Goal: Contribute content: Contribute content

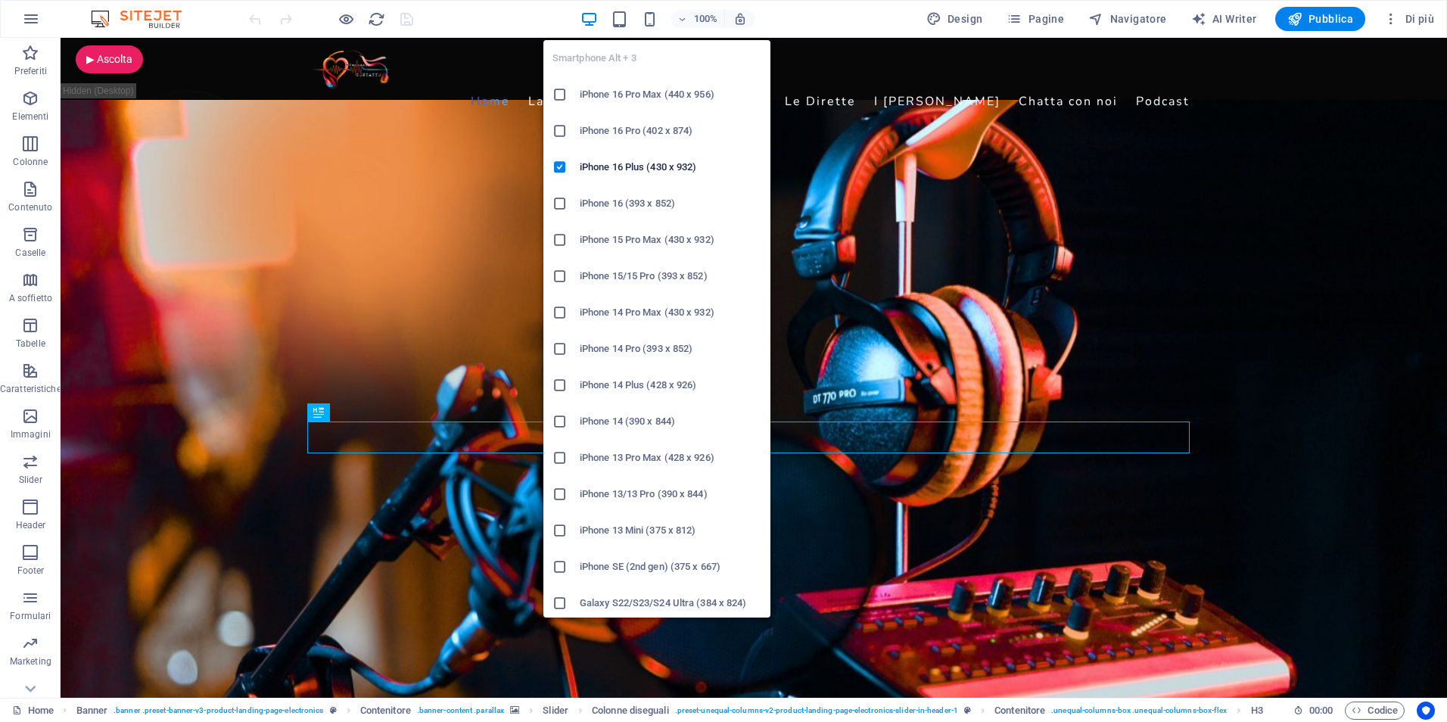
click at [565, 602] on icon at bounding box center [559, 603] width 15 height 15
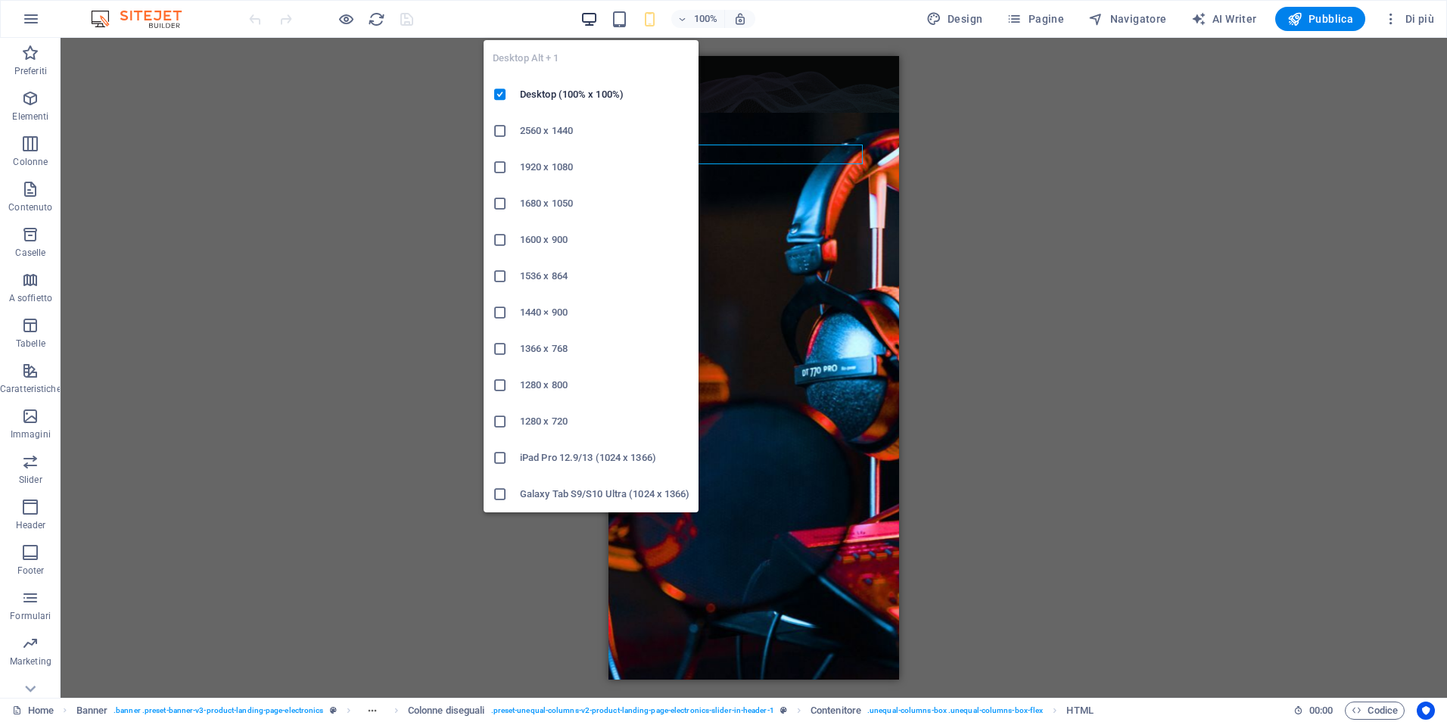
click at [585, 23] on icon "button" at bounding box center [588, 19] width 17 height 17
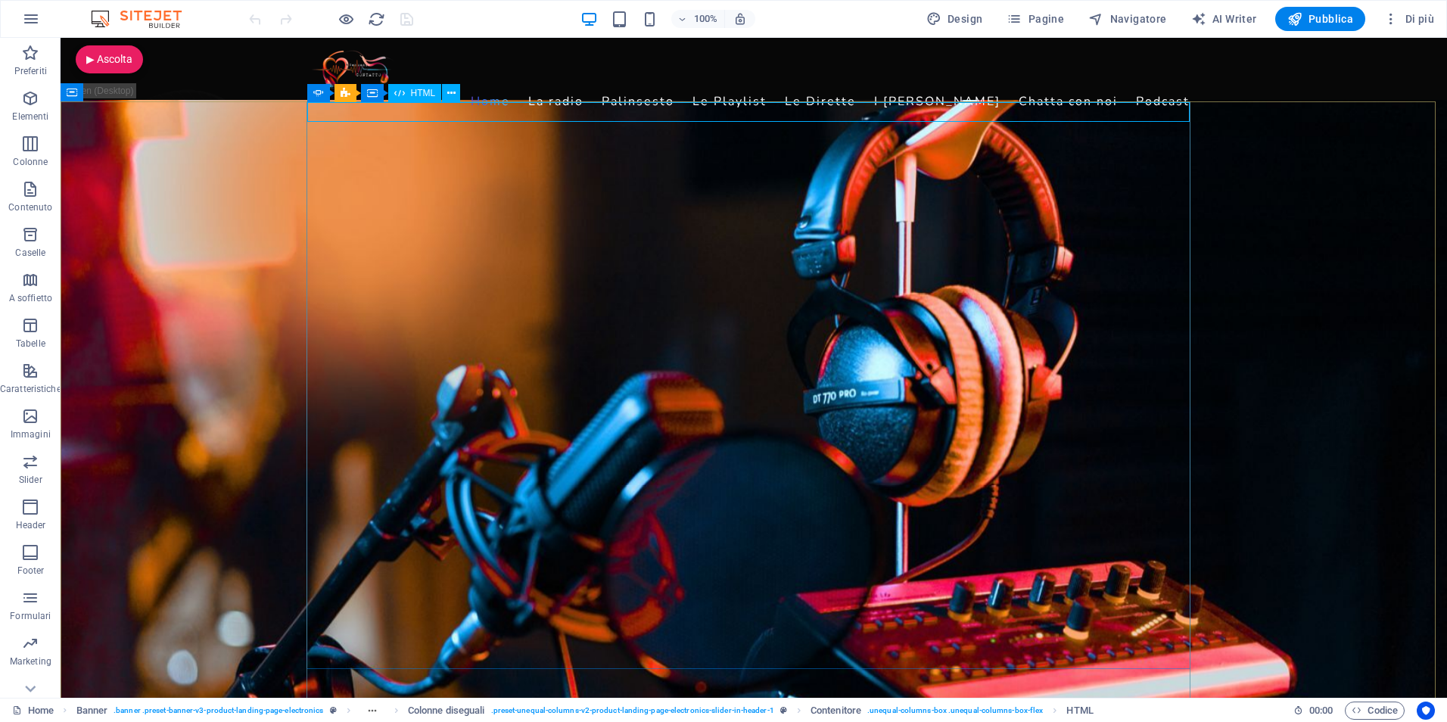
click at [418, 97] on span "HTML" at bounding box center [423, 93] width 25 height 9
click at [416, 93] on span "HTML" at bounding box center [423, 93] width 25 height 9
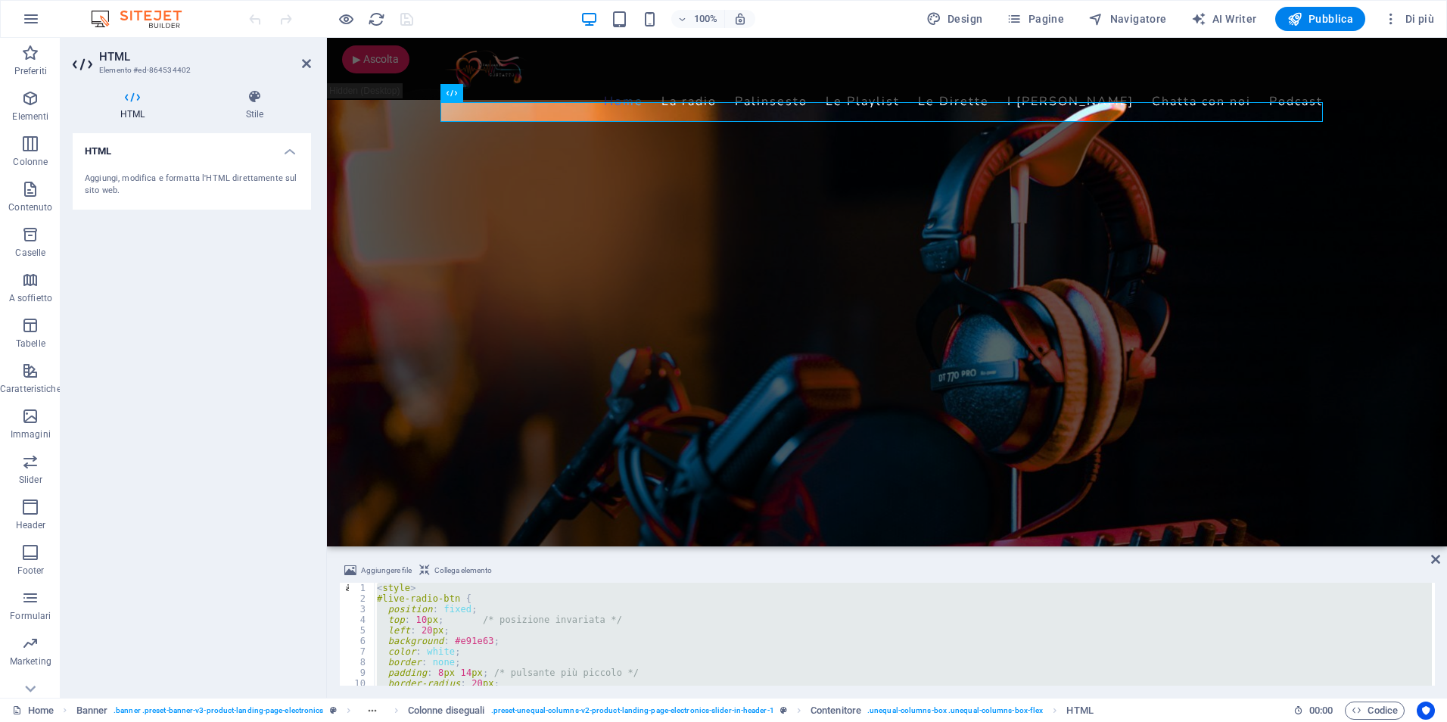
click at [657, 642] on div "< style > #live-radio-btn { position : fixed ; top : 10 px ; /* posizione invar…" at bounding box center [903, 634] width 1058 height 103
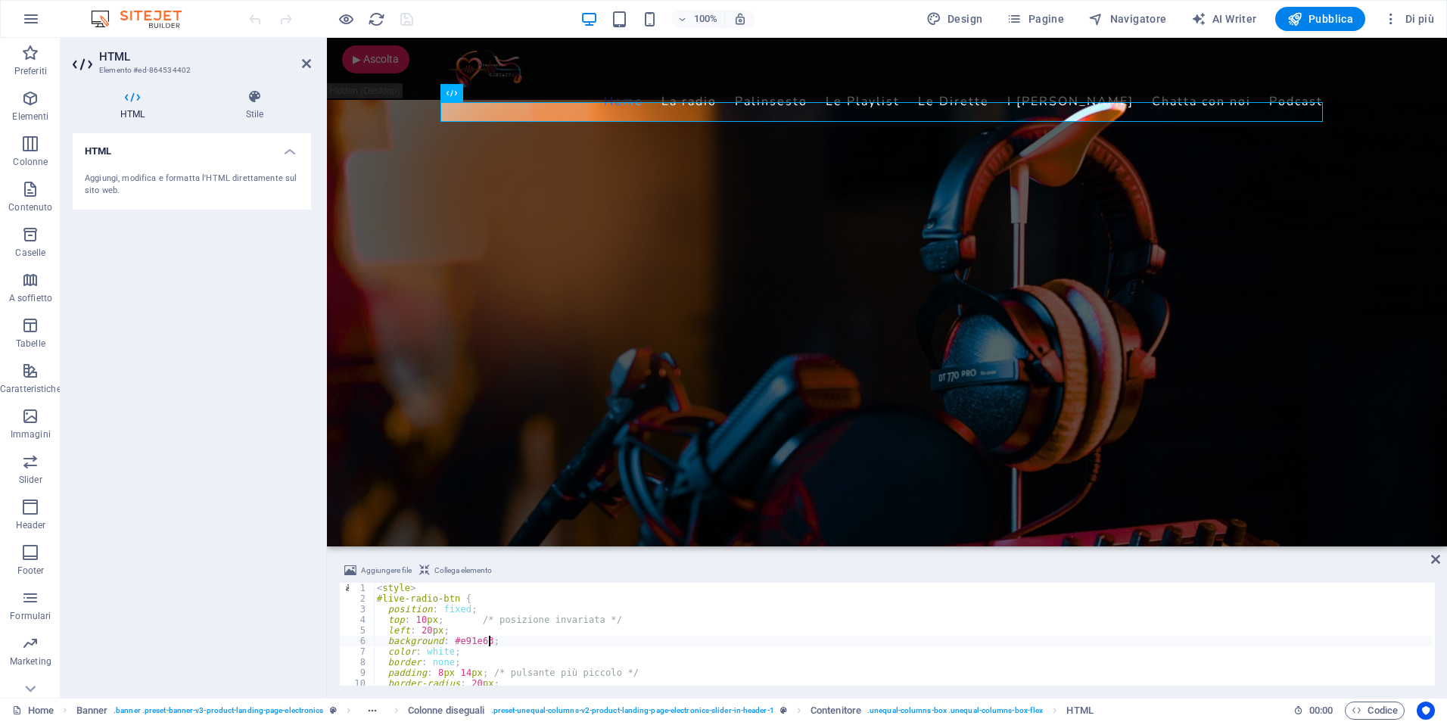
type textarea "</script>"
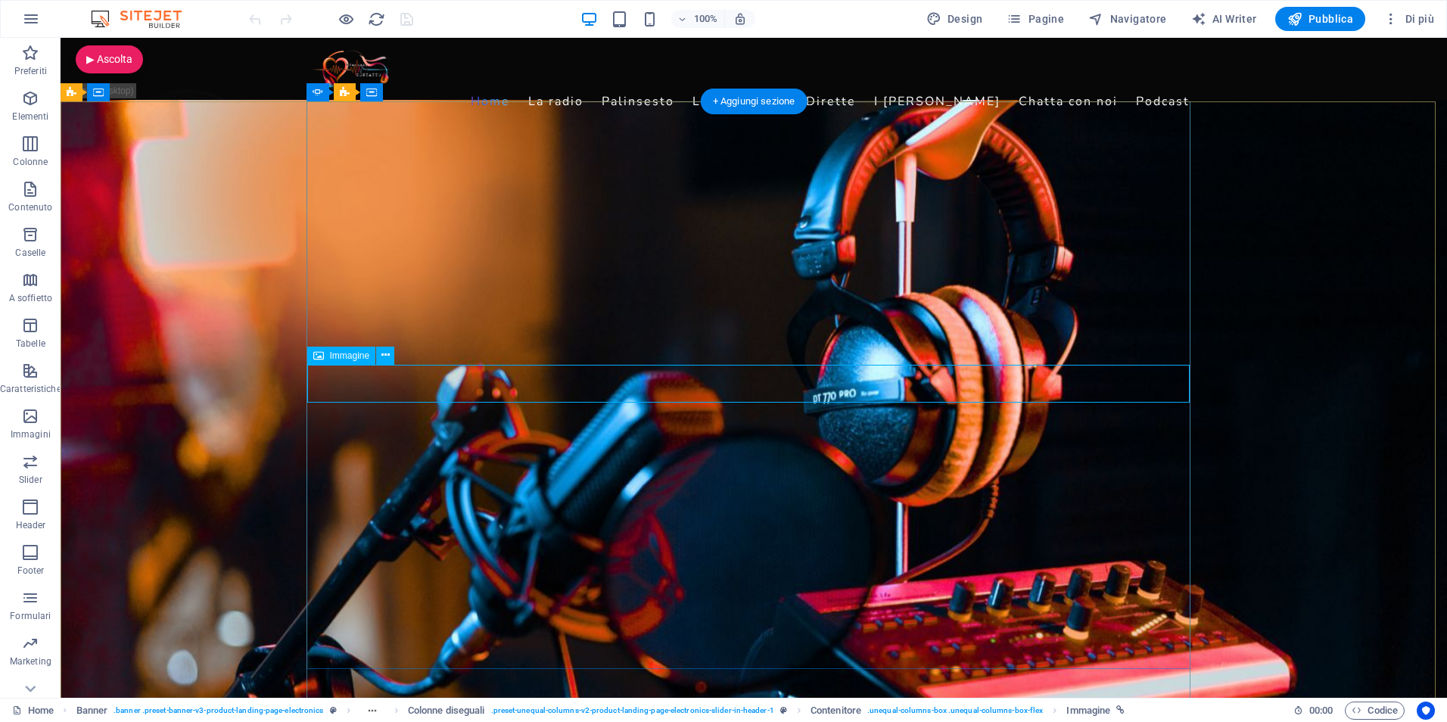
select select "px"
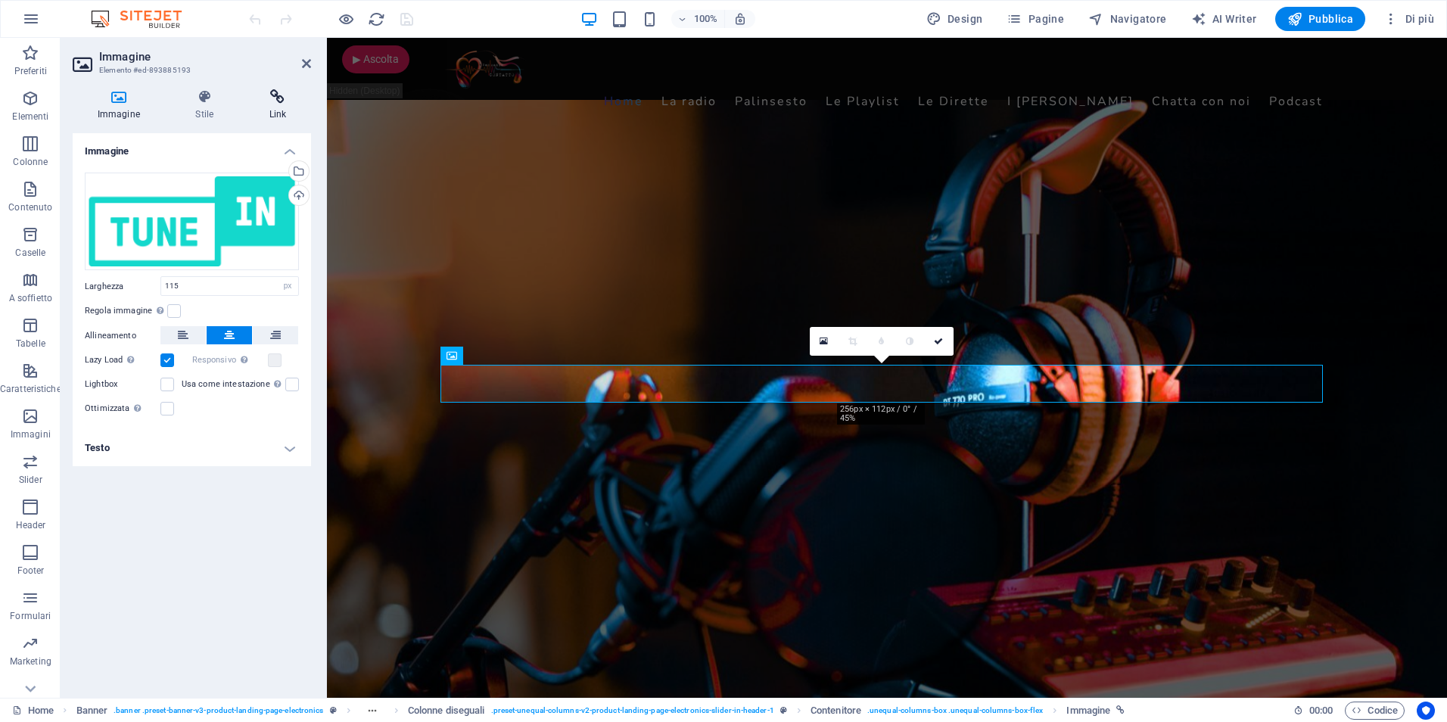
click at [279, 99] on icon at bounding box center [277, 96] width 67 height 15
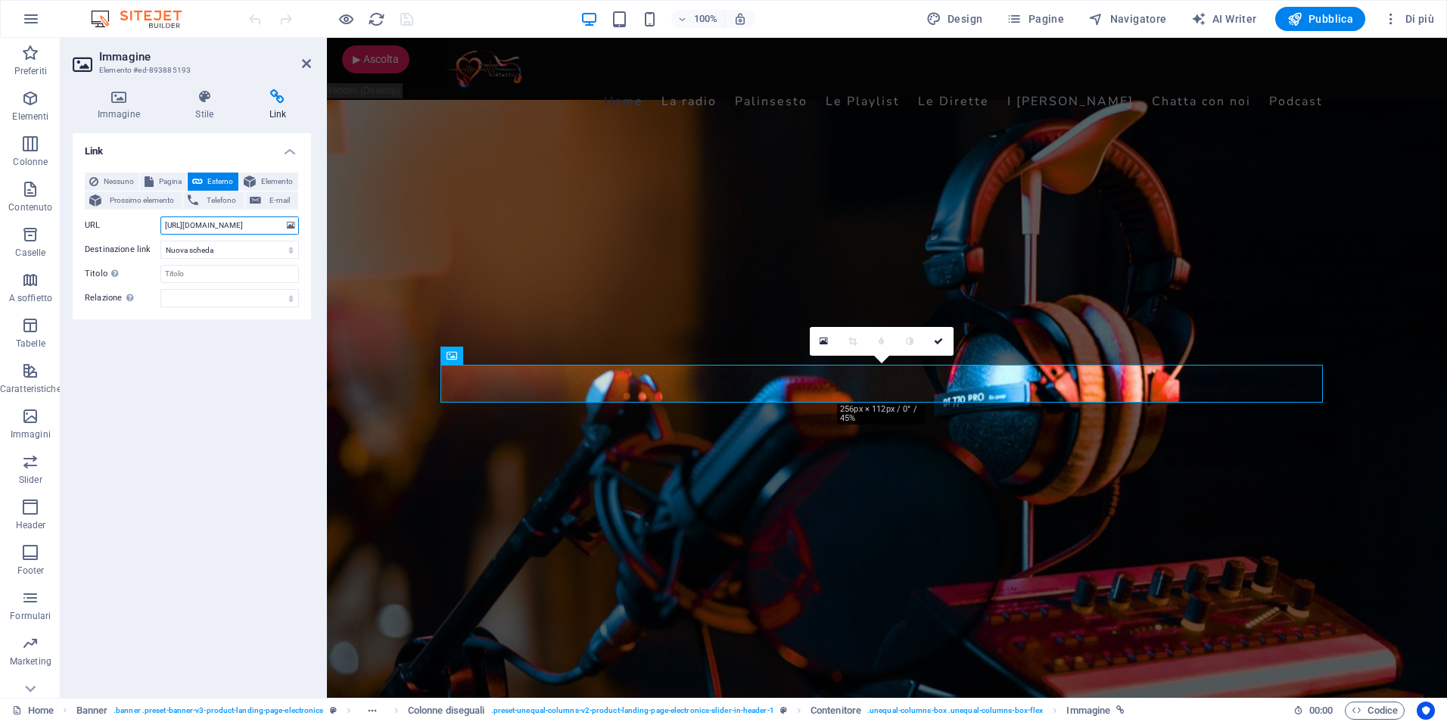
click at [208, 222] on input "[URL][DOMAIN_NAME]" at bounding box center [229, 225] width 138 height 18
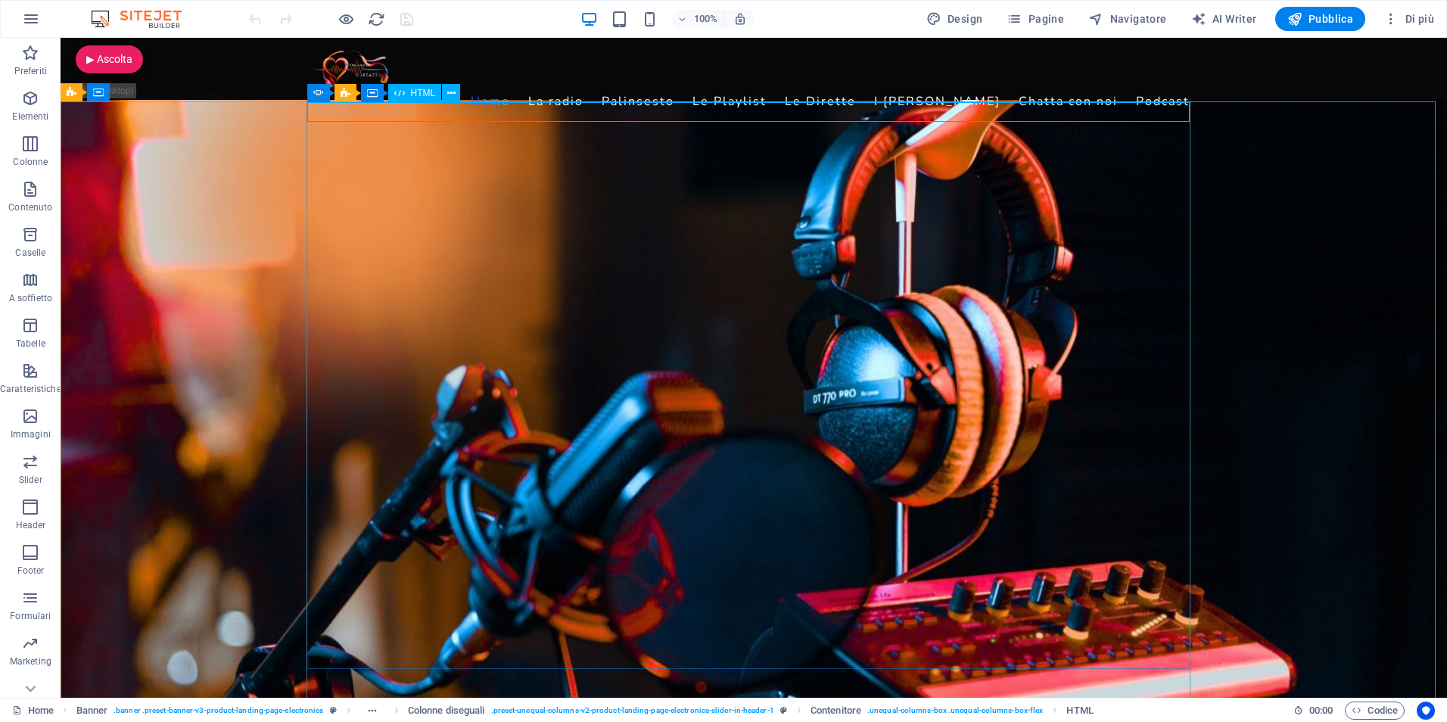
click at [413, 92] on span "HTML" at bounding box center [423, 93] width 25 height 9
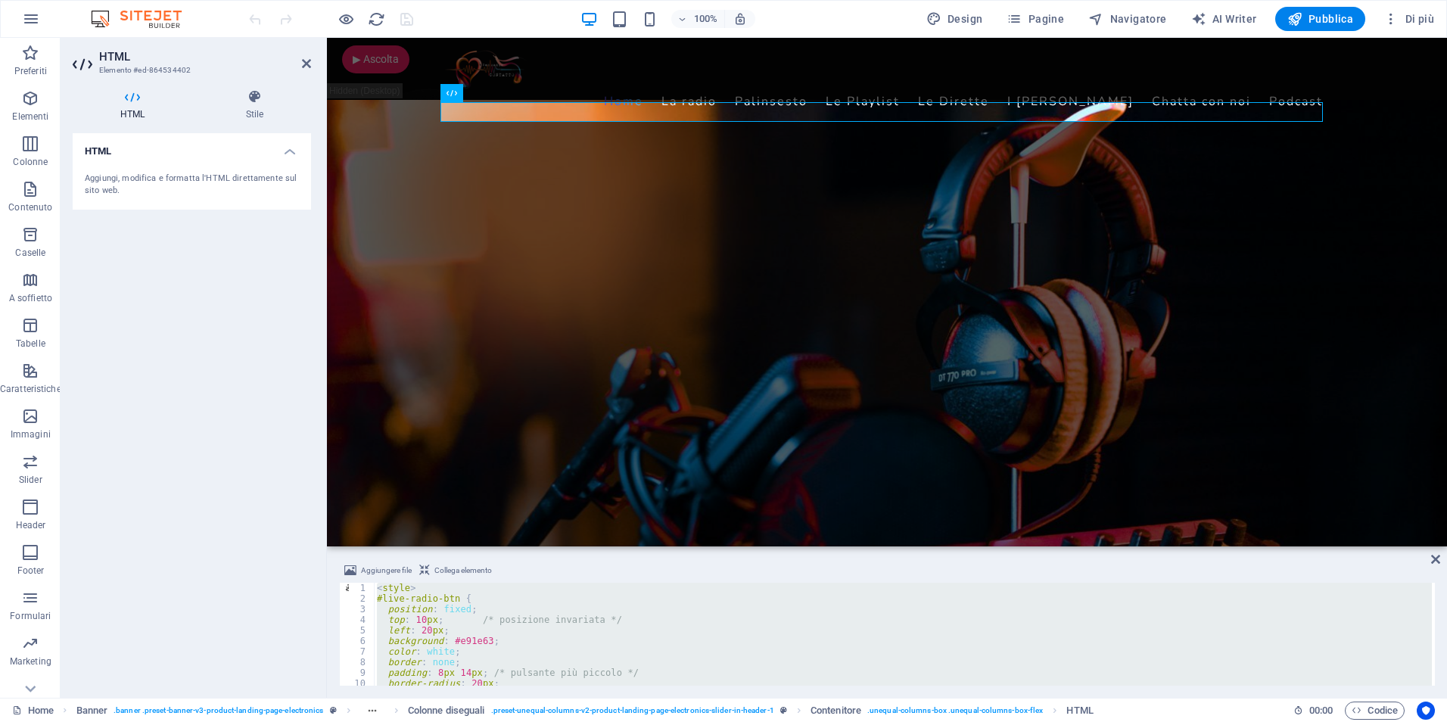
click at [593, 656] on div "< style > #live-radio-btn { position : fixed ; top : 10 px ; /* posizione invar…" at bounding box center [903, 634] width 1058 height 103
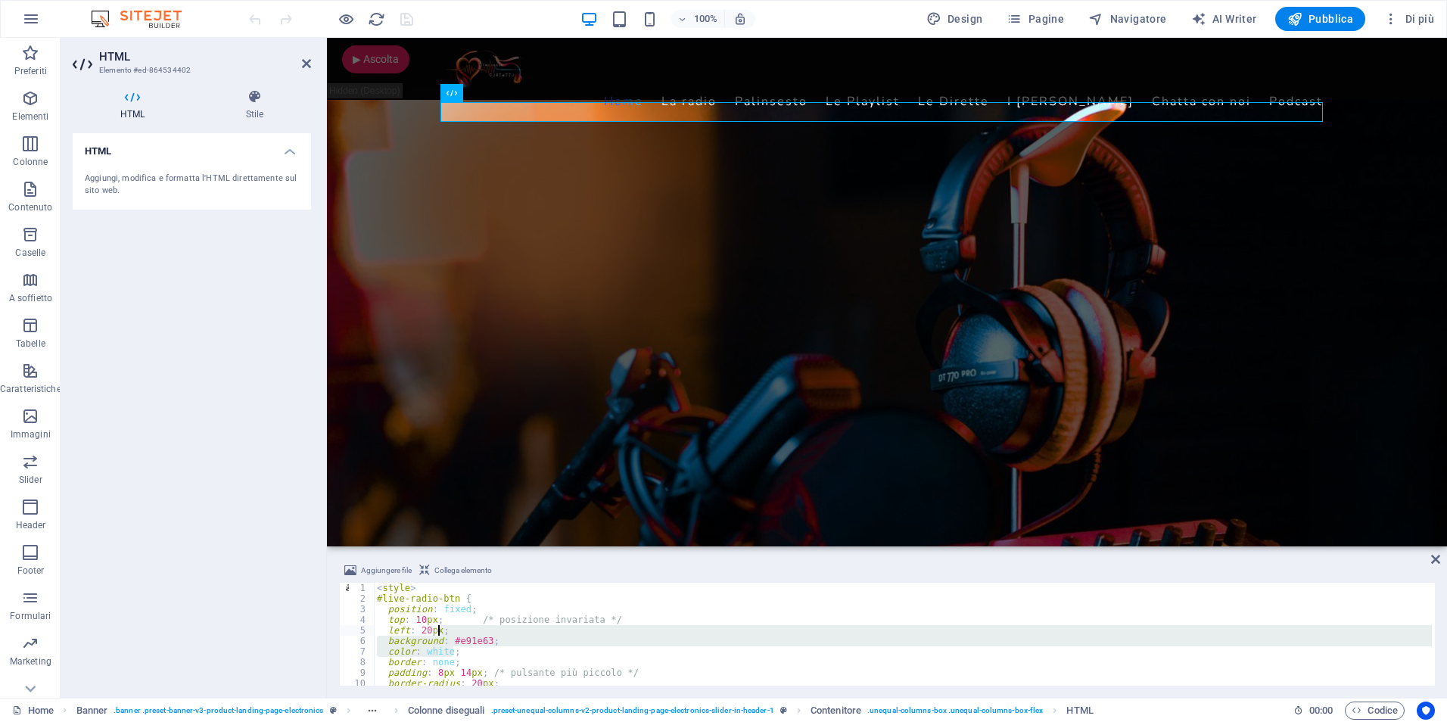
drag, startPoint x: 593, startPoint y: 656, endPoint x: 440, endPoint y: 625, distance: 156.7
click at [440, 625] on div "< style > #live-radio-btn { position : fixed ; top : 10 px ; /* posizione invar…" at bounding box center [903, 645] width 1058 height 124
type textarea "</script>"
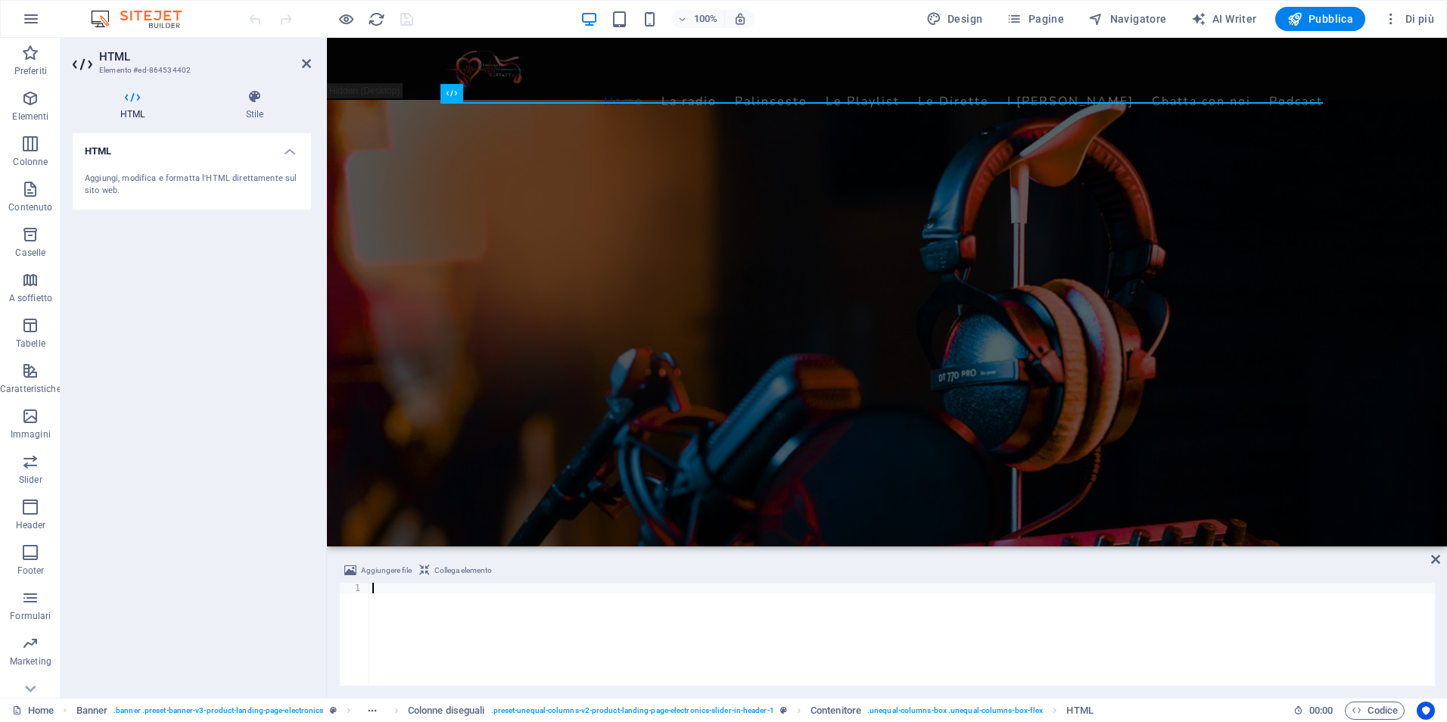
scroll to position [596, 0]
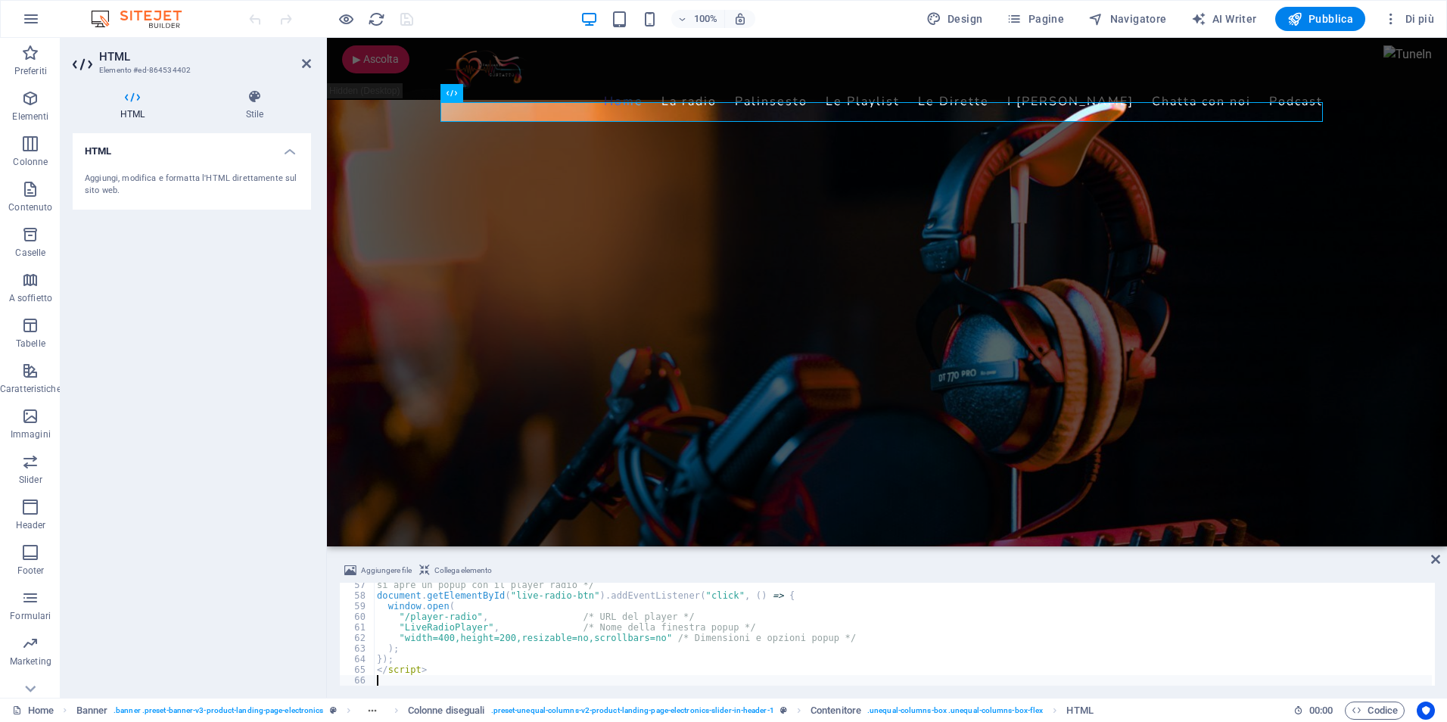
click at [164, 373] on div "HTML Aggiungi, modifica e formatta l'HTML direttamente sul sito web." at bounding box center [192, 409] width 238 height 552
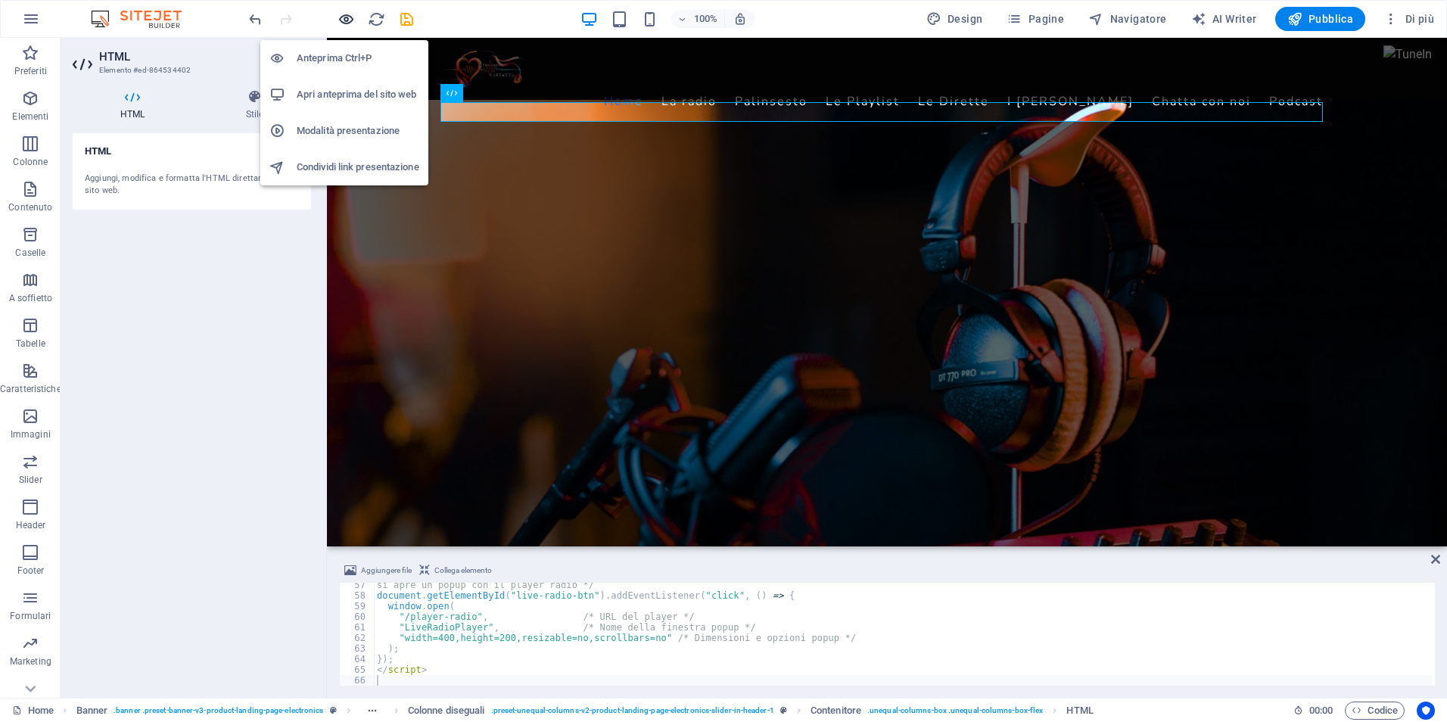
click at [338, 15] on icon "button" at bounding box center [346, 19] width 17 height 17
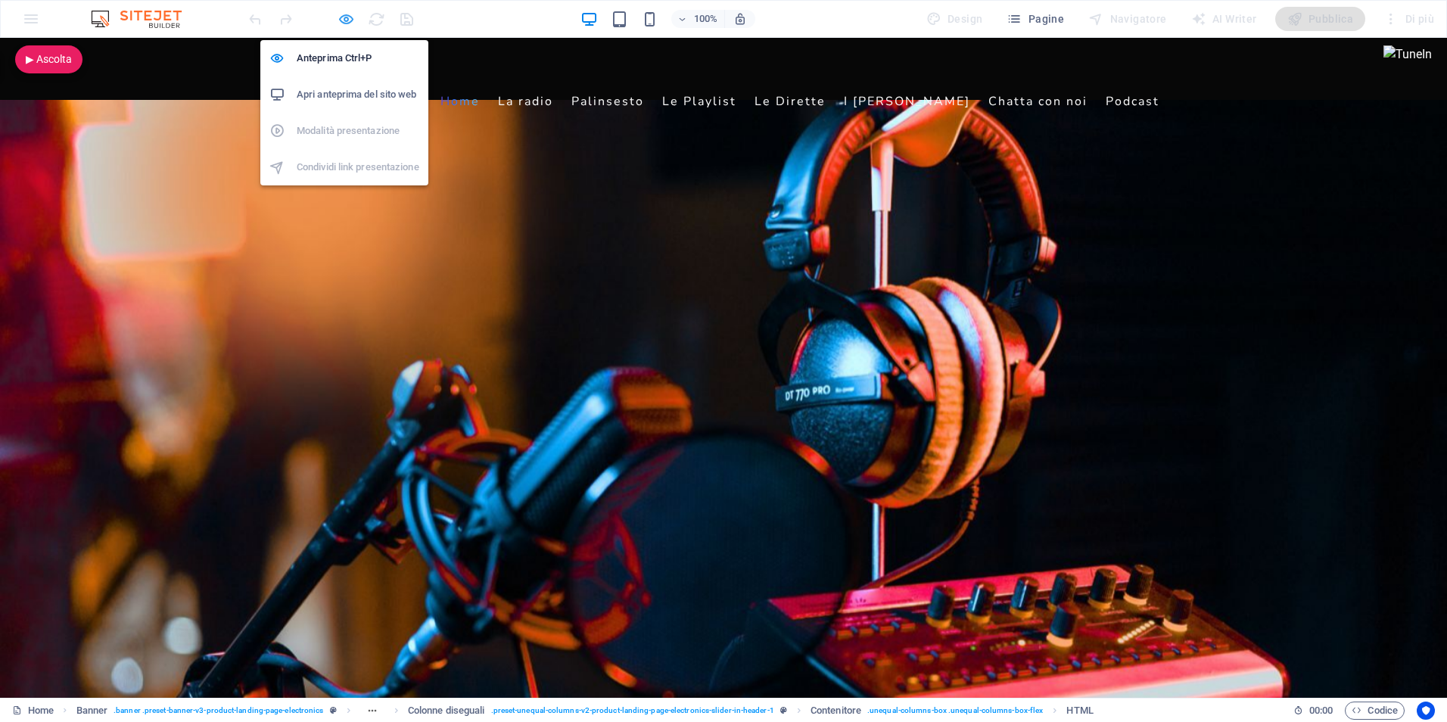
click at [344, 17] on icon "button" at bounding box center [346, 19] width 17 height 17
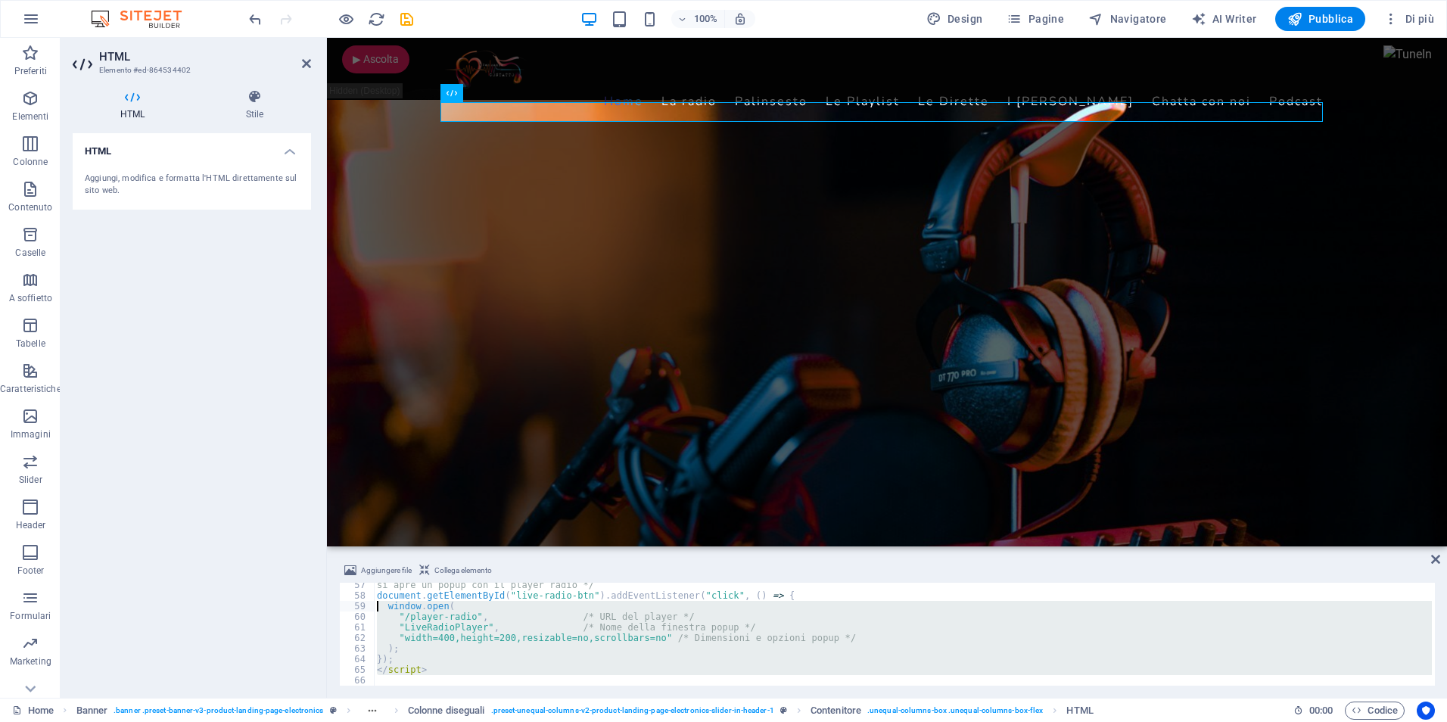
drag, startPoint x: 452, startPoint y: 676, endPoint x: 361, endPoint y: 611, distance: 111.7
click at [361, 611] on div "57 58 59 60 61 62 63 64 65 66 si apre un popup con il player radio */ document …" at bounding box center [887, 634] width 1096 height 103
type textarea "</script>"
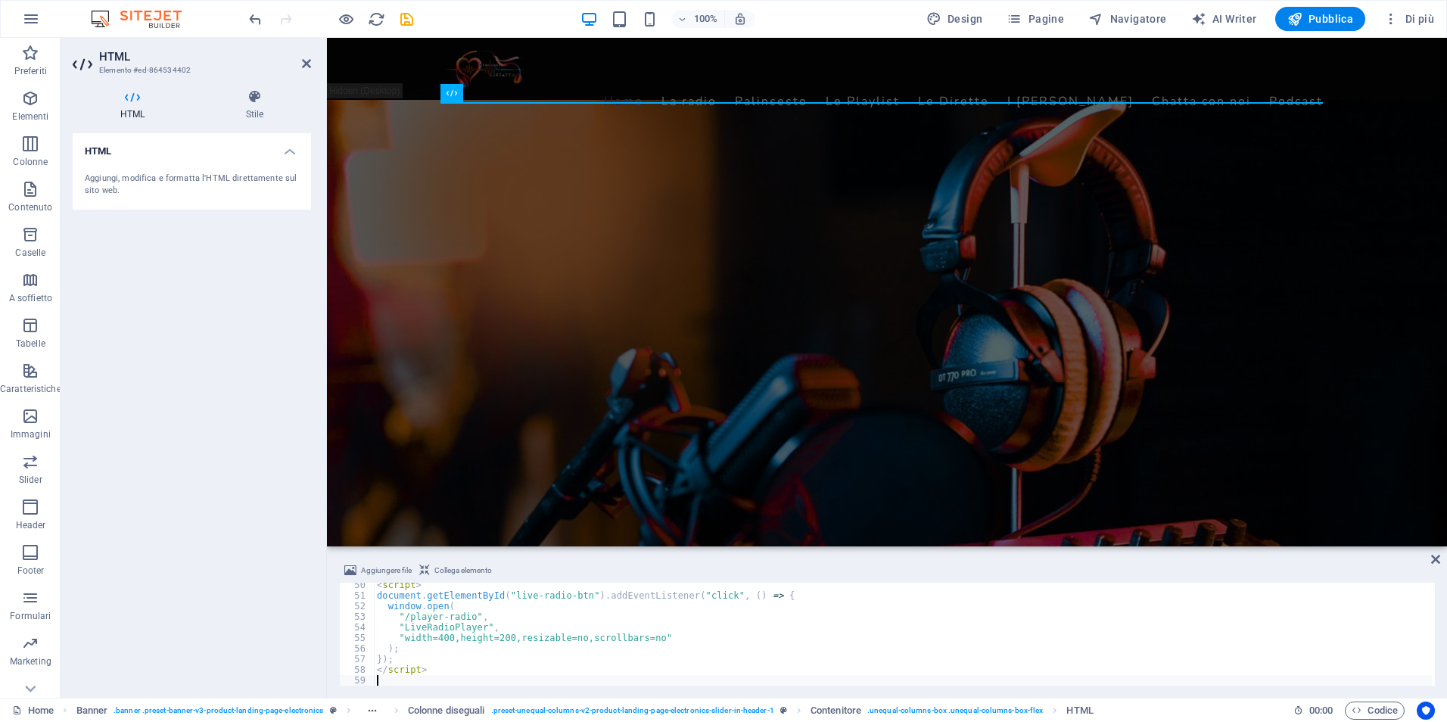
scroll to position [522, 0]
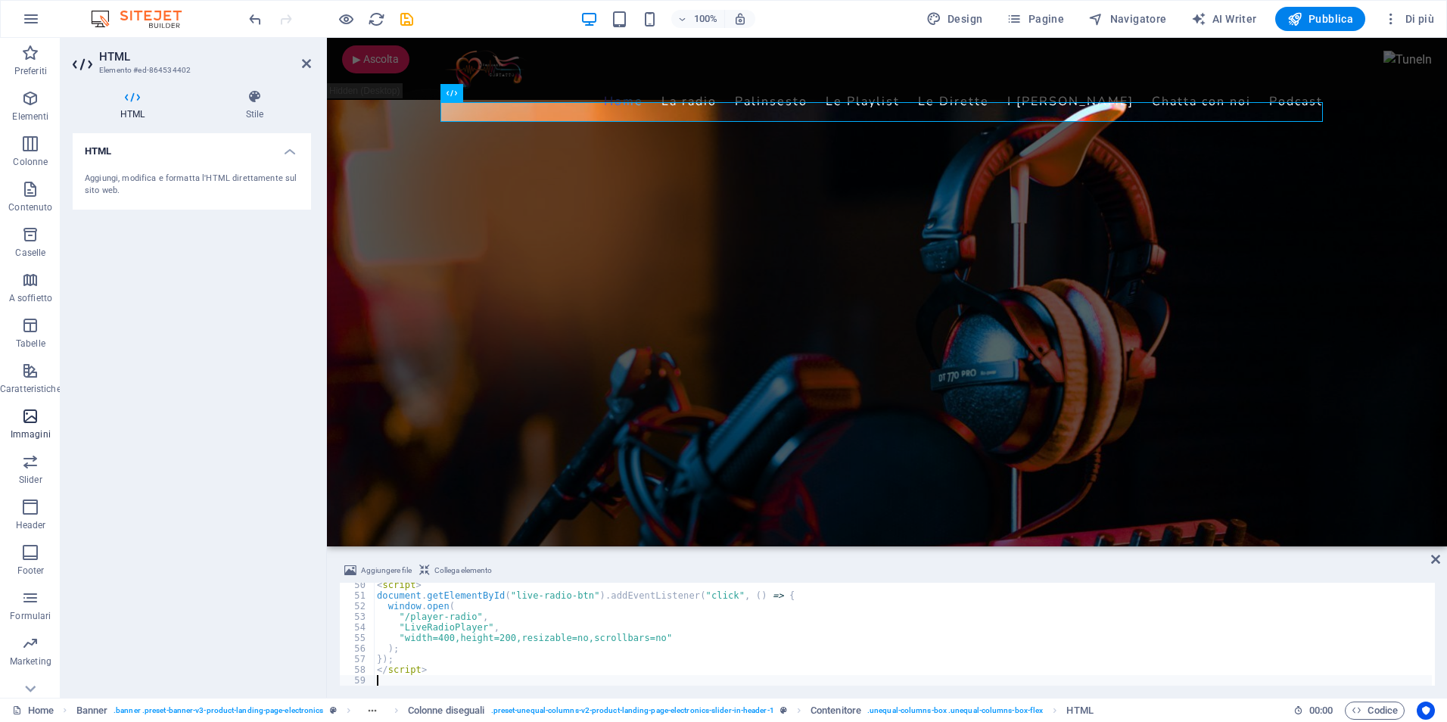
click at [47, 401] on button "Immagini" at bounding box center [30, 423] width 61 height 45
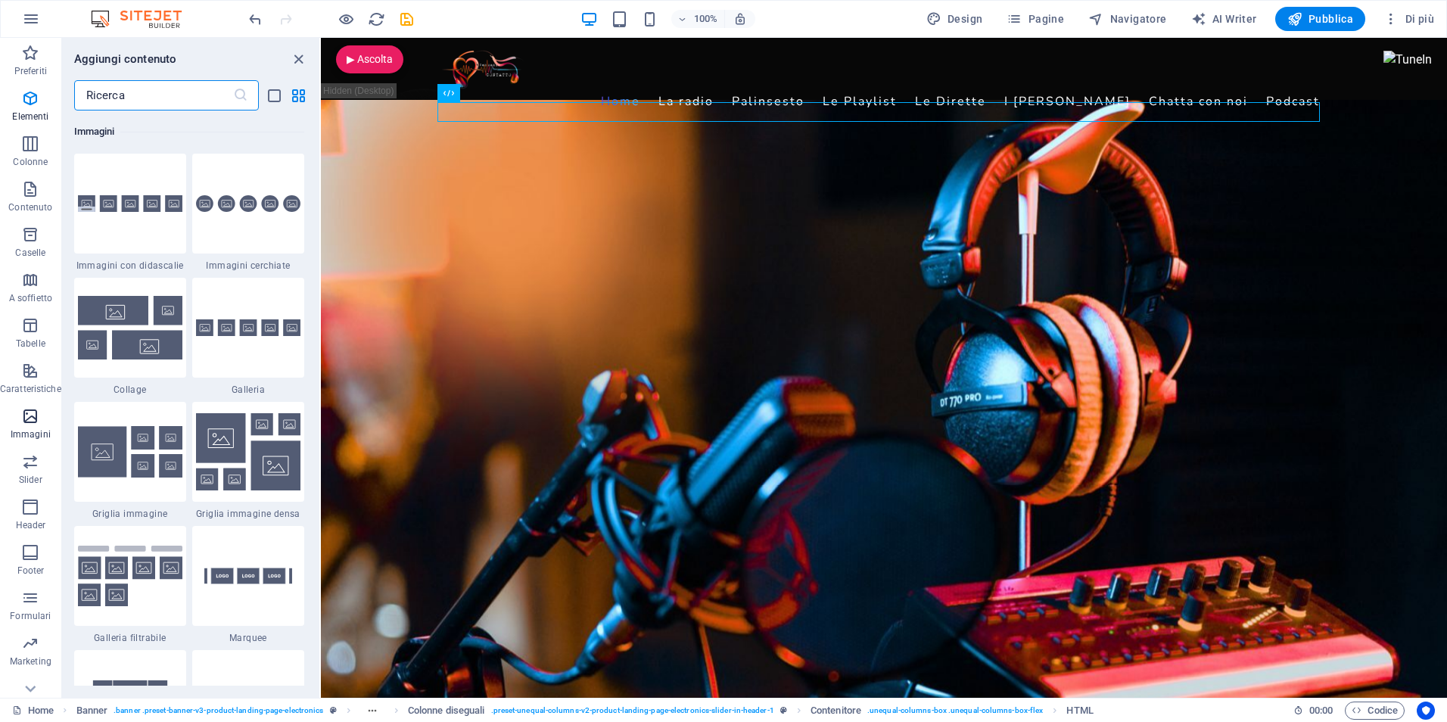
scroll to position [7674, 0]
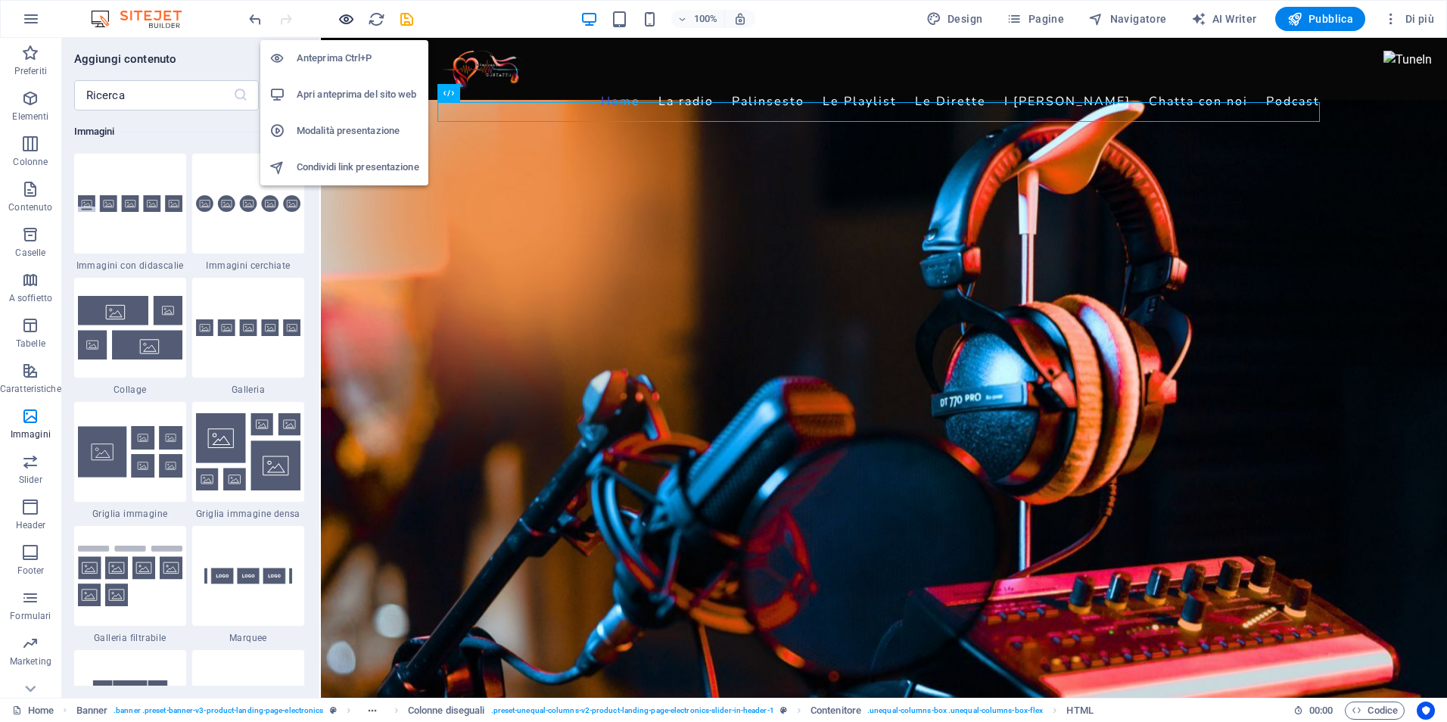
click at [346, 17] on icon "button" at bounding box center [346, 19] width 17 height 17
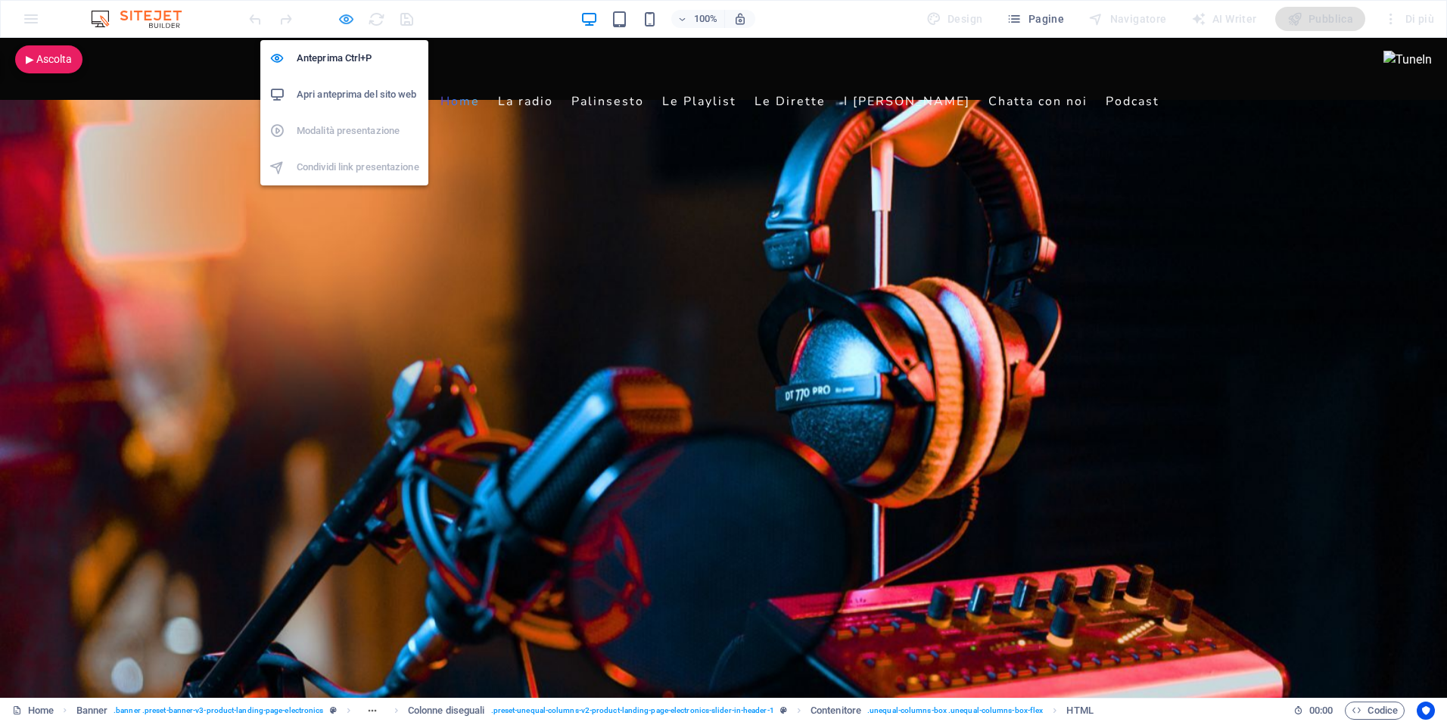
click at [344, 20] on icon "button" at bounding box center [346, 19] width 17 height 17
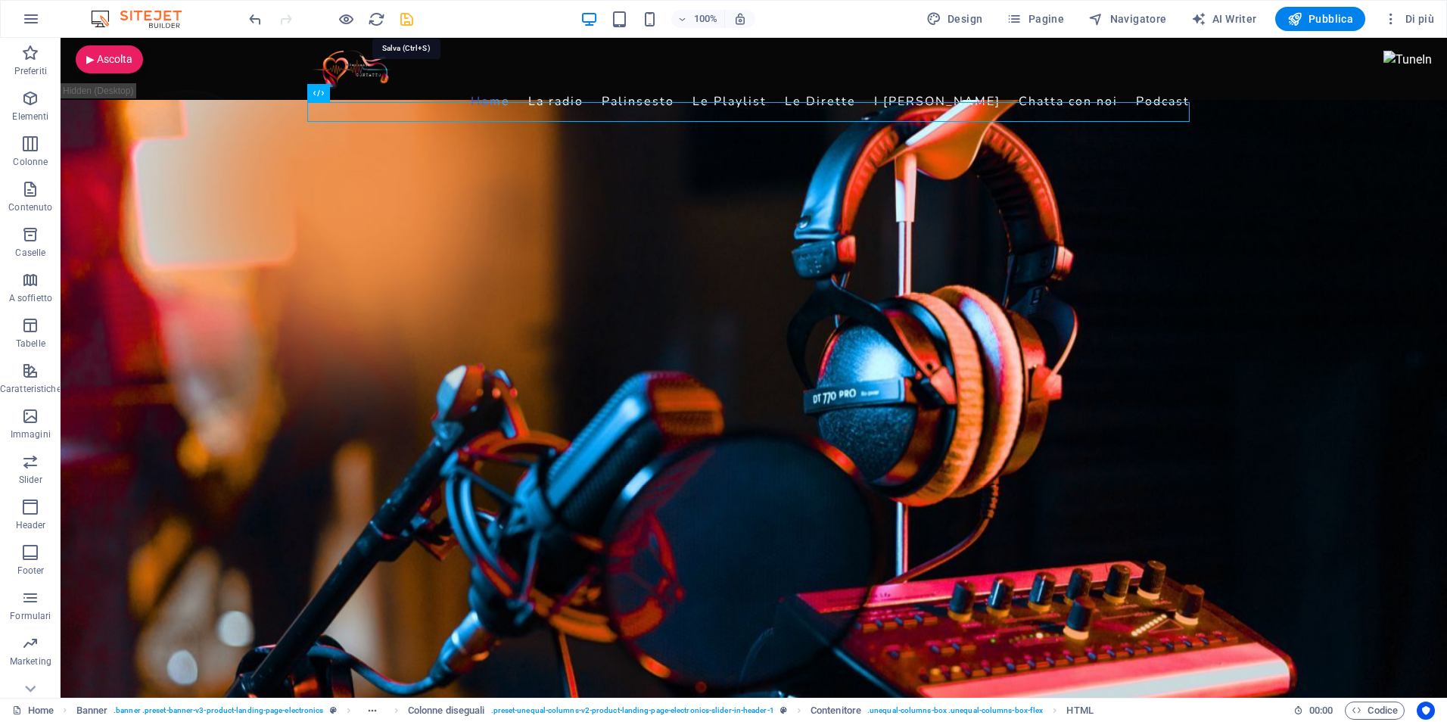
click at [402, 27] on icon "save" at bounding box center [406, 19] width 17 height 17
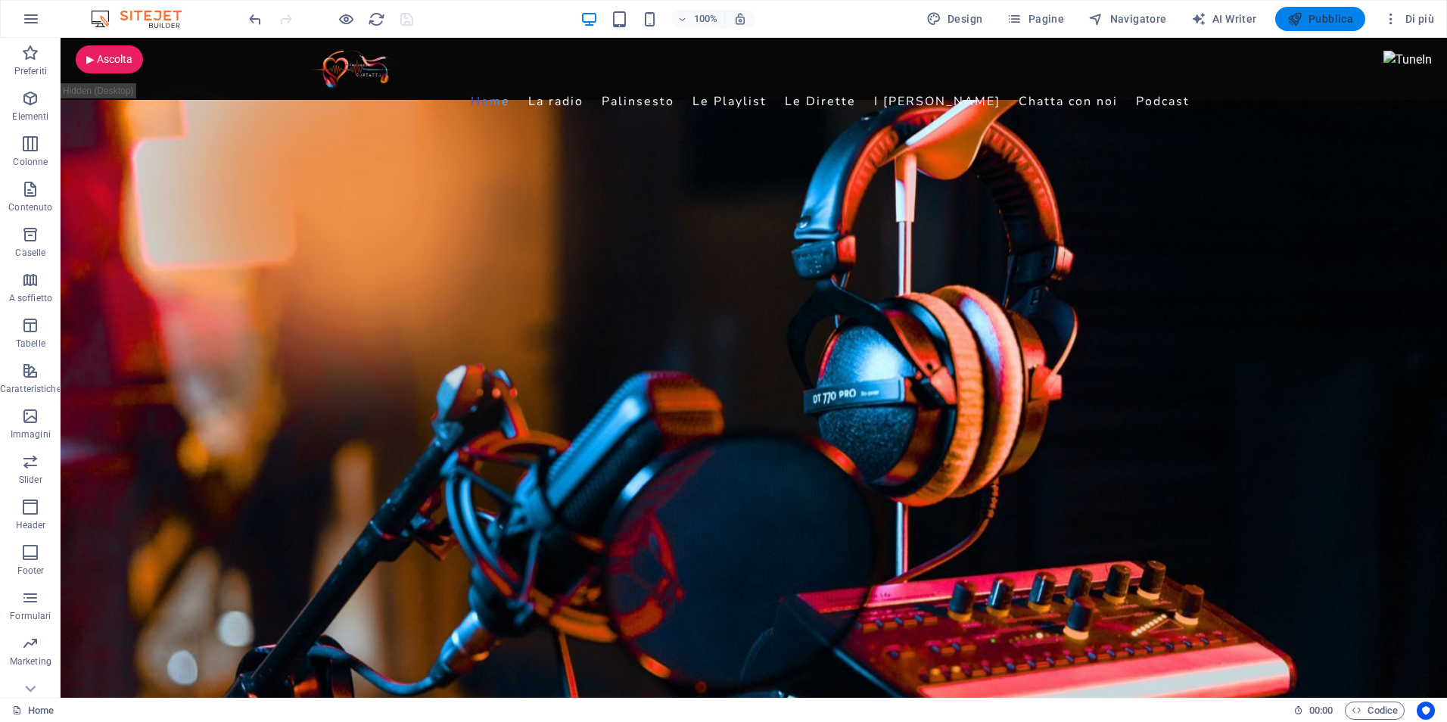
click at [1308, 18] on span "Pubblica" at bounding box center [1320, 18] width 67 height 15
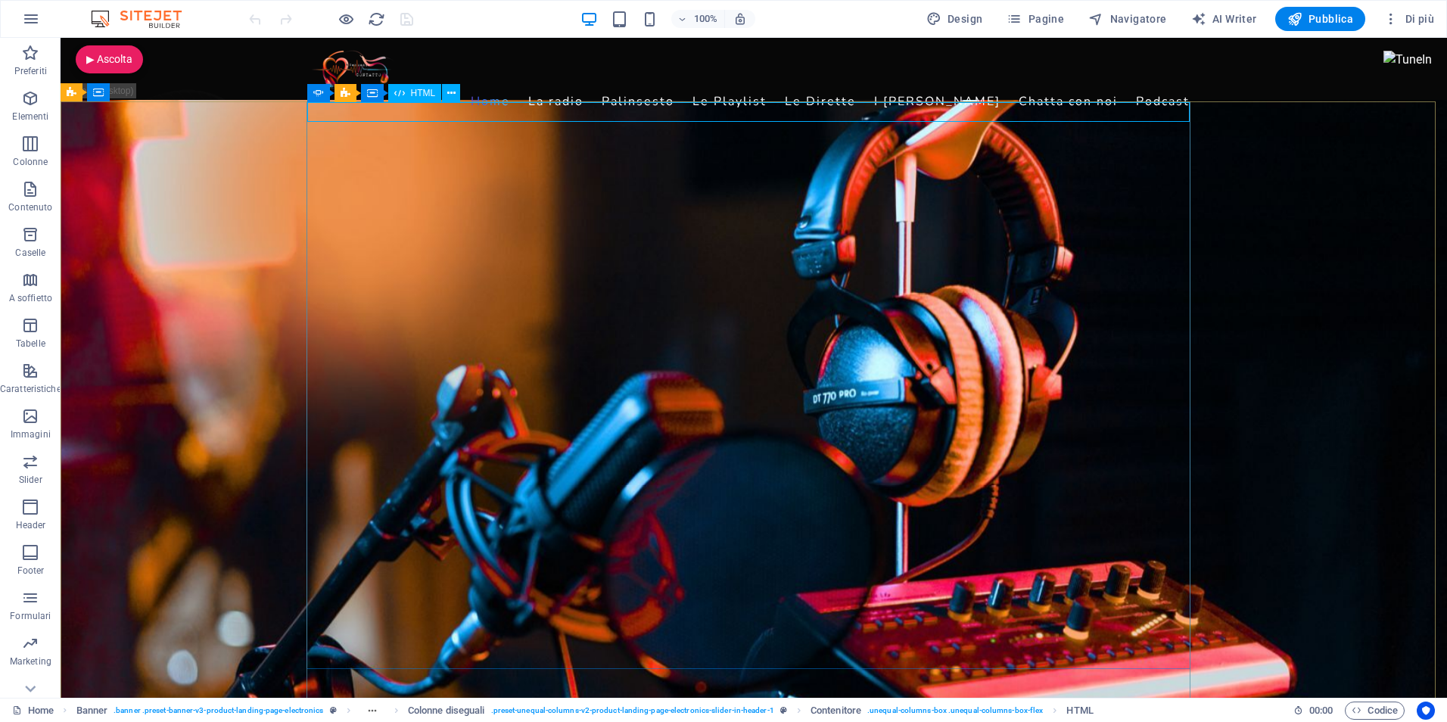
click at [412, 99] on div "HTML" at bounding box center [415, 93] width 54 height 18
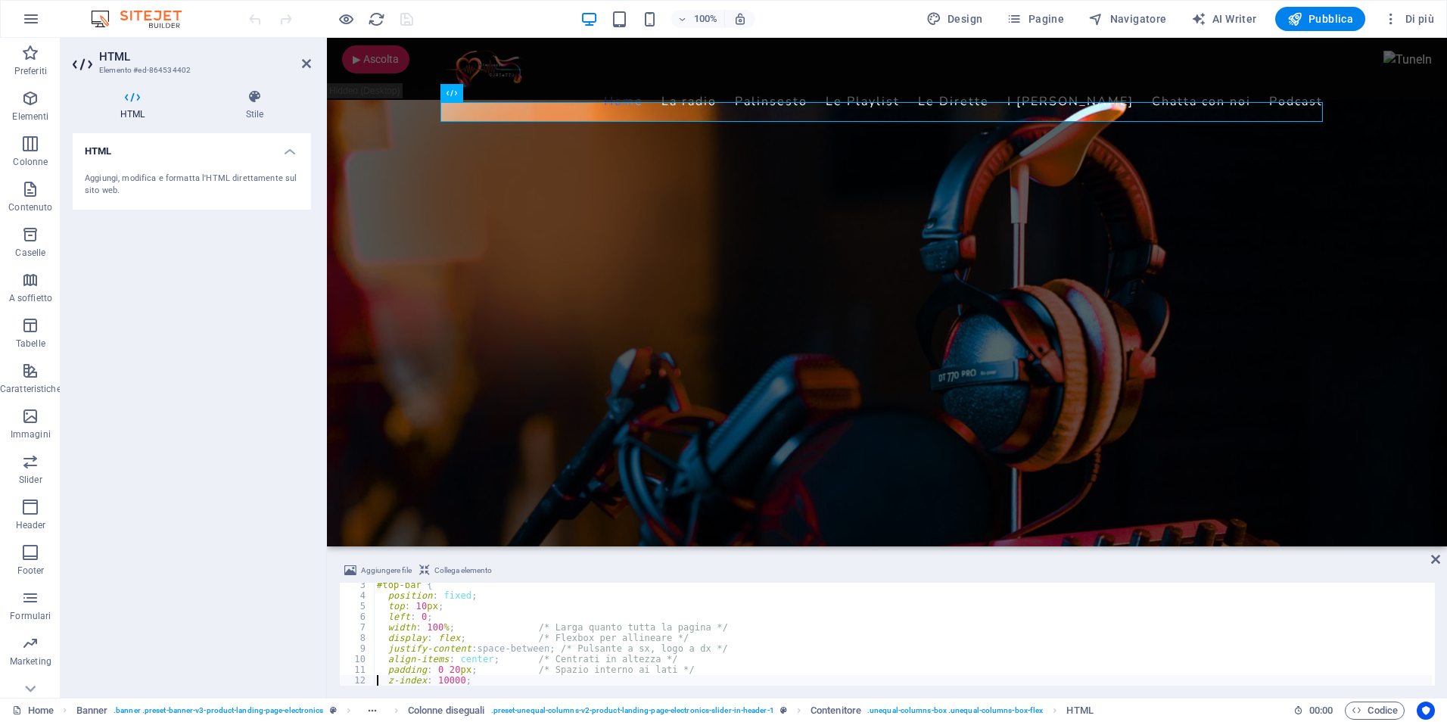
type textarea "}"
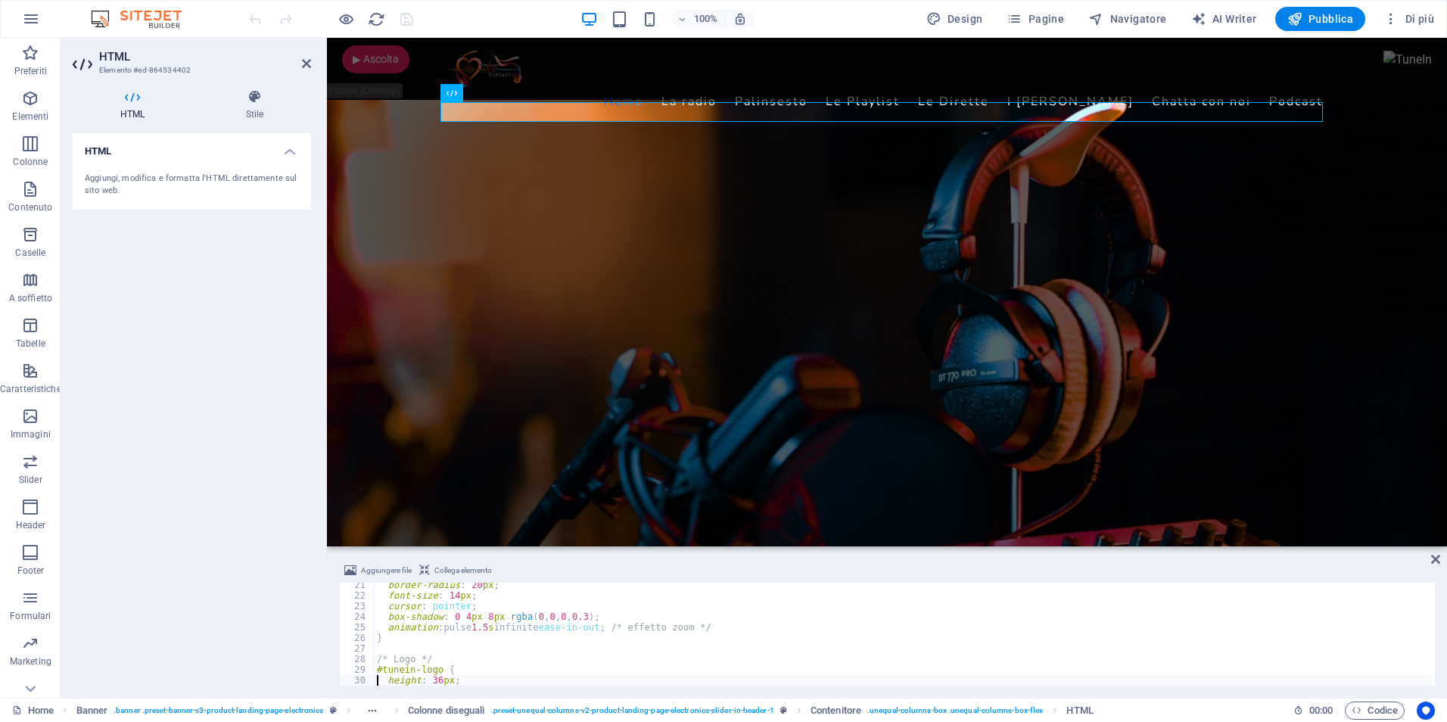
type textarea "}"
type textarea "</style>"
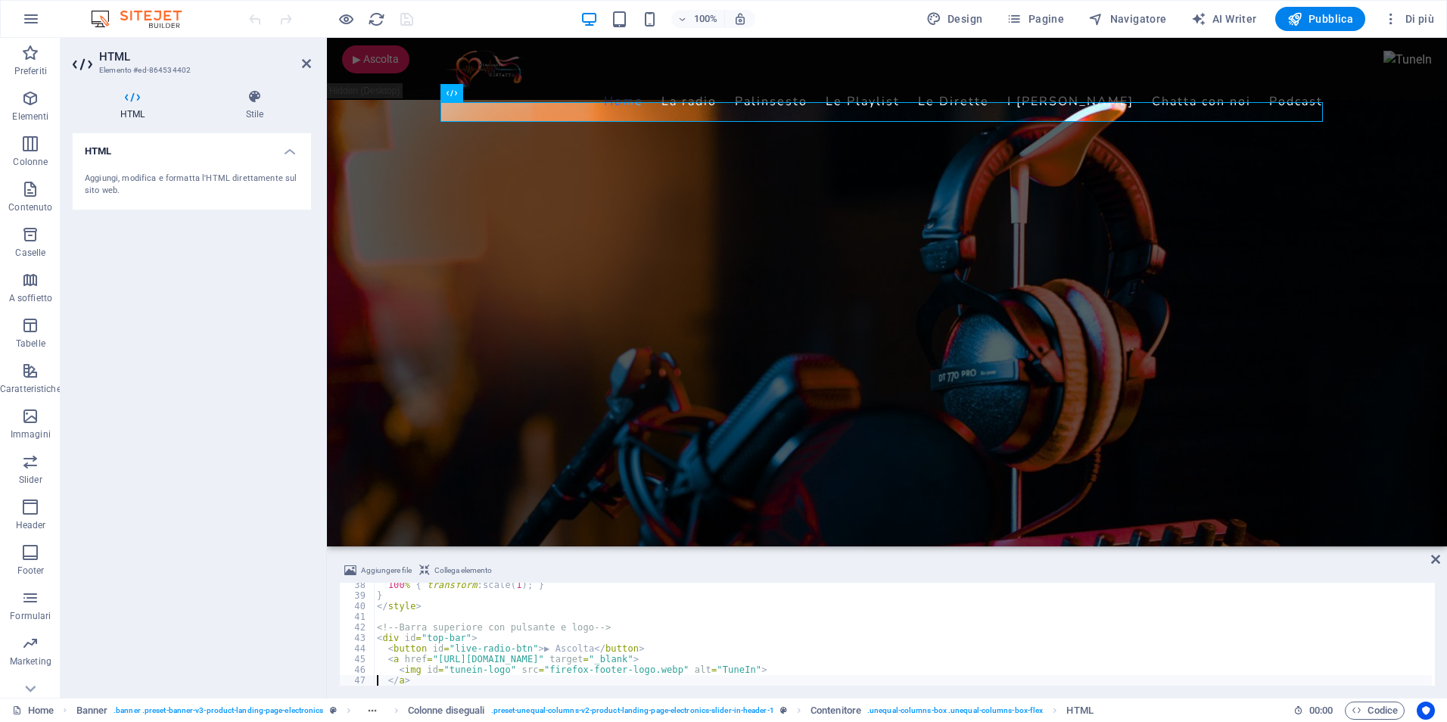
scroll to position [395, 0]
type textarea "</div>"
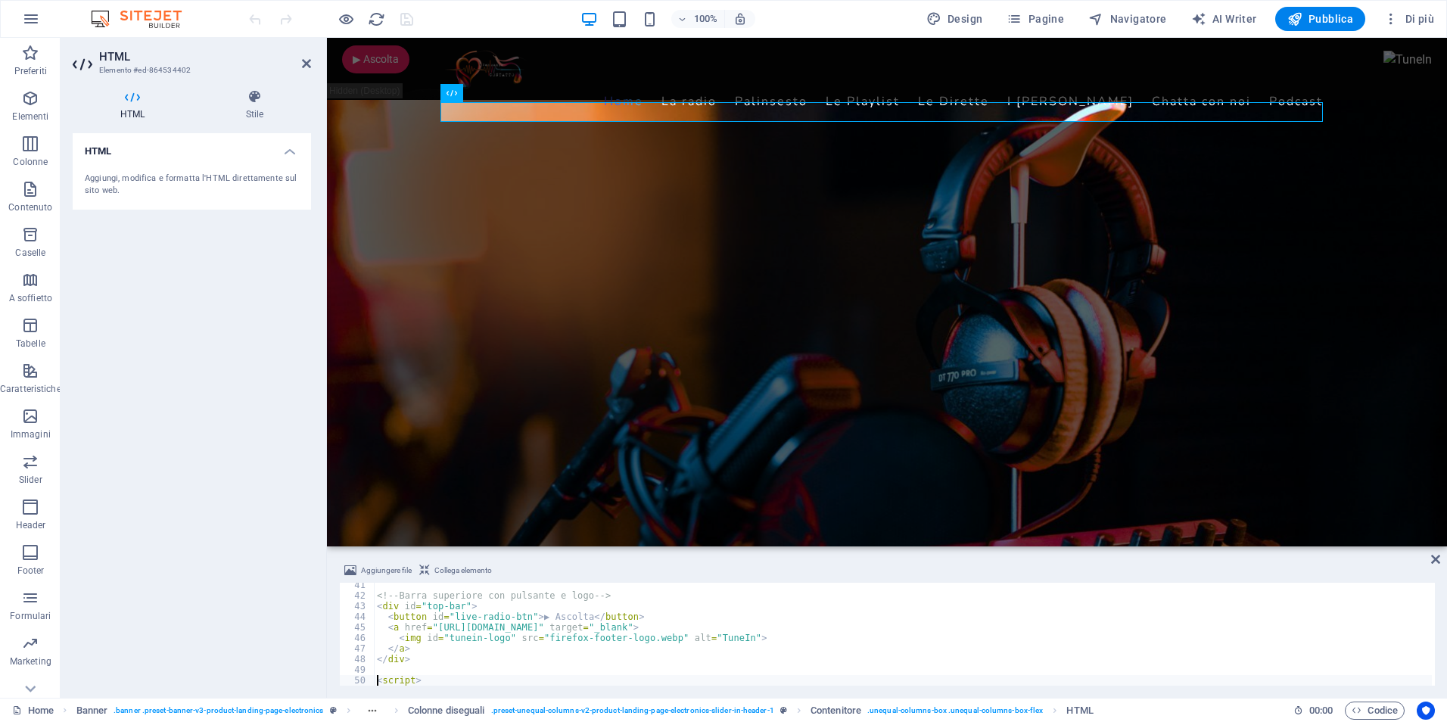
type textarea "document.getElementById("live-radio-btn").addEventListener("click", () => {"
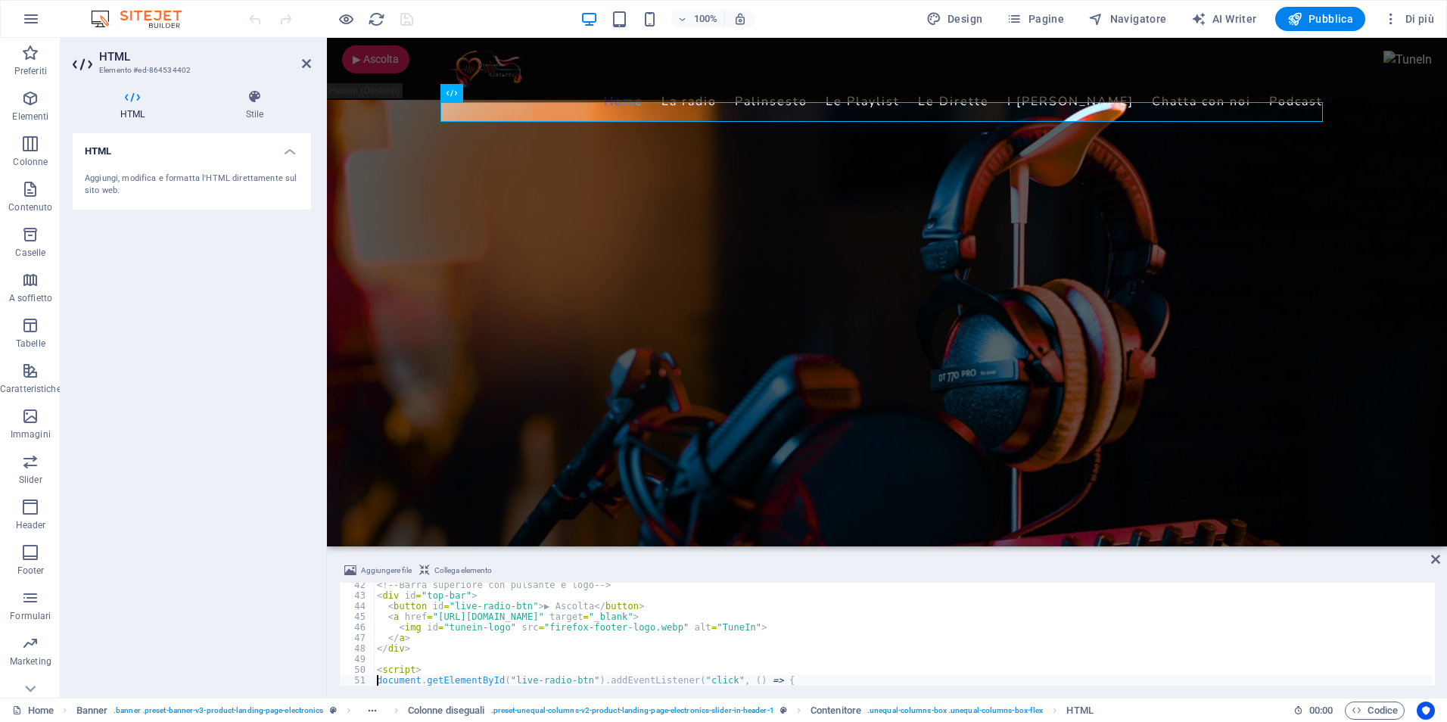
scroll to position [437, 0]
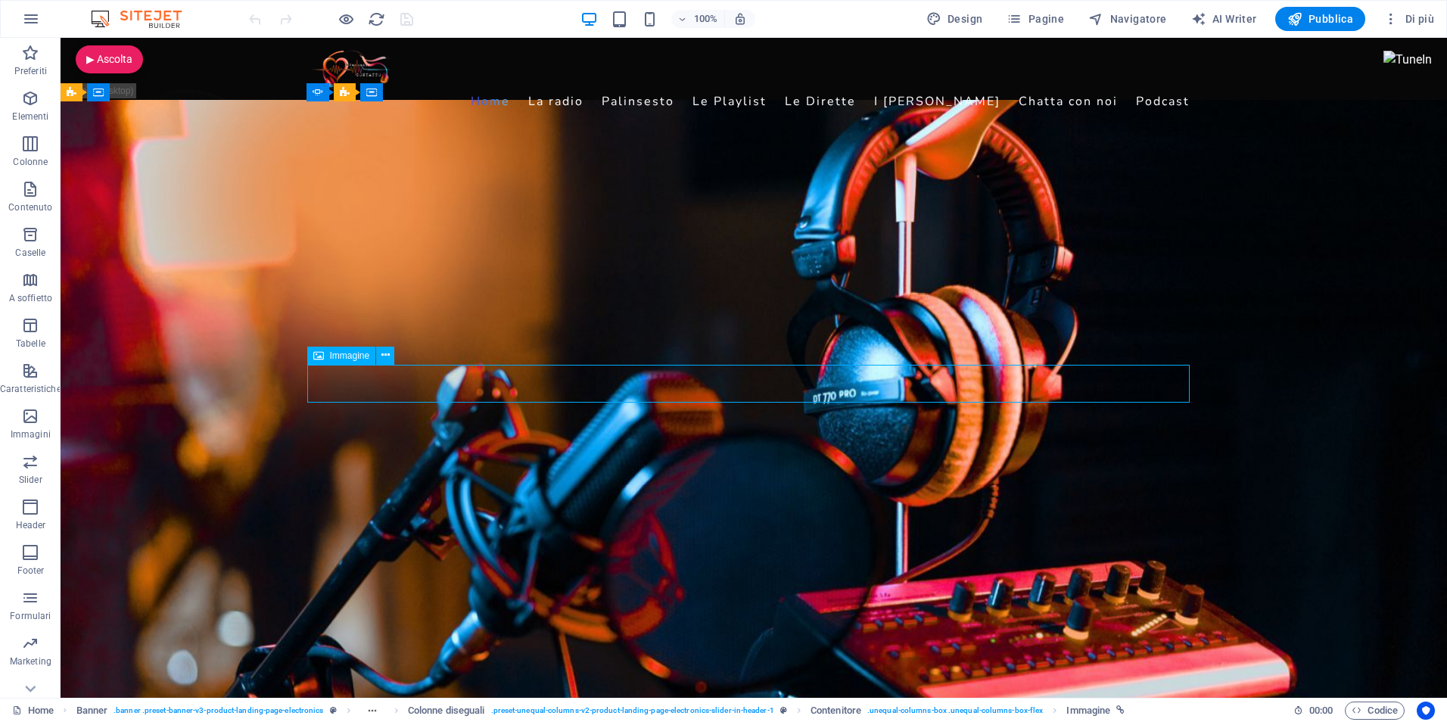
select select "px"
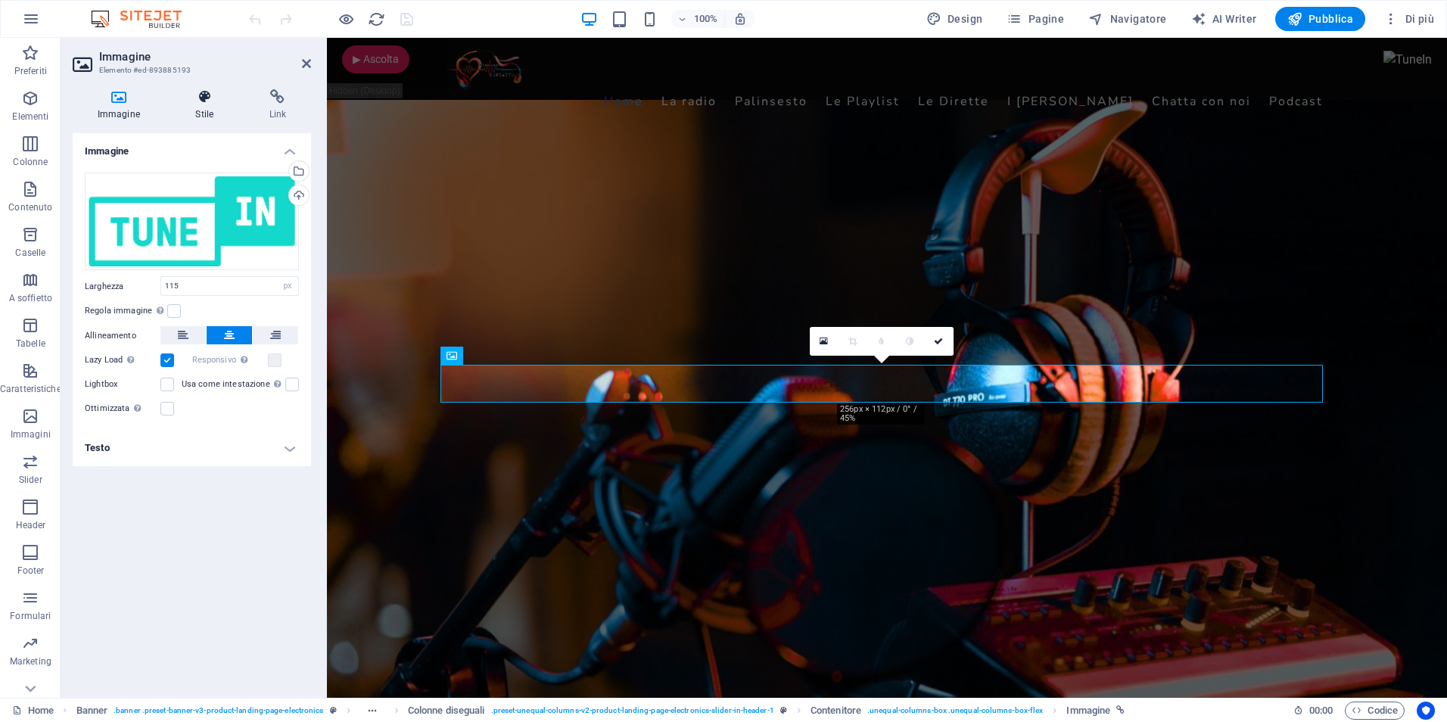
click at [207, 98] on icon at bounding box center [204, 96] width 67 height 15
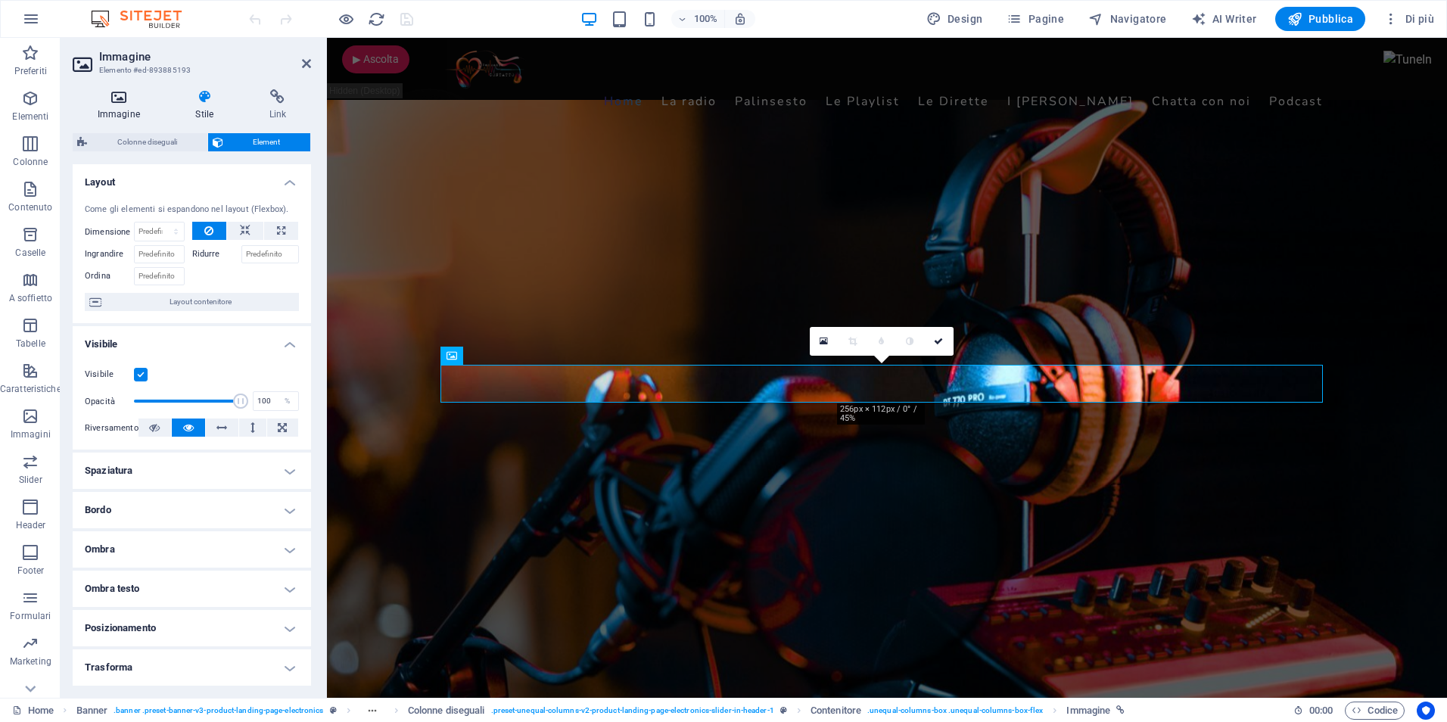
click at [127, 98] on icon at bounding box center [119, 96] width 92 height 15
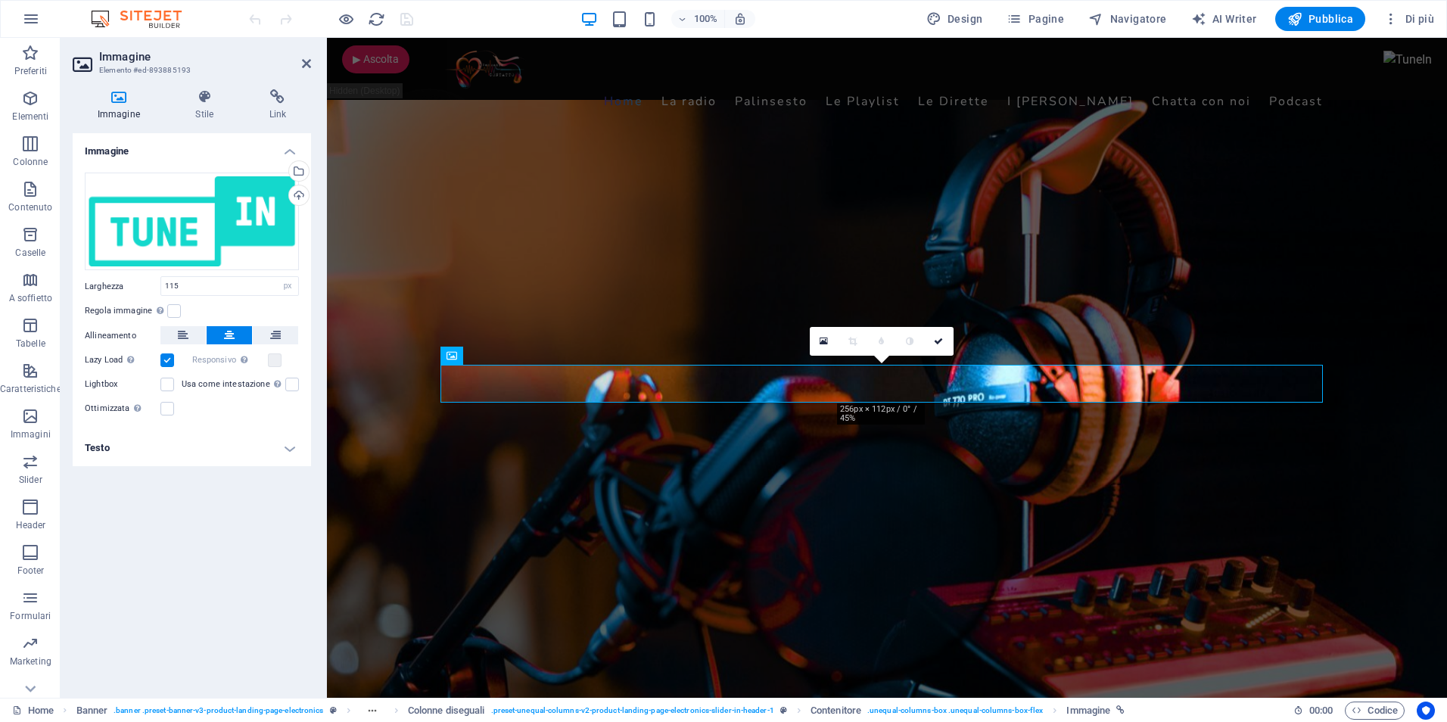
click at [290, 147] on h4 "Immagine" at bounding box center [192, 146] width 238 height 27
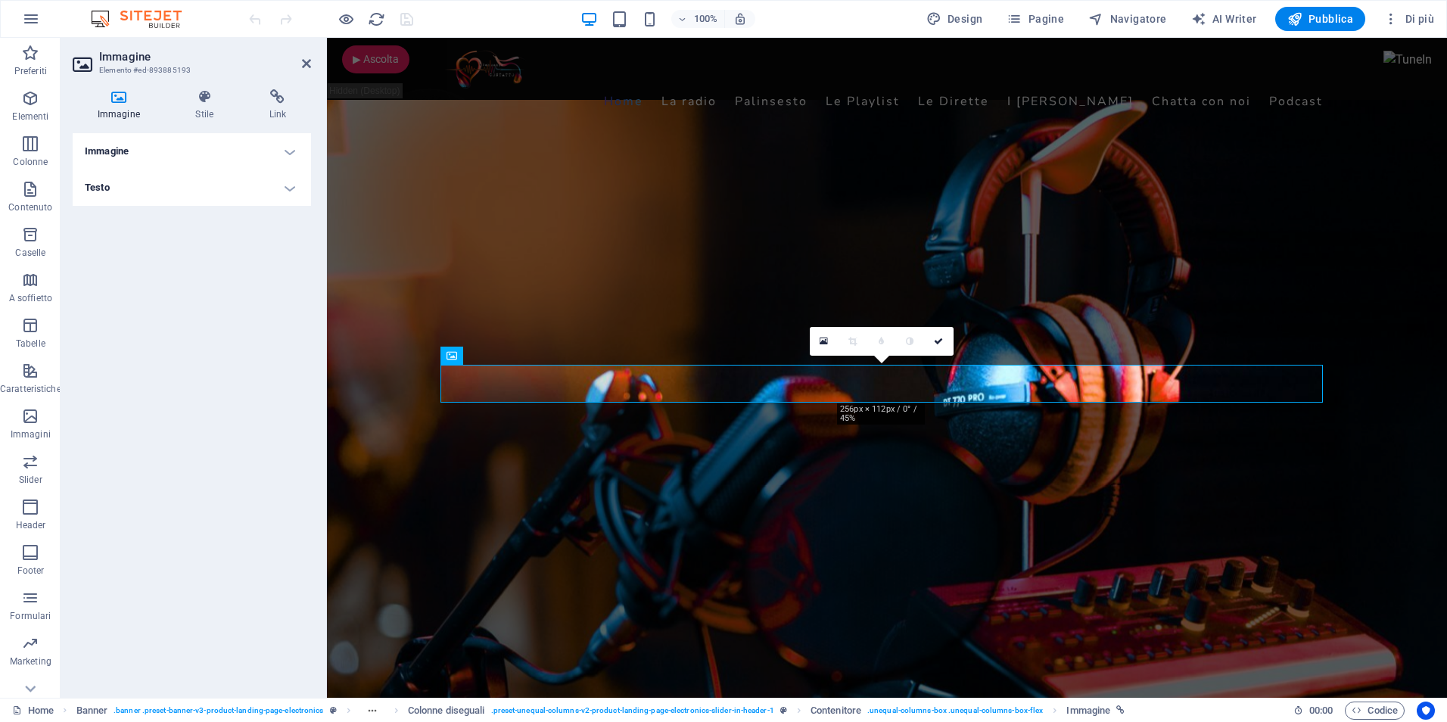
click at [290, 147] on h4 "Immagine" at bounding box center [192, 151] width 238 height 36
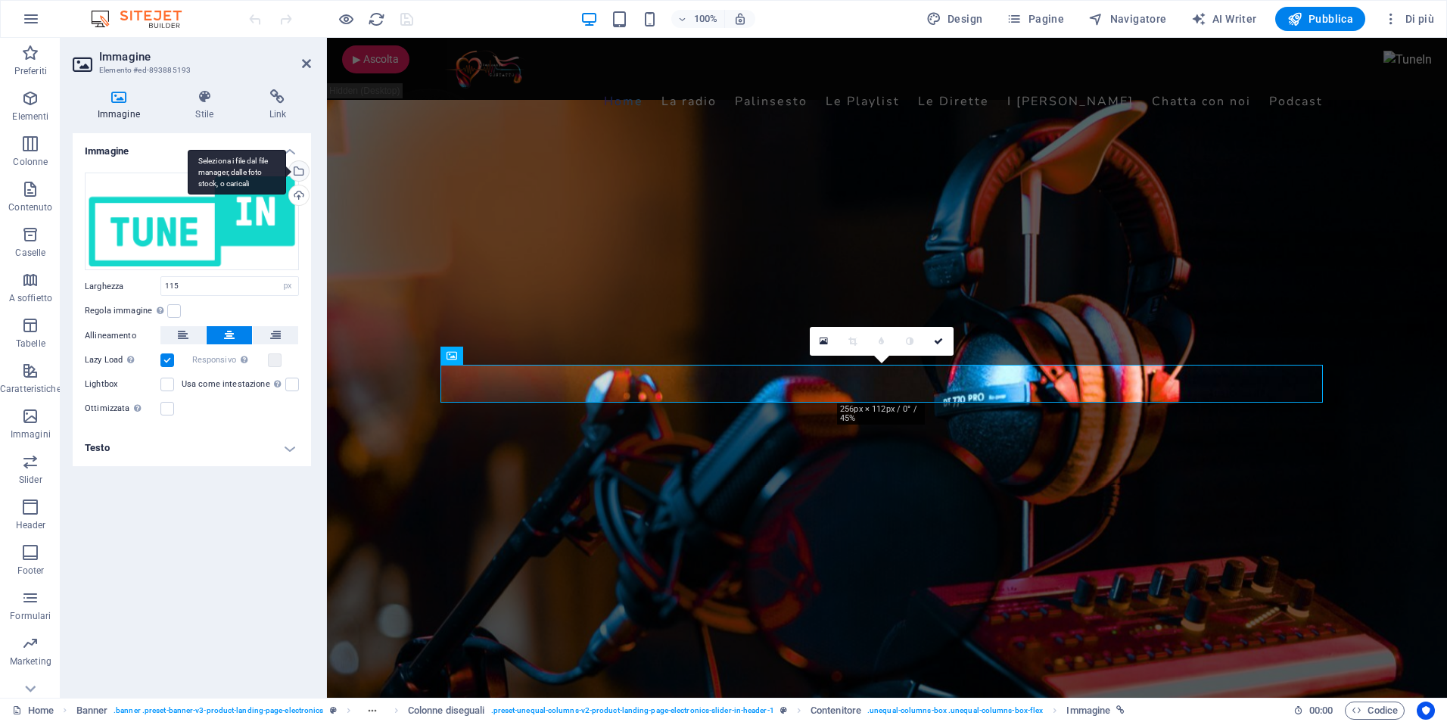
click at [286, 174] on div "Seleziona i file dal file manager, dalle foto stock, o caricali" at bounding box center [237, 172] width 98 height 45
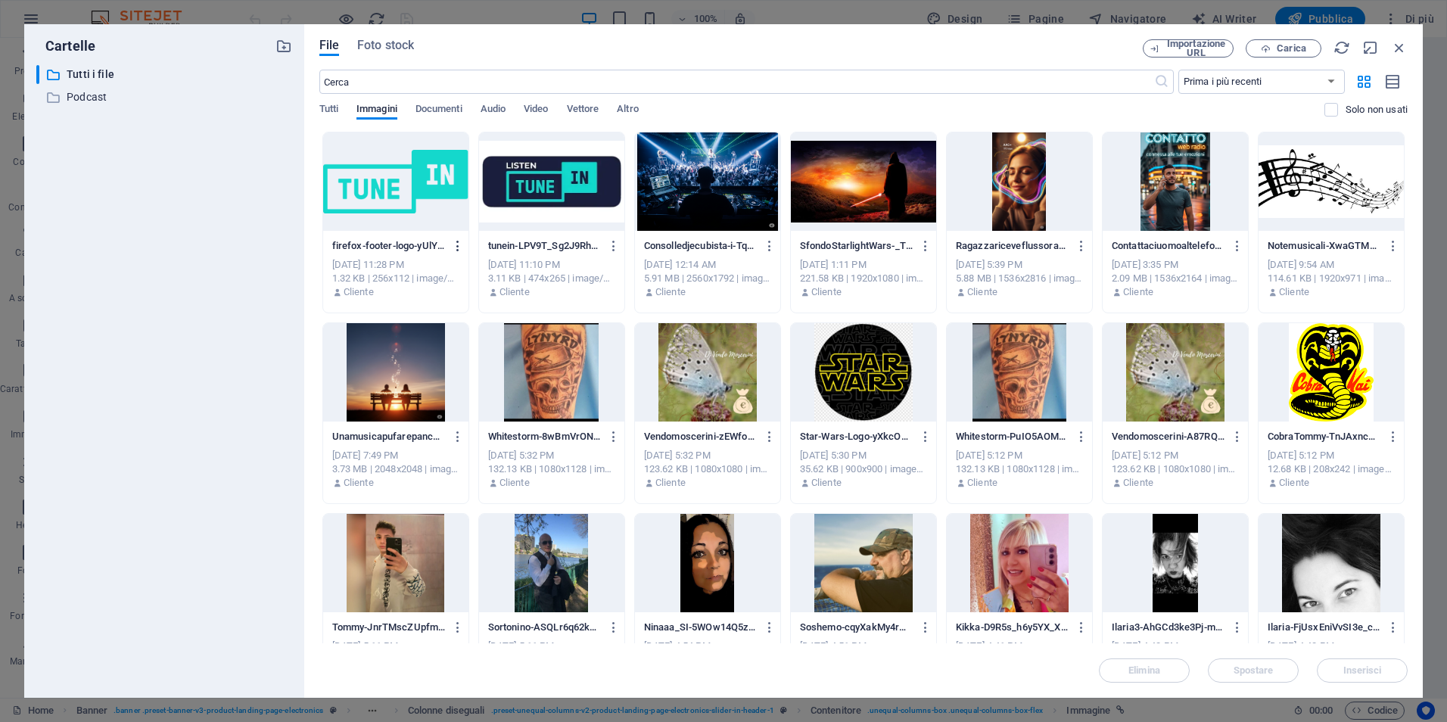
click at [456, 243] on icon "button" at bounding box center [458, 246] width 14 height 14
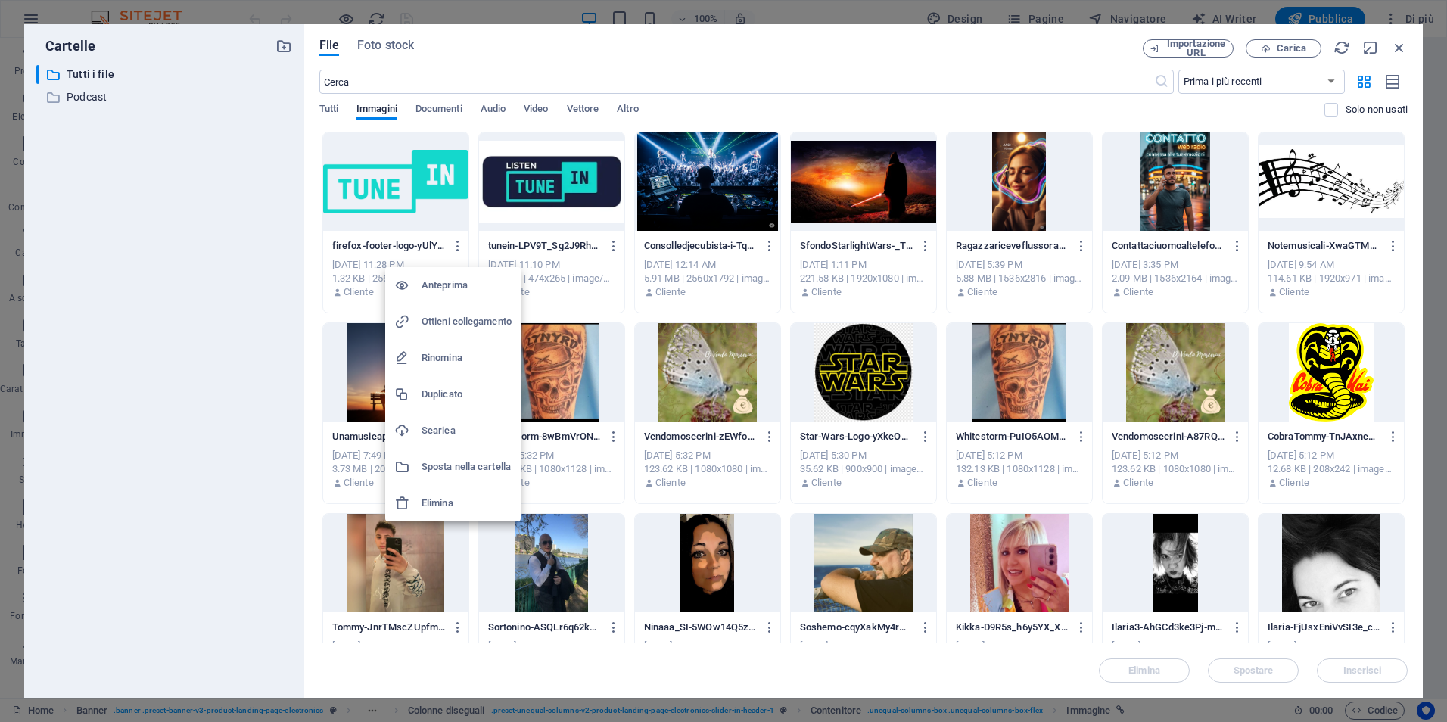
click at [410, 356] on div at bounding box center [407, 357] width 27 height 15
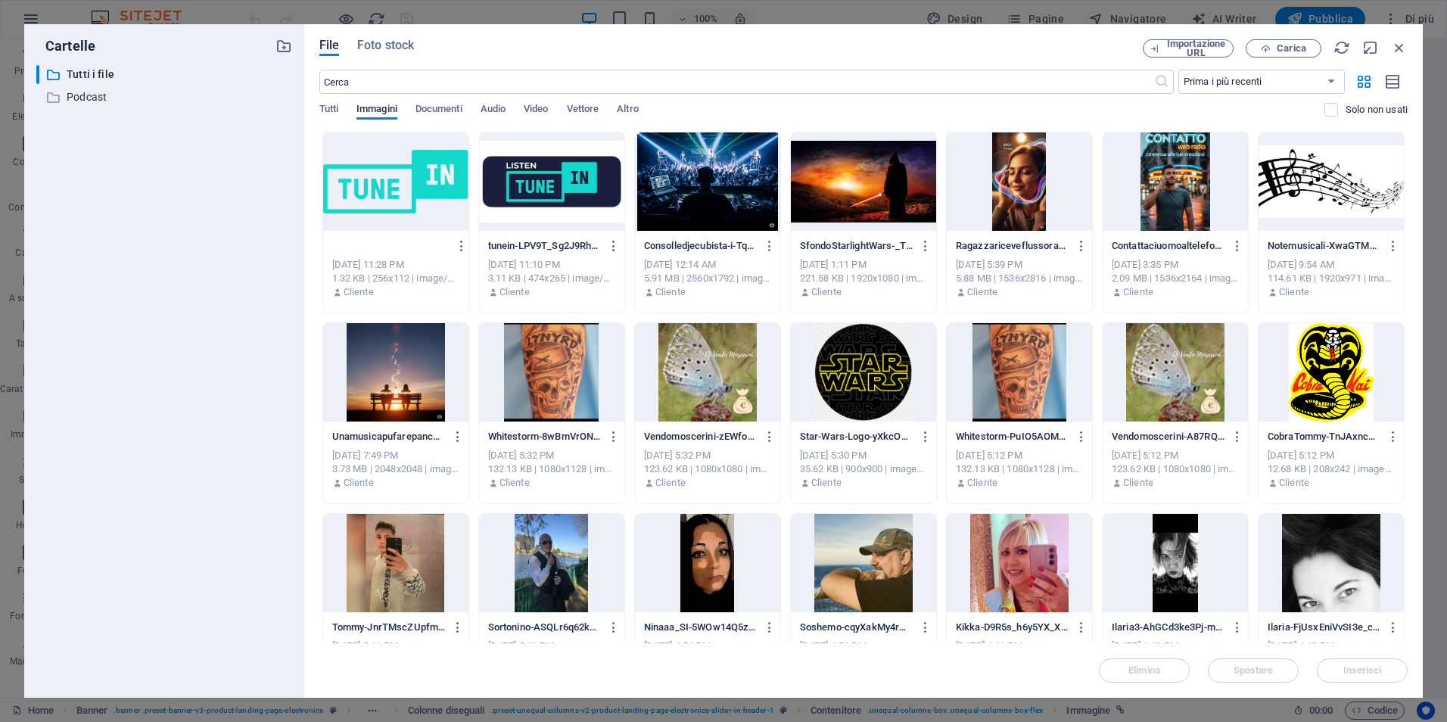
scroll to position [0, 0]
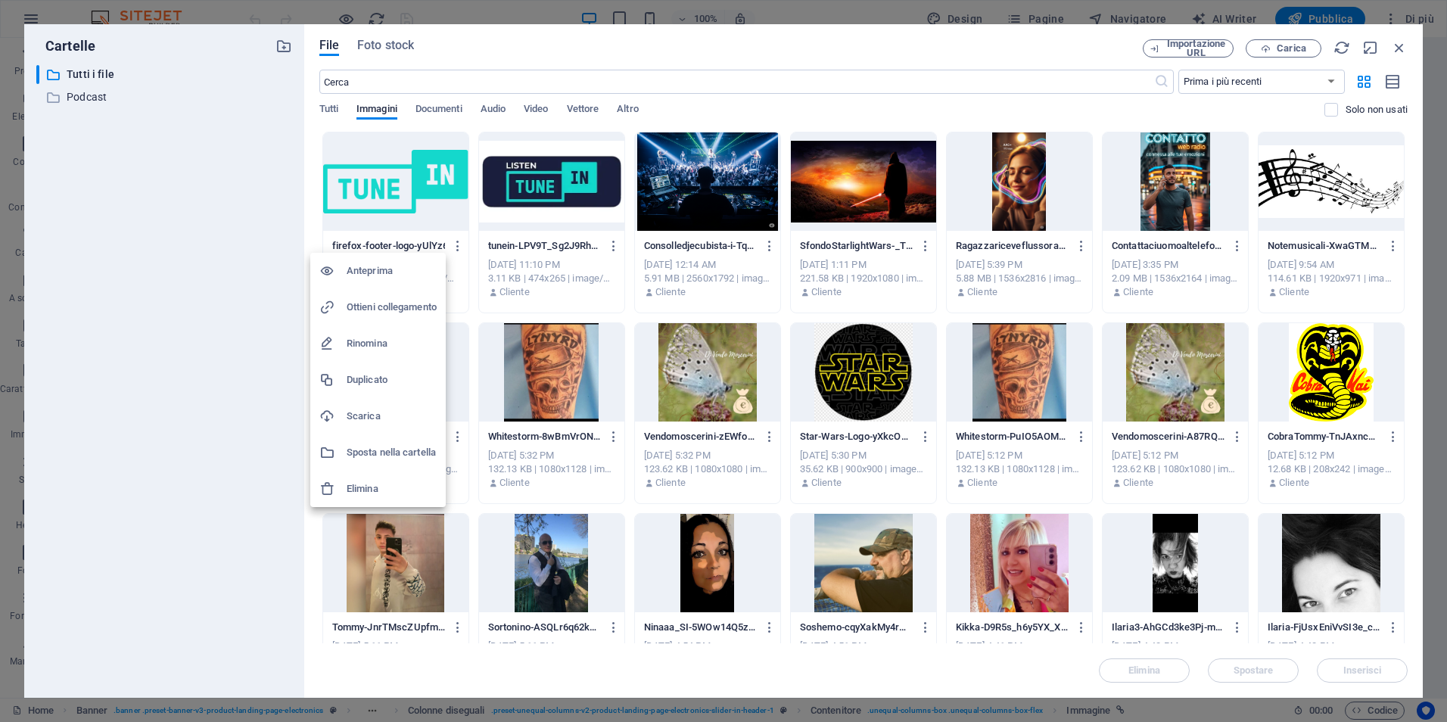
click at [396, 247] on div at bounding box center [723, 361] width 1447 height 722
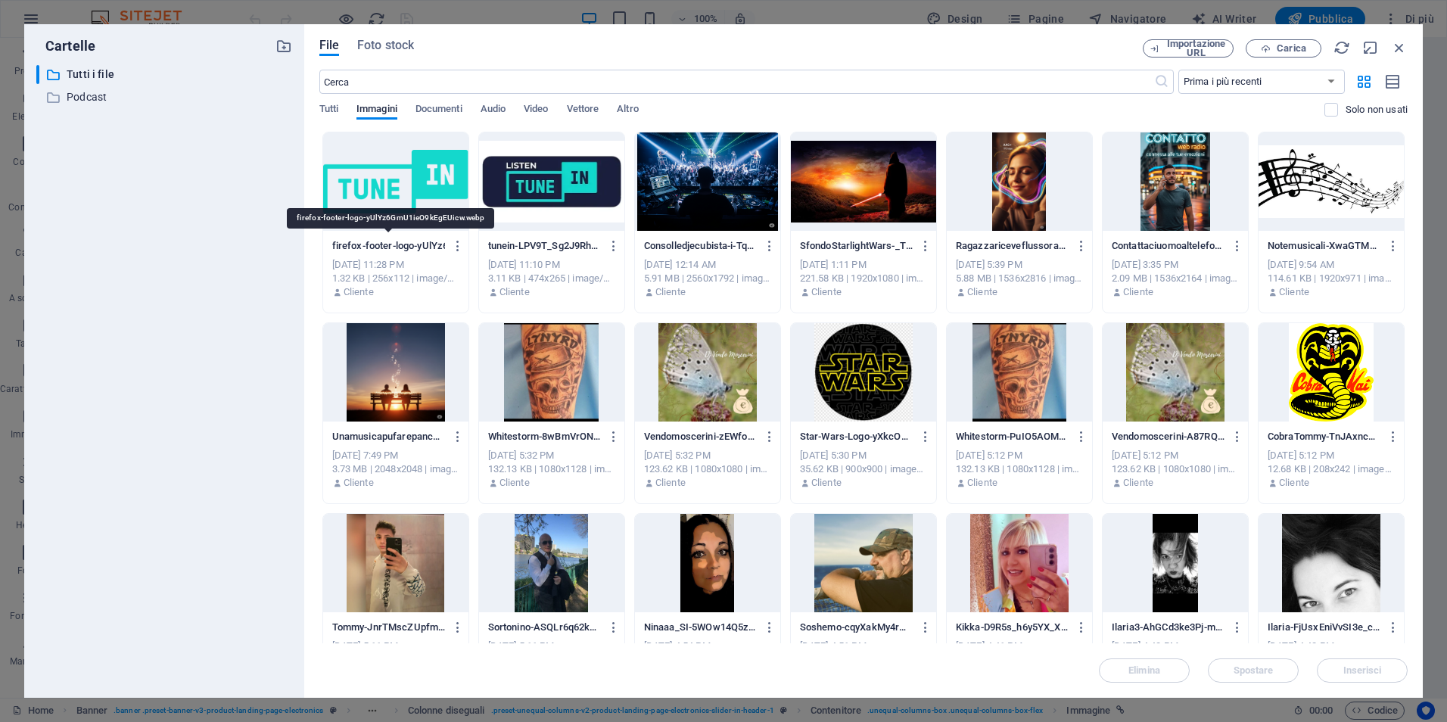
click at [396, 247] on p "firefox-footer-logo-yUlYz6GmU1ieO9kEgEUicw.webp" at bounding box center [389, 246] width 114 height 14
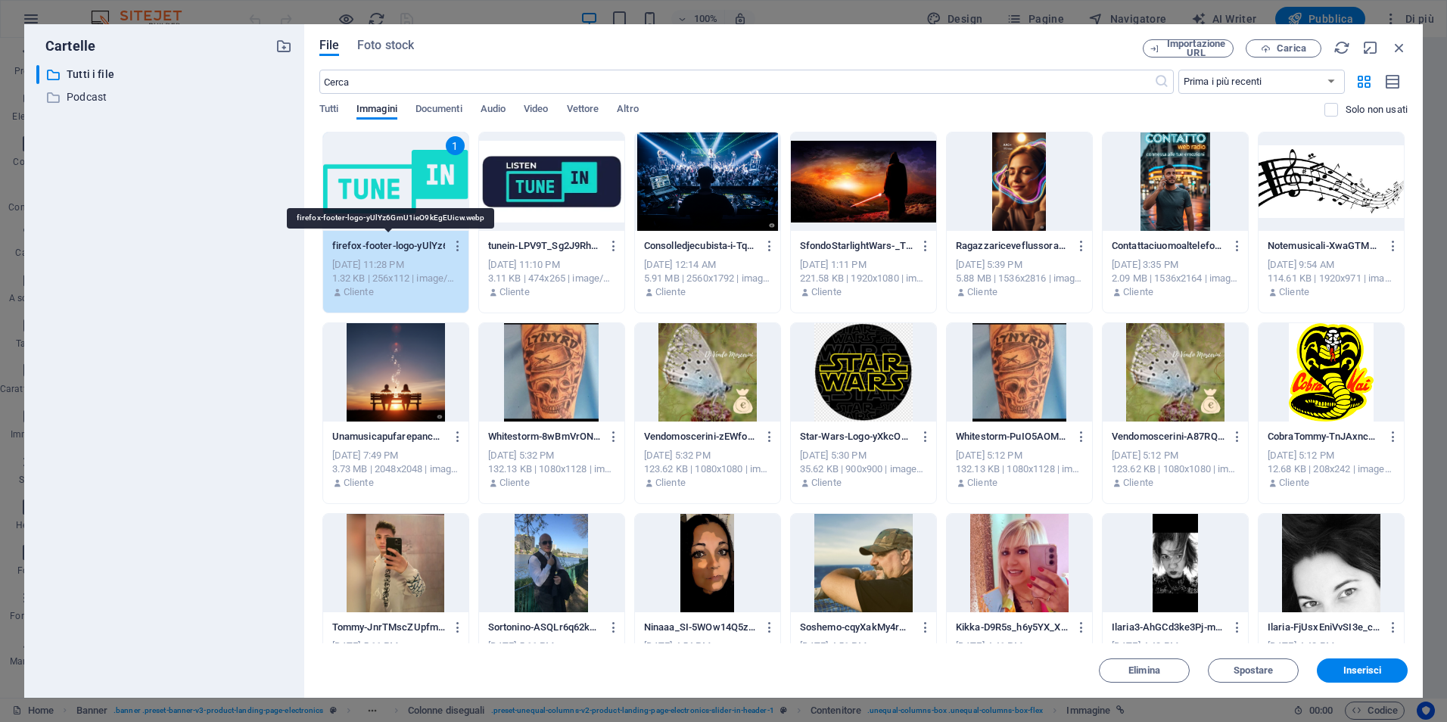
click at [396, 247] on p "firefox-footer-logo-yUlYz6GmU1ieO9kEgEUicw.webp" at bounding box center [389, 246] width 114 height 14
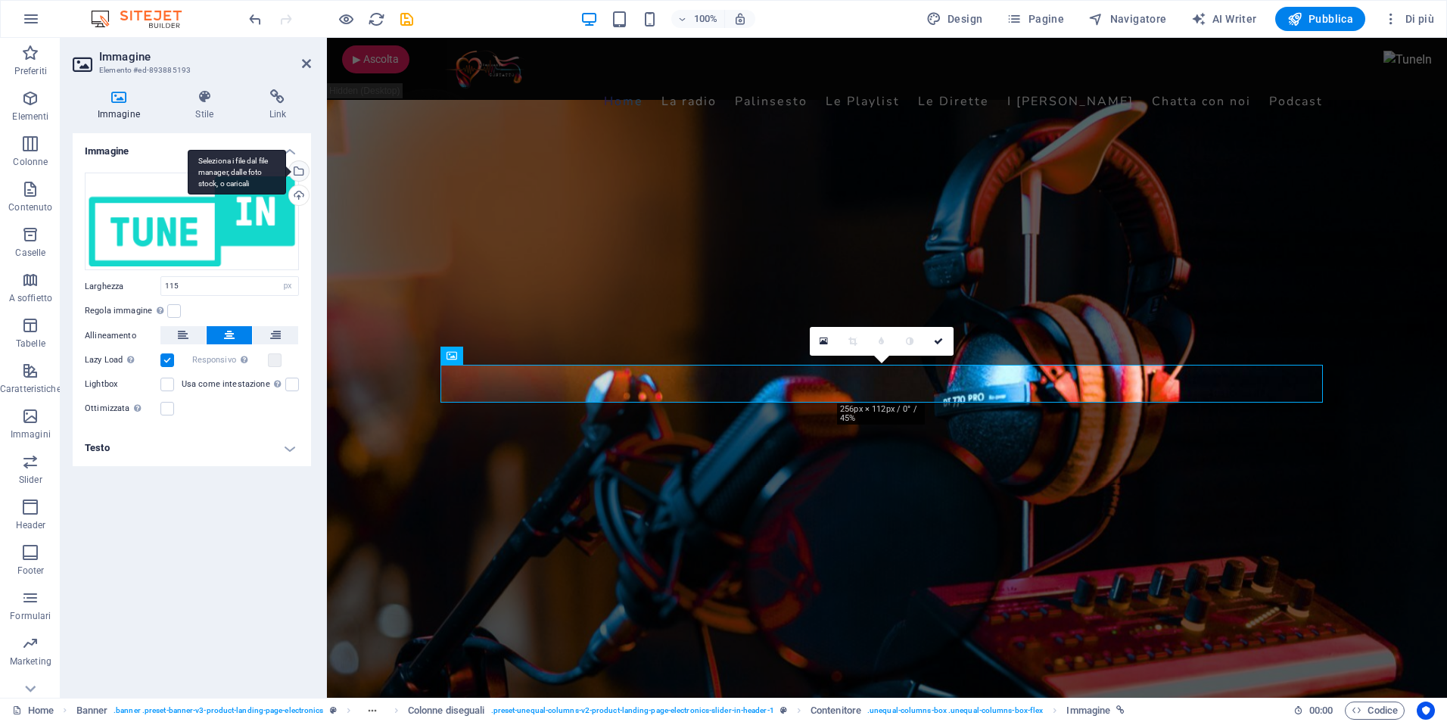
click at [297, 166] on div "Seleziona i file dal file manager, dalle foto stock, o caricali" at bounding box center [297, 172] width 23 height 23
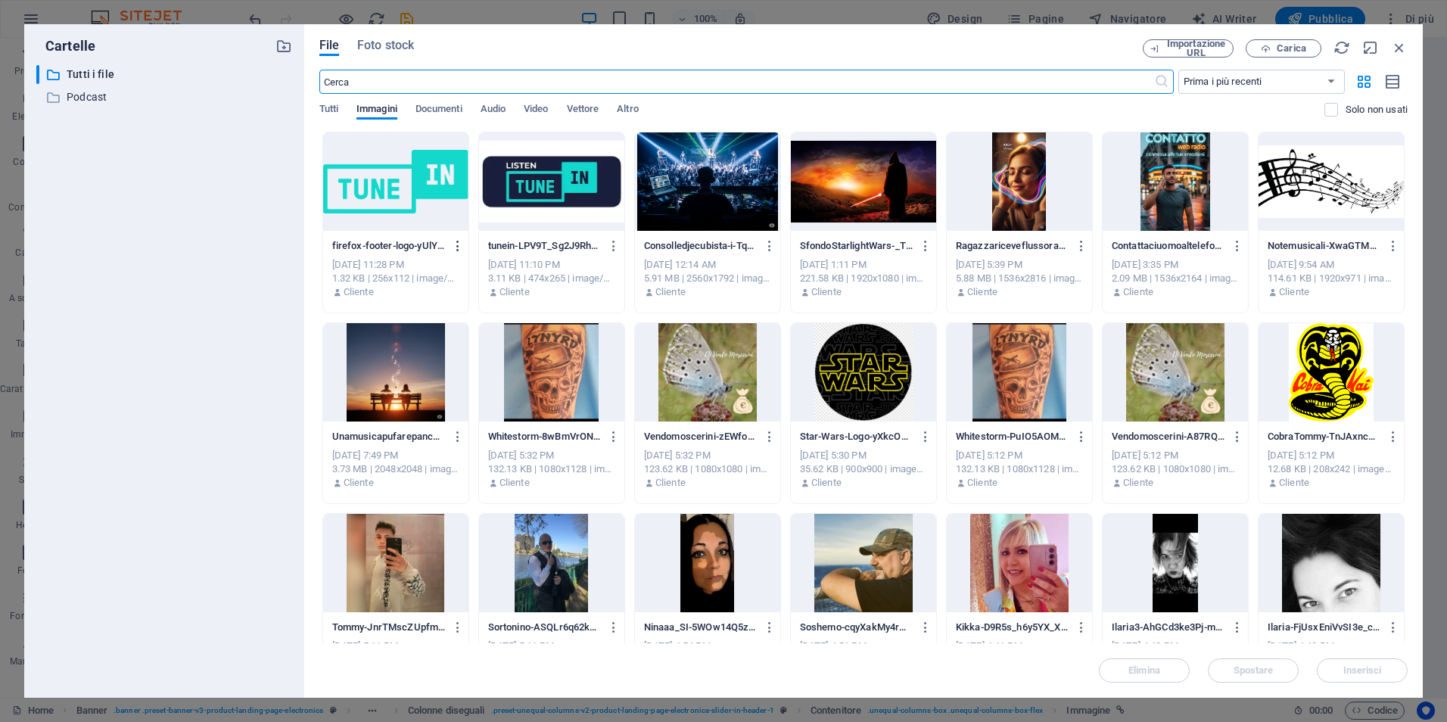
click at [453, 248] on icon "button" at bounding box center [458, 246] width 14 height 14
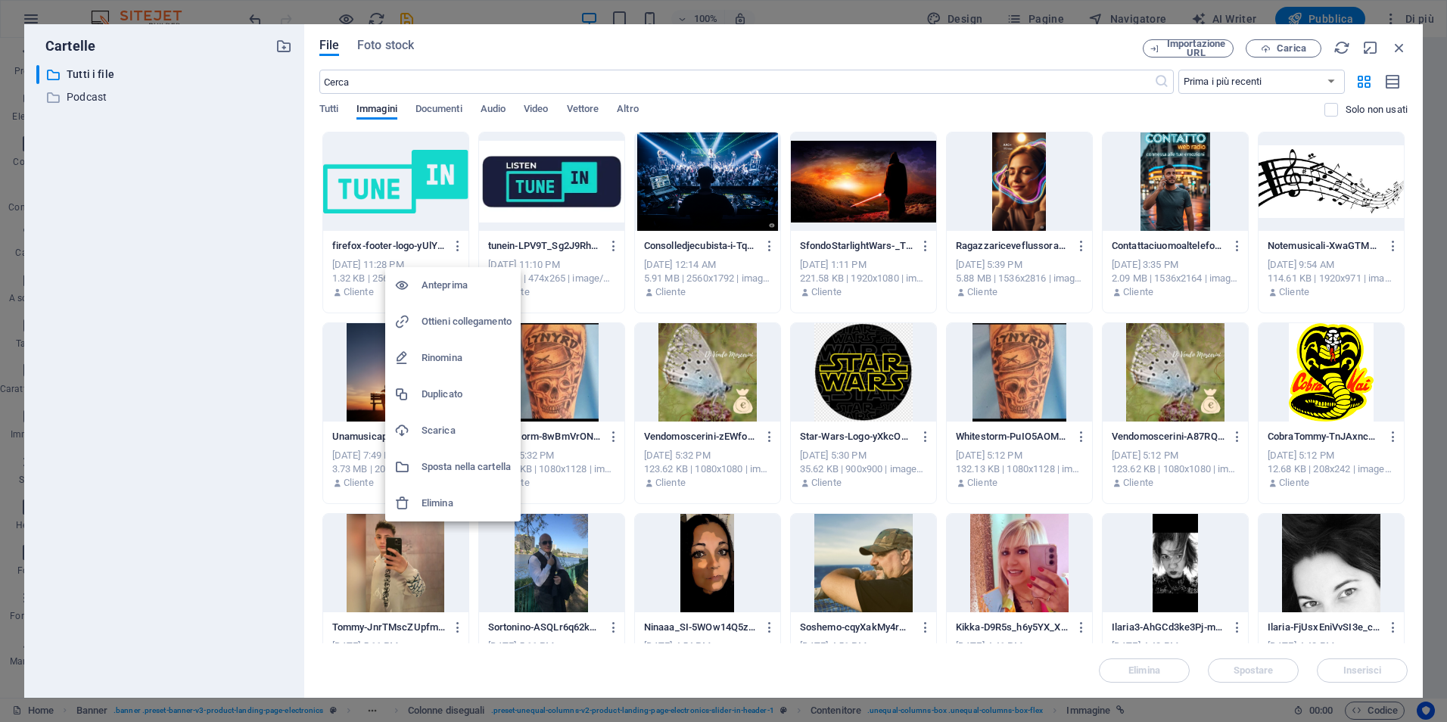
click at [425, 356] on h6 "Rinomina" at bounding box center [467, 358] width 90 height 18
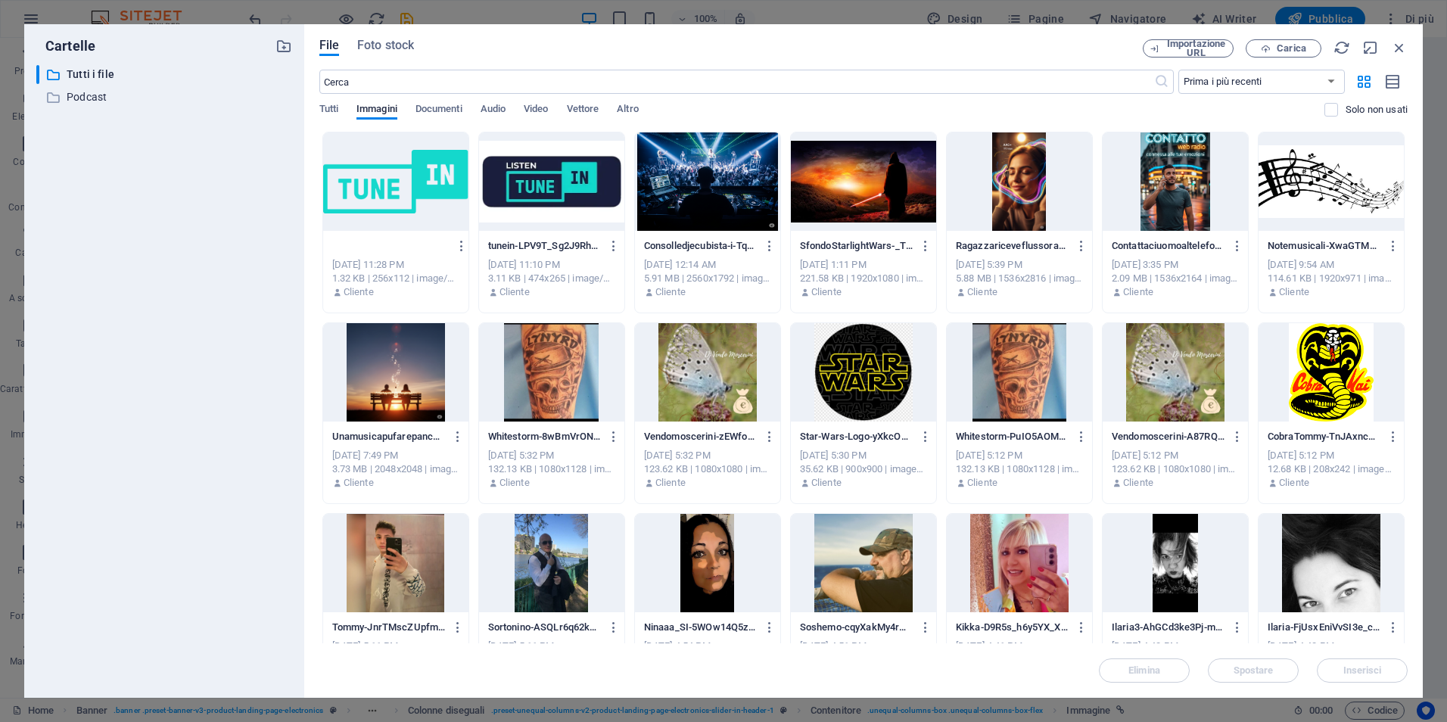
drag, startPoint x: 426, startPoint y: 249, endPoint x: 197, endPoint y: 223, distance: 230.7
click at [197, 223] on div "Cartelle ​ Tutti i file Tutti i file ​ Podcast Podcast File Foto stock Importaz…" at bounding box center [723, 361] width 1398 height 674
click at [1396, 45] on icon "button" at bounding box center [1399, 47] width 17 height 17
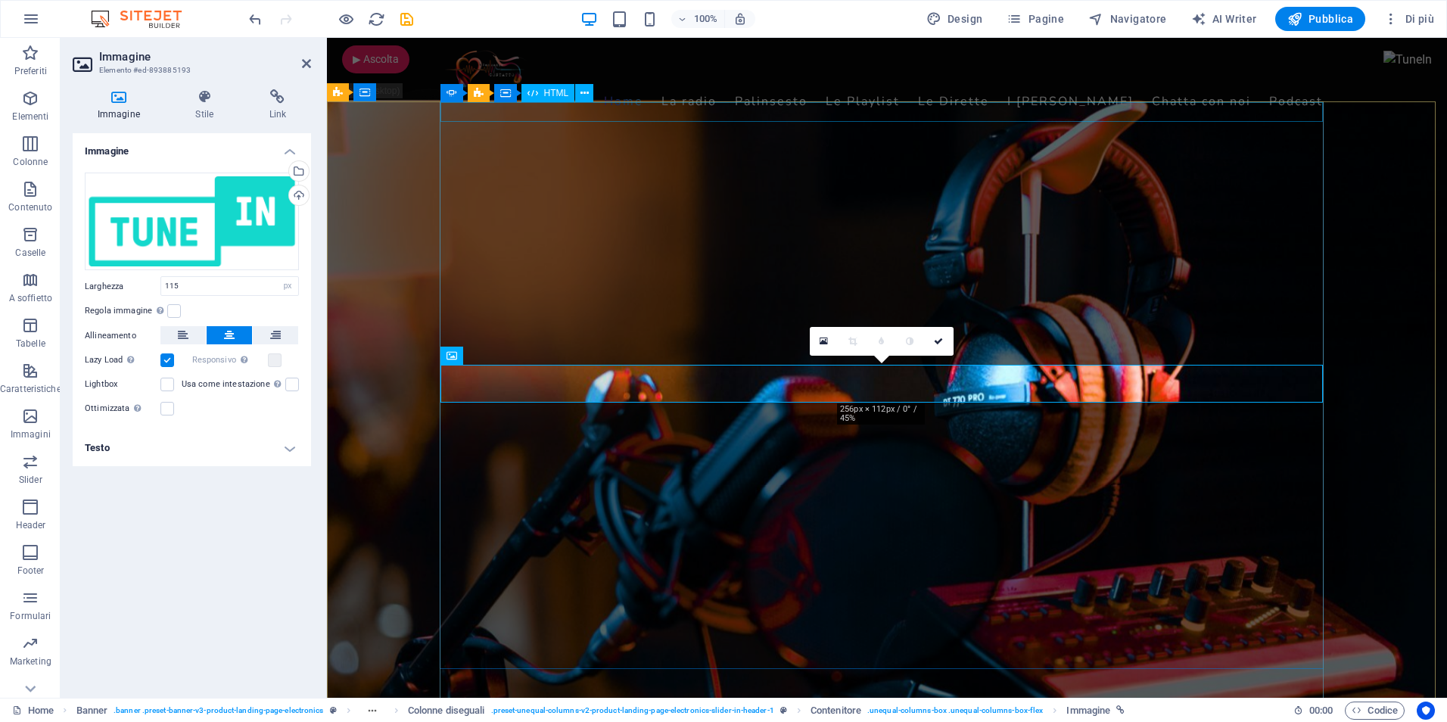
click at [547, 95] on span "HTML" at bounding box center [556, 93] width 25 height 9
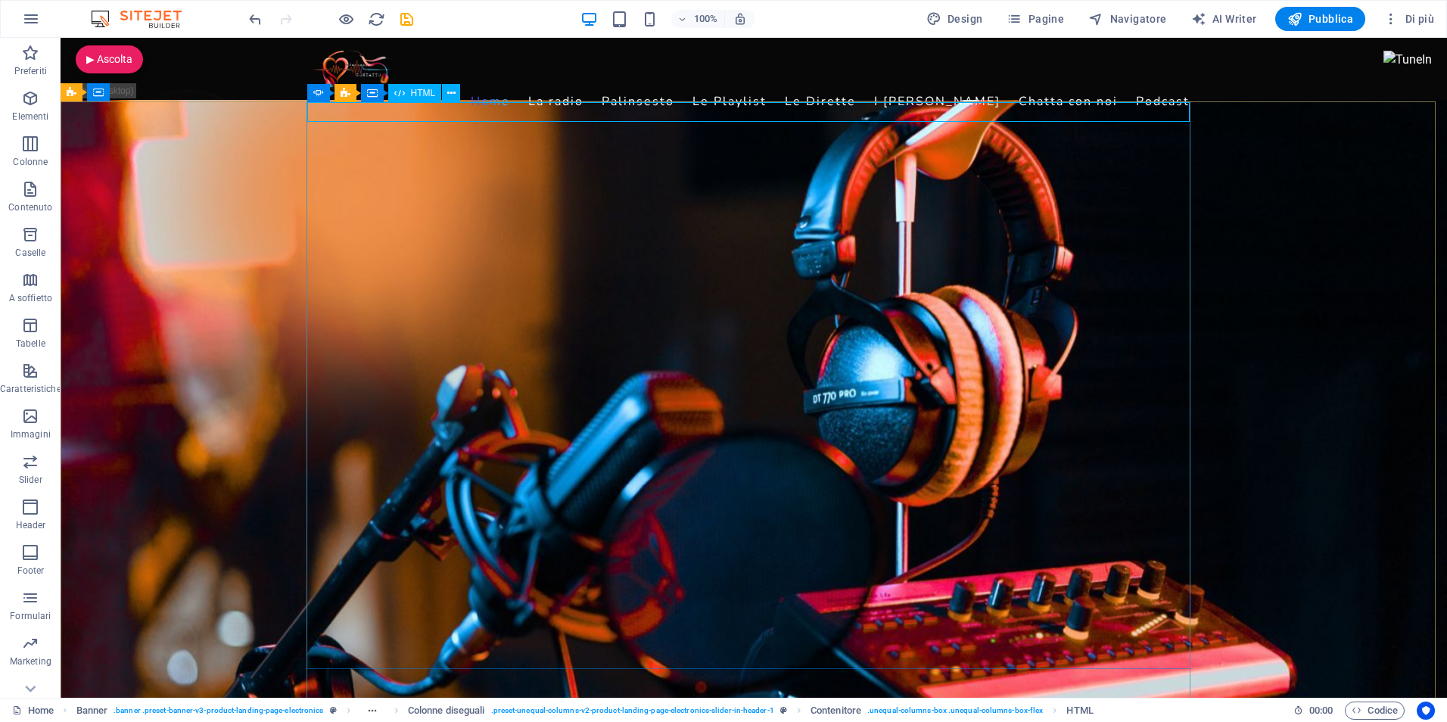
click at [420, 92] on span "HTML" at bounding box center [423, 93] width 25 height 9
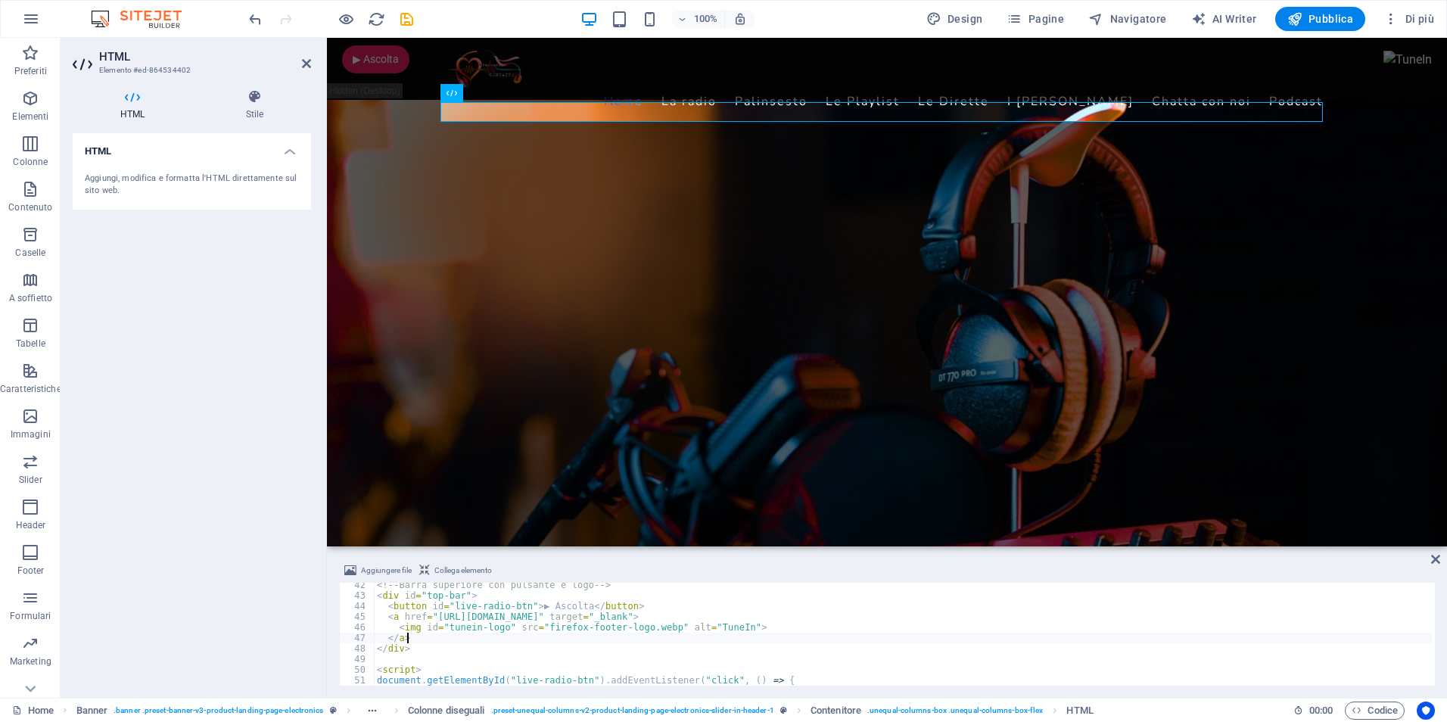
click at [639, 641] on div "<!-- Barra superiore con pulsante e logo --> < div id = "top-bar" > < button id…" at bounding box center [903, 642] width 1058 height 124
type textarea "</div>"
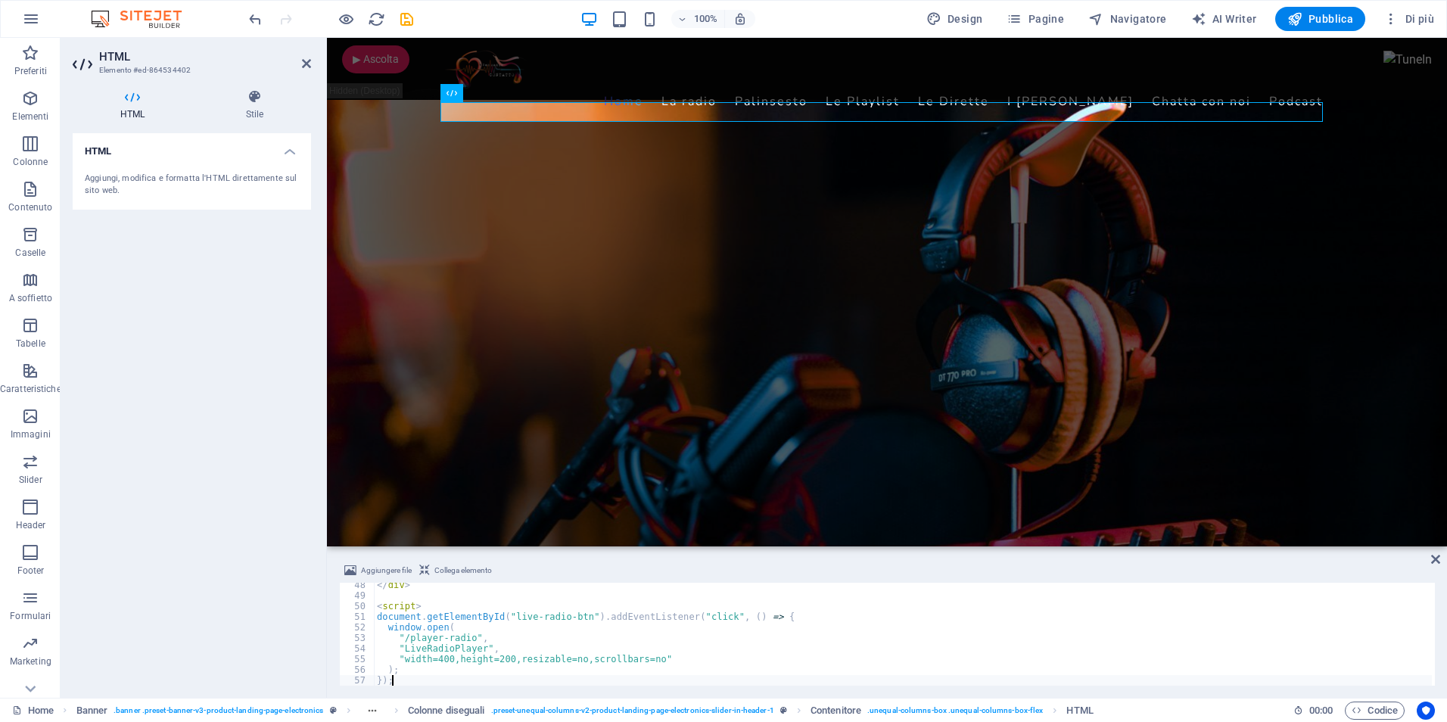
type textarea "</script>"
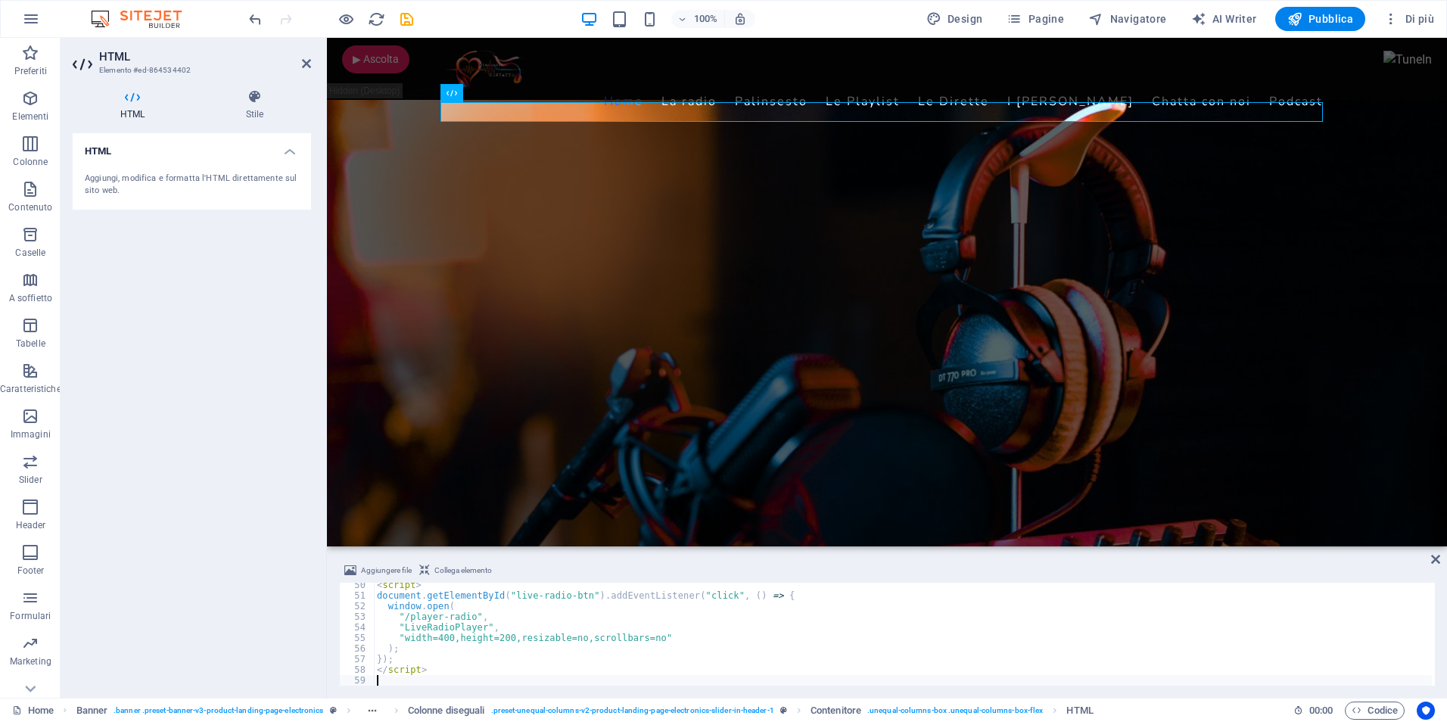
scroll to position [522, 0]
type textarea "<script>"
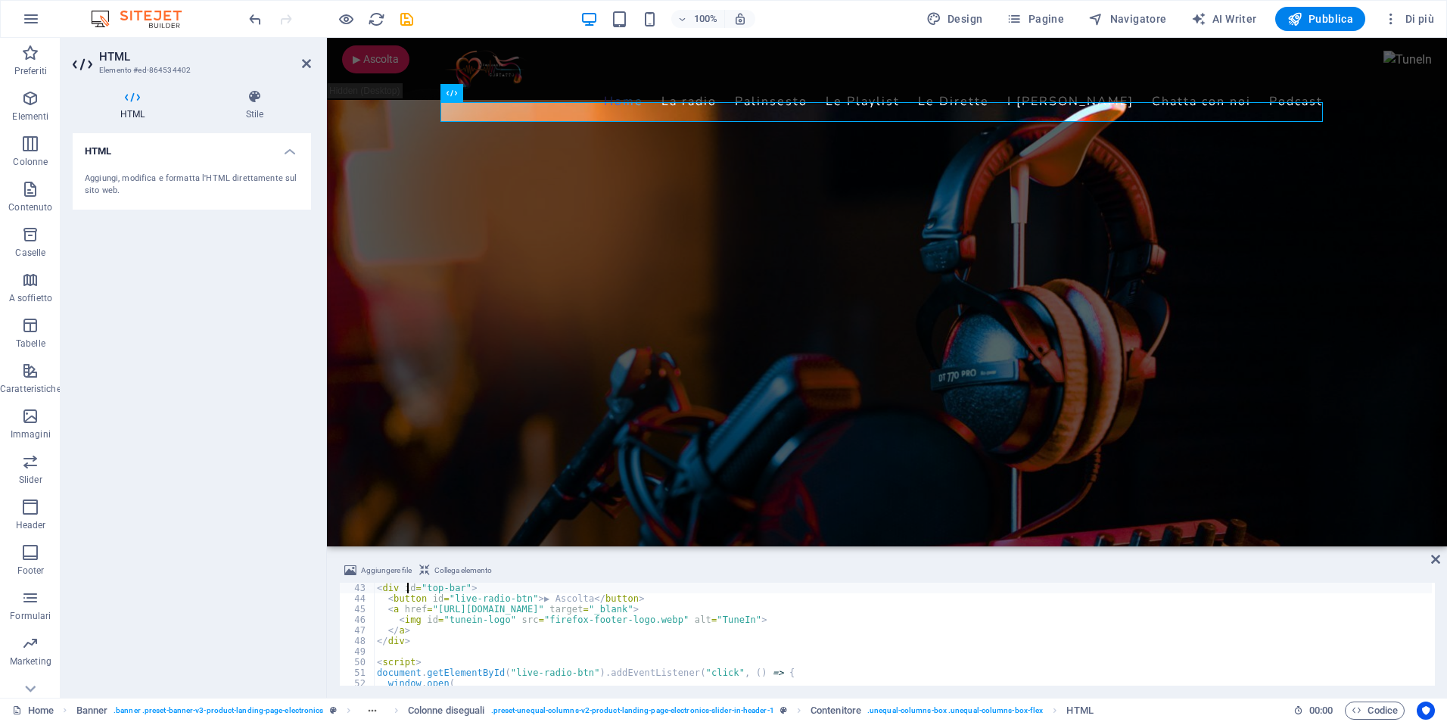
scroll to position [434, 0]
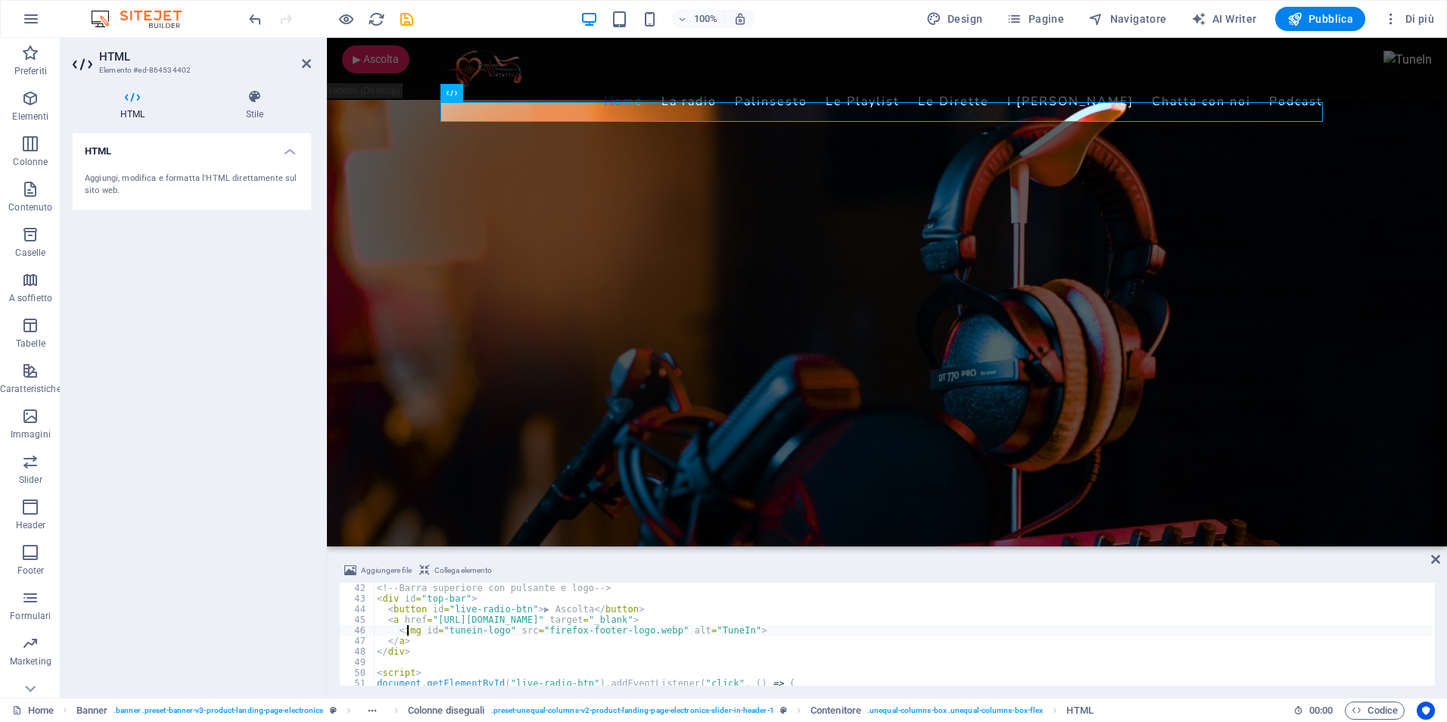
click at [462, 626] on div "<!-- Barra superiore con pulsante e logo --> < div id = "top-bar" > < button id…" at bounding box center [903, 645] width 1058 height 124
click at [569, 630] on div "<!-- Barra superiore con pulsante e logo --> < div id = "top-bar" > < button id…" at bounding box center [903, 645] width 1058 height 124
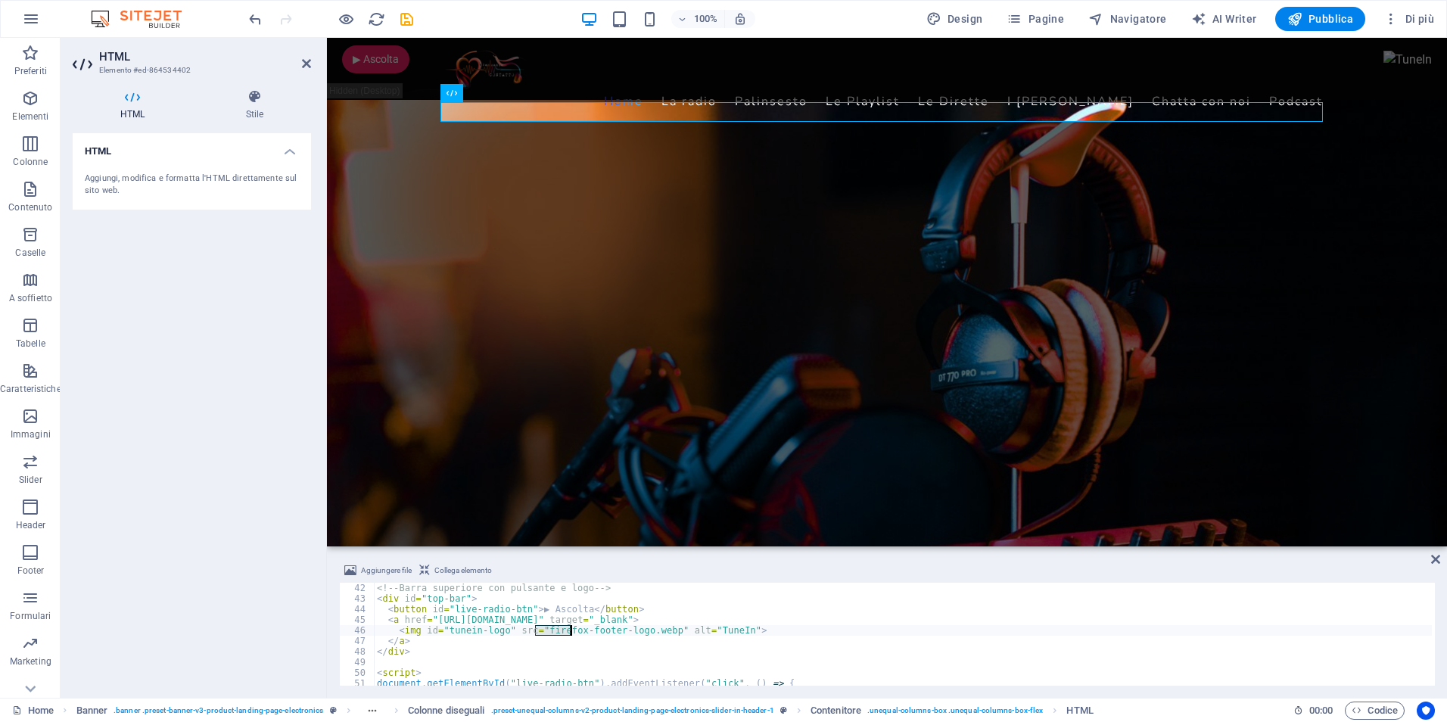
click at [569, 630] on div "<!-- Barra superiore con pulsante e logo --> < div id = "top-bar" > < button id…" at bounding box center [903, 645] width 1058 height 124
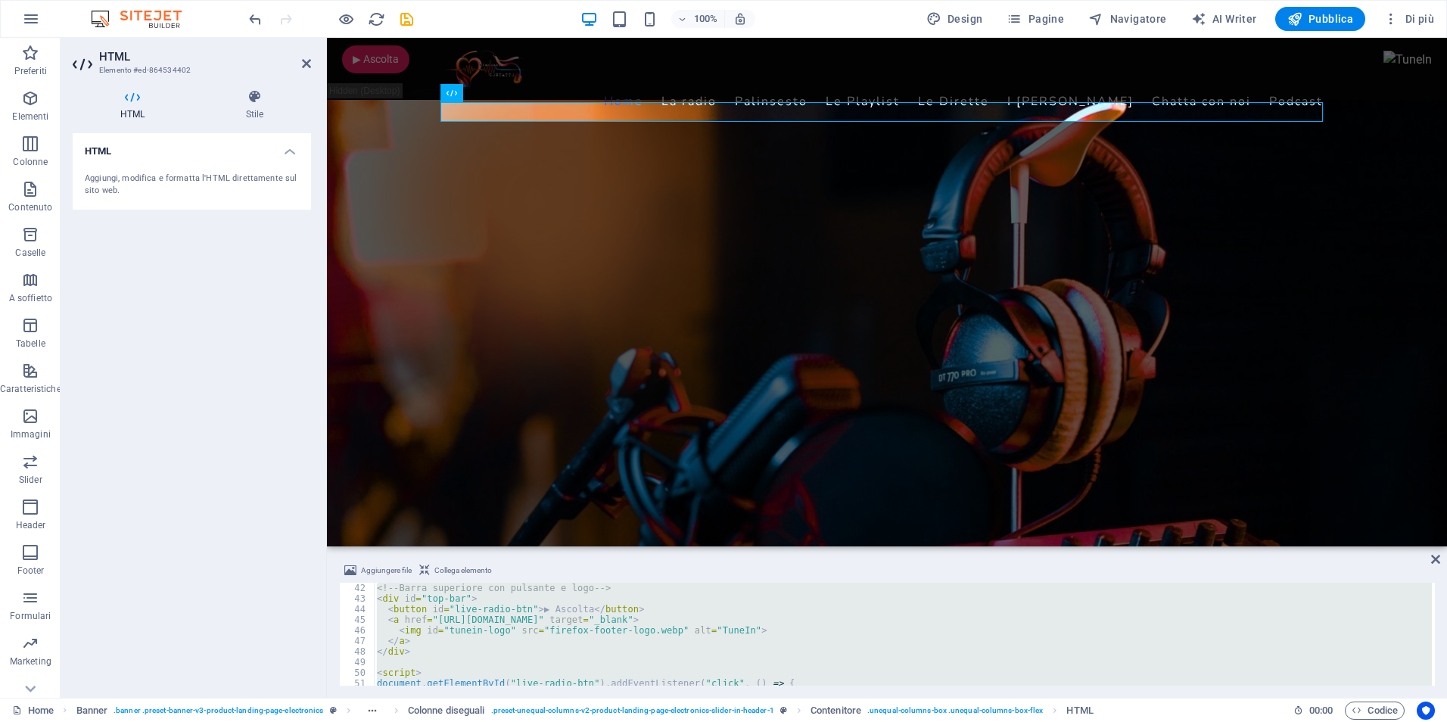
click at [569, 630] on div "<!-- Barra superiore con pulsante e logo --> < div id = "top-bar" > < button id…" at bounding box center [903, 634] width 1058 height 103
type textarea "<img id="tunein-logo" src="firefox-footer-logo.webp" alt="TuneIn">"
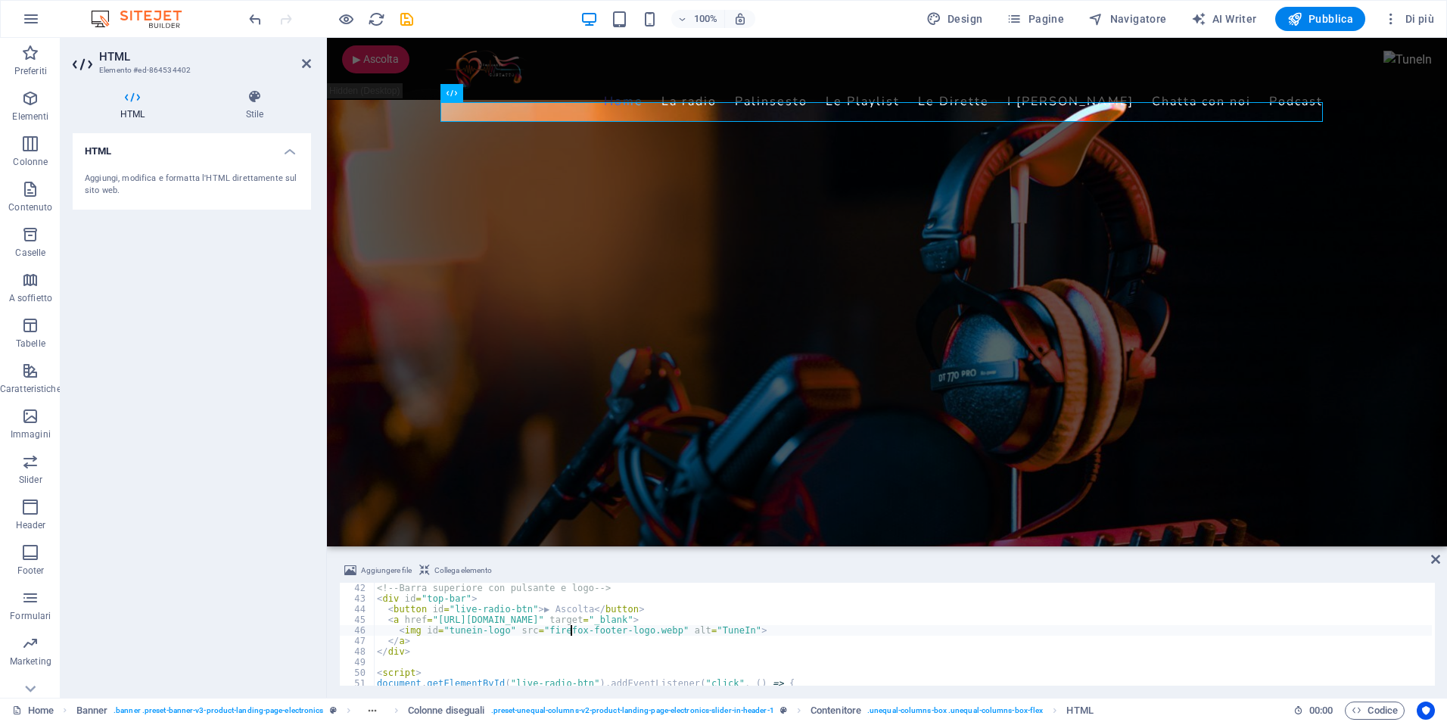
click at [553, 630] on div "<!-- Barra superiore con pulsante e logo --> < div id = "top-bar" > < button id…" at bounding box center [903, 645] width 1058 height 124
click at [644, 629] on div "<!-- Barra superiore con pulsante e logo --> < div id = "top-bar" > < button id…" at bounding box center [903, 645] width 1058 height 124
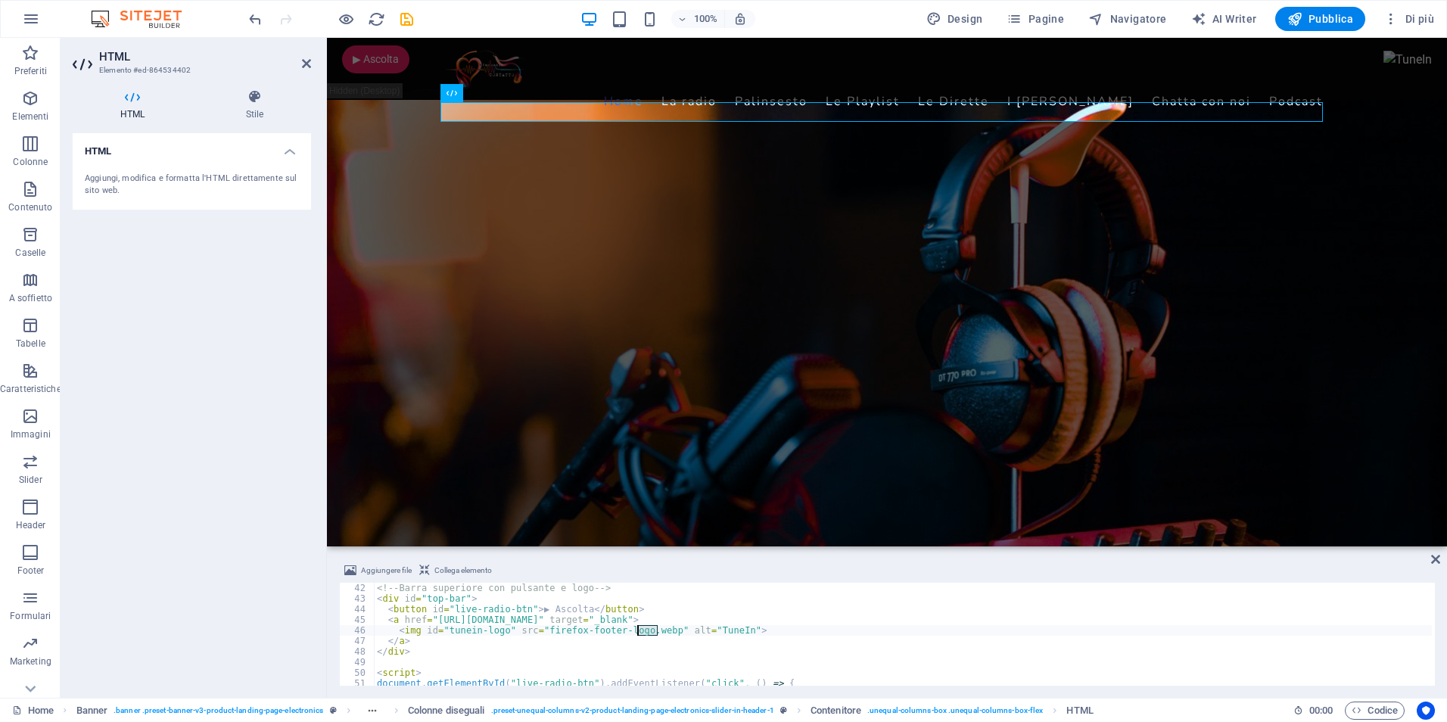
click at [525, 629] on div "<!-- Barra superiore con pulsante e logo --> < div id = "top-bar" > < button id…" at bounding box center [903, 645] width 1058 height 124
click at [525, 629] on div "<!-- Barra superiore con pulsante e logo --> < div id = "top-bar" > < button id…" at bounding box center [903, 634] width 1058 height 103
click at [589, 627] on div "<!-- Barra superiore con pulsante e logo --> < div id = "top-bar" > < button id…" at bounding box center [903, 645] width 1058 height 124
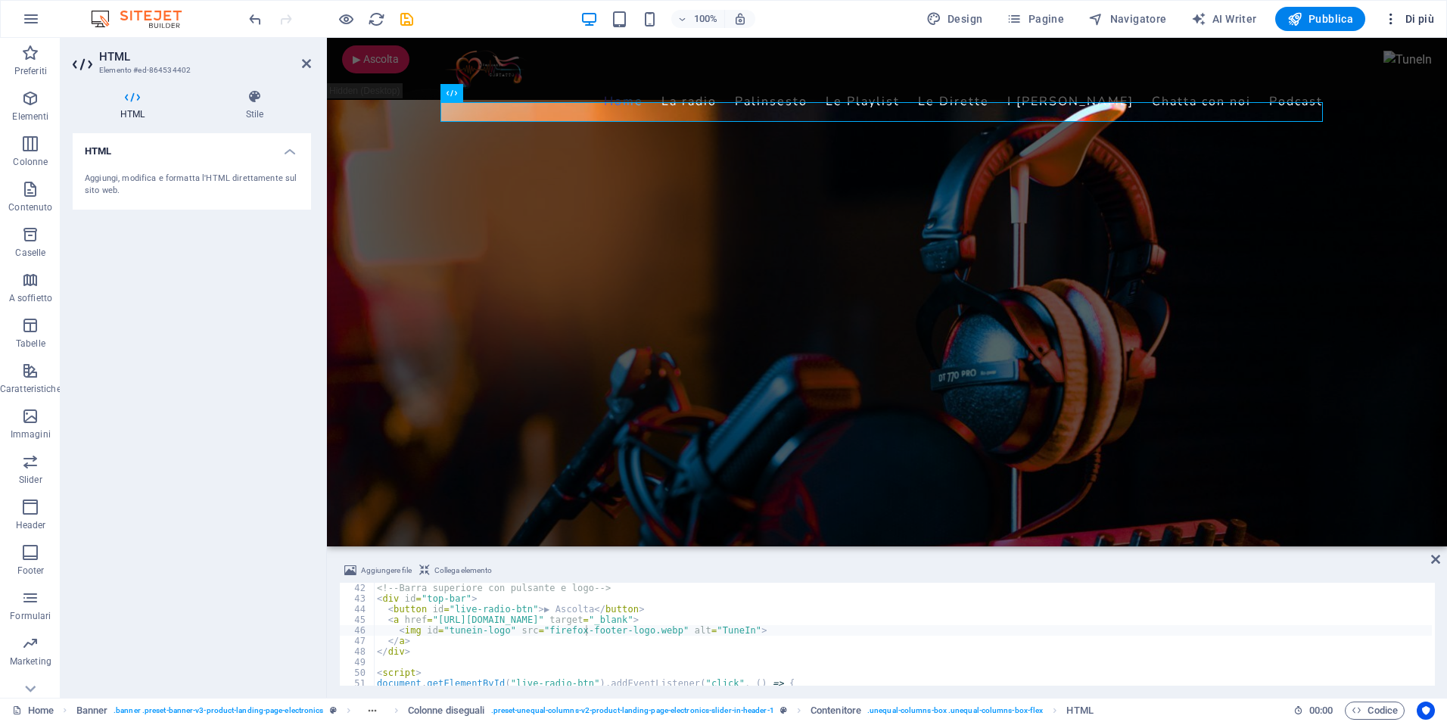
click at [1411, 22] on span "Di più" at bounding box center [1408, 18] width 51 height 15
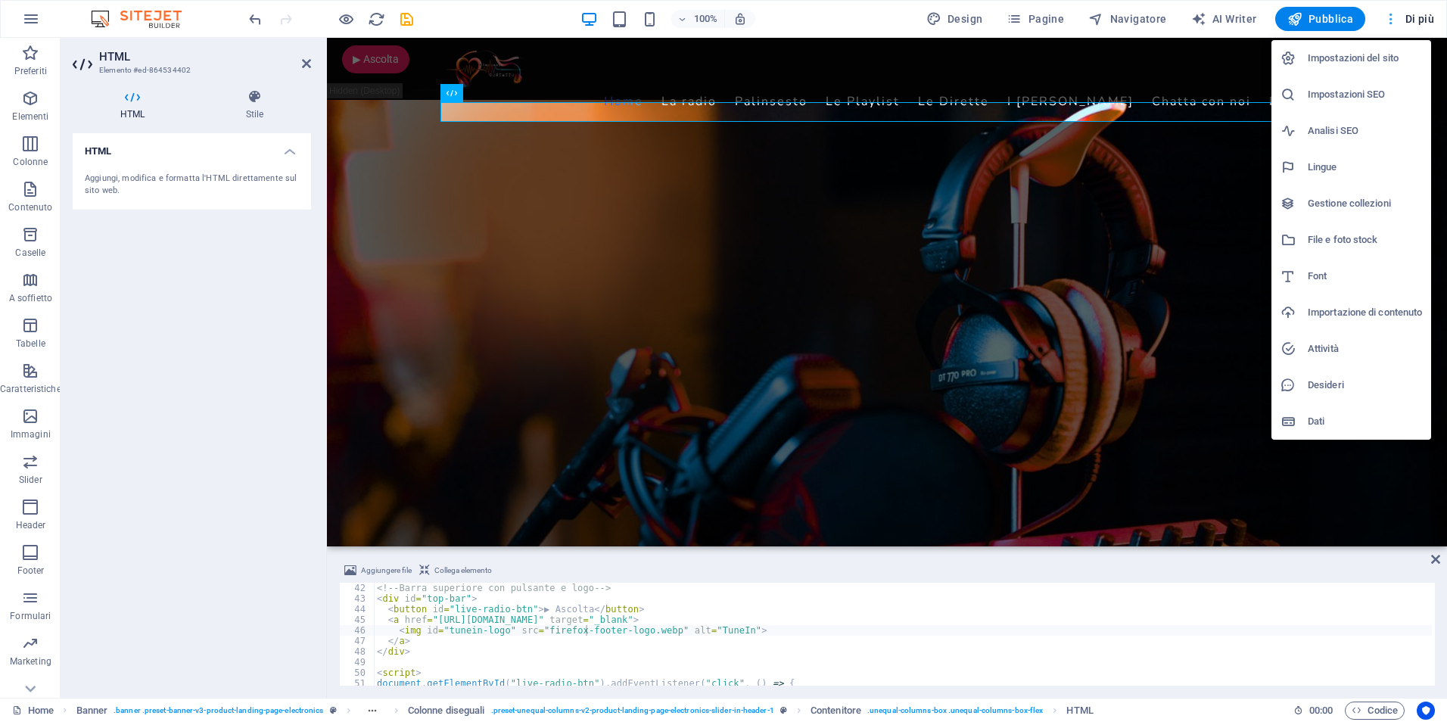
click at [1411, 22] on div at bounding box center [723, 361] width 1447 height 722
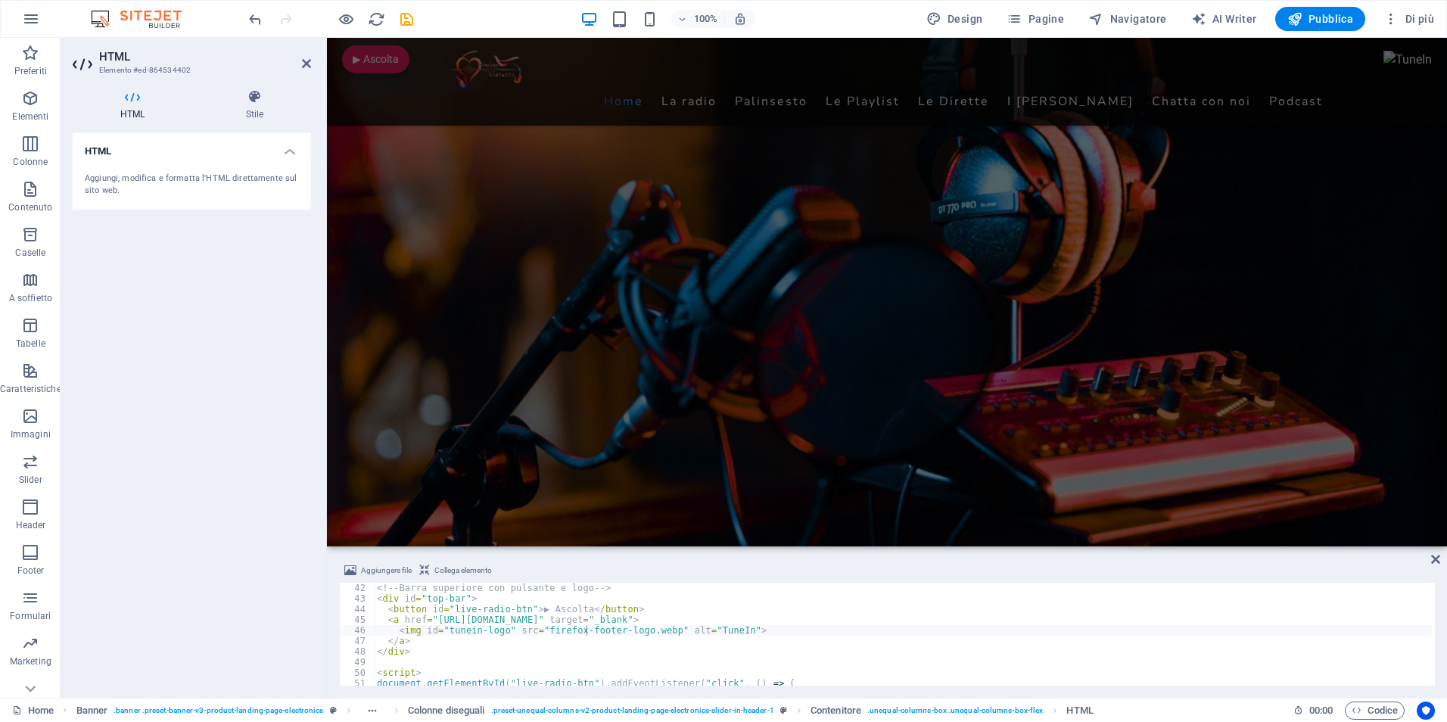
scroll to position [151, 0]
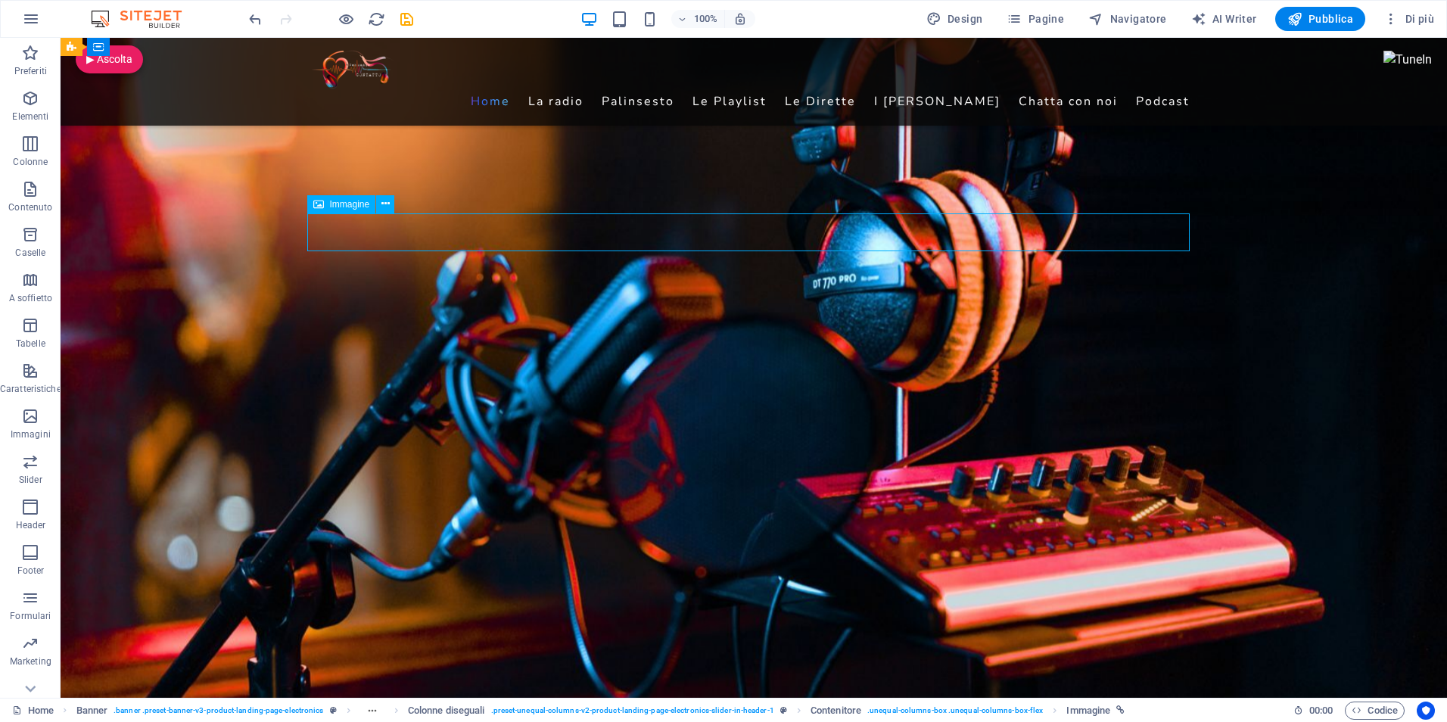
select select "px"
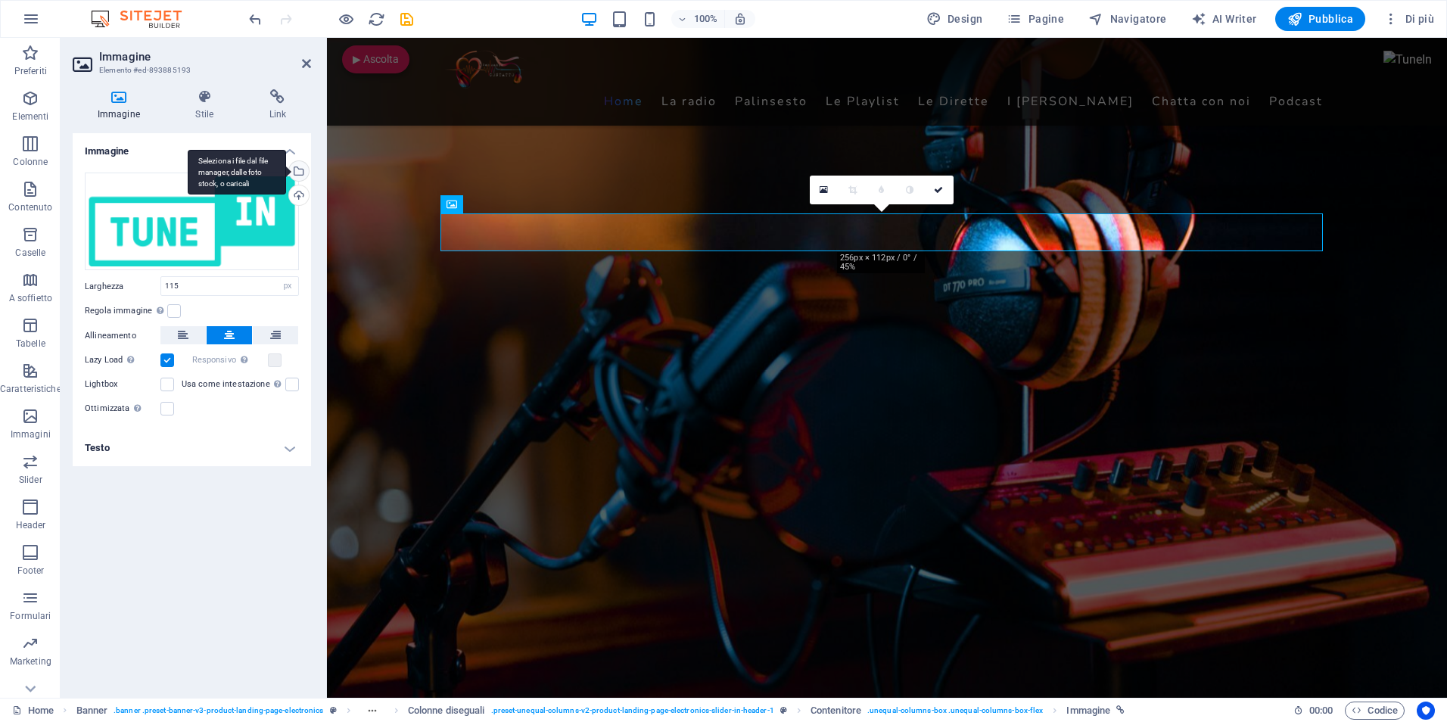
click at [297, 173] on div "Seleziona i file dal file manager, dalle foto stock, o caricali" at bounding box center [297, 172] width 23 height 23
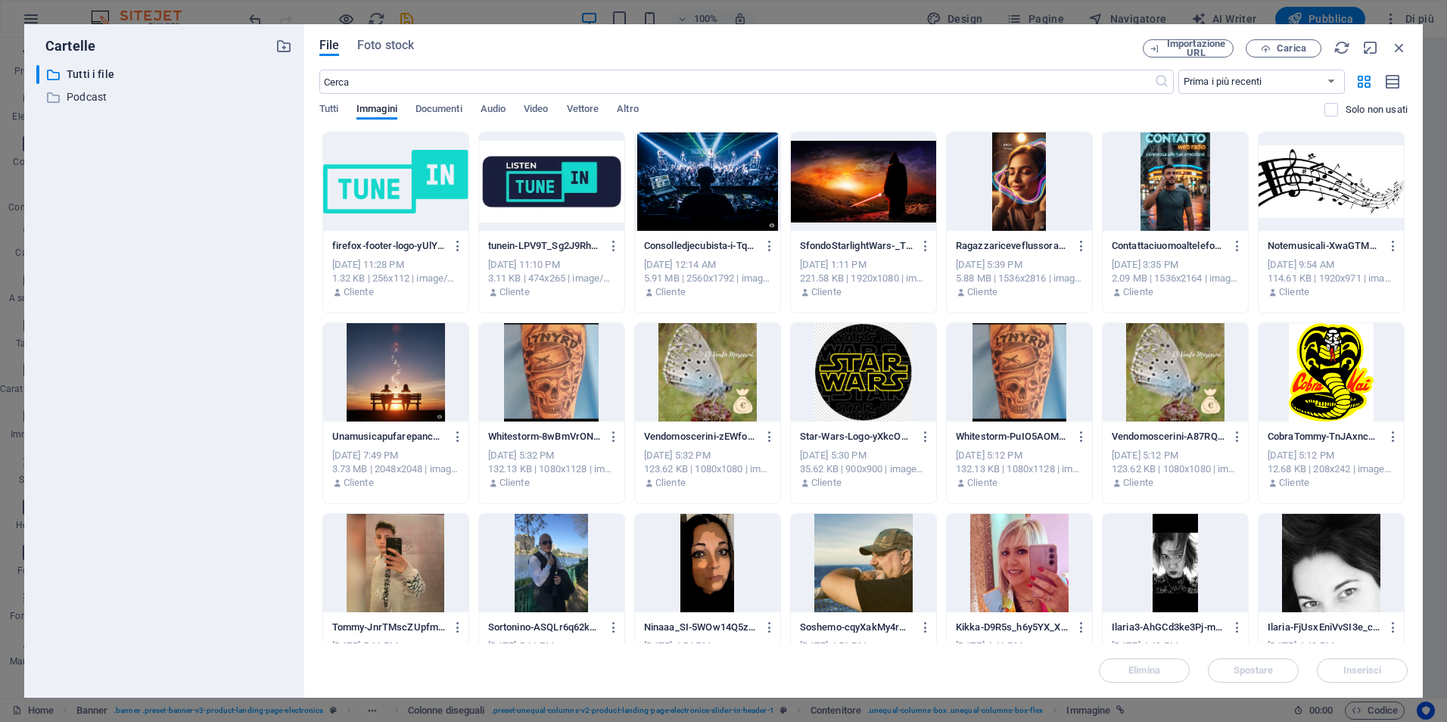
click at [397, 178] on div at bounding box center [395, 181] width 145 height 98
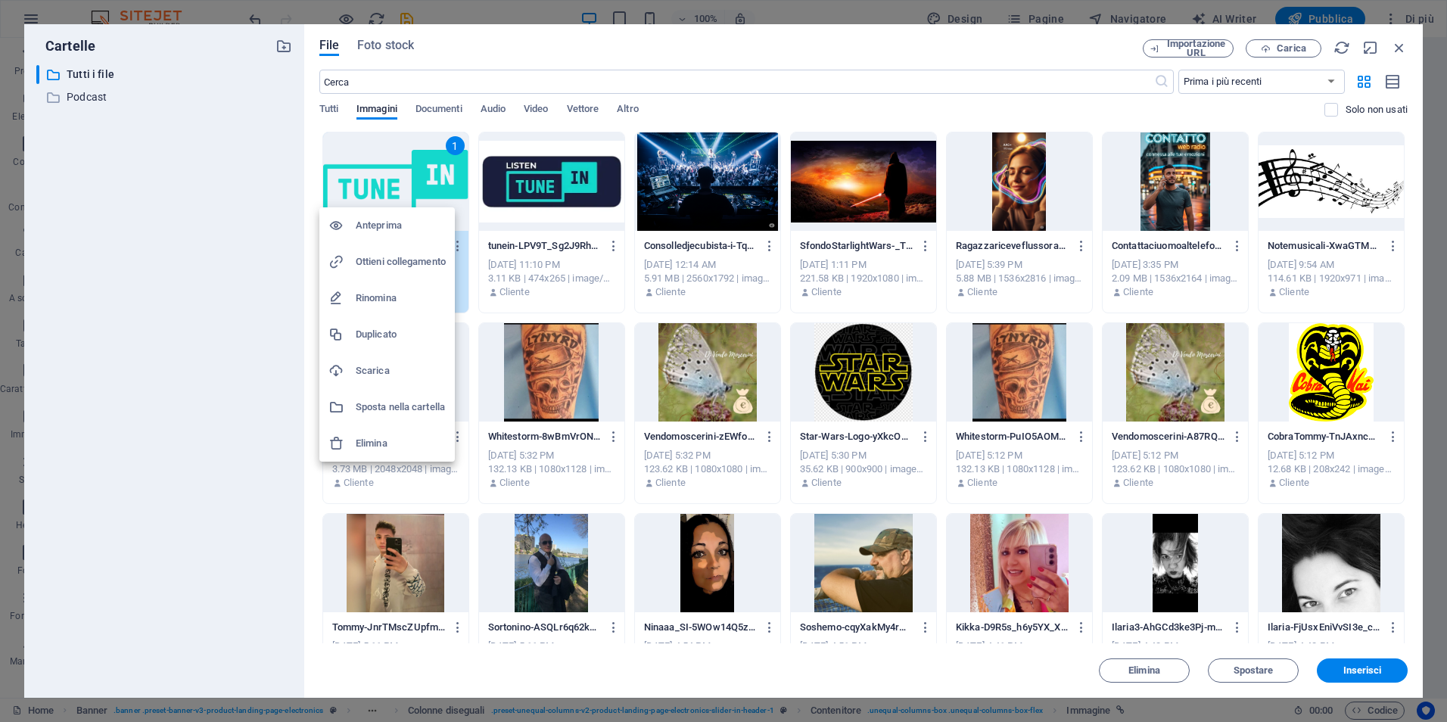
click at [385, 263] on h6 "Ottieni collegamento" at bounding box center [401, 262] width 90 height 18
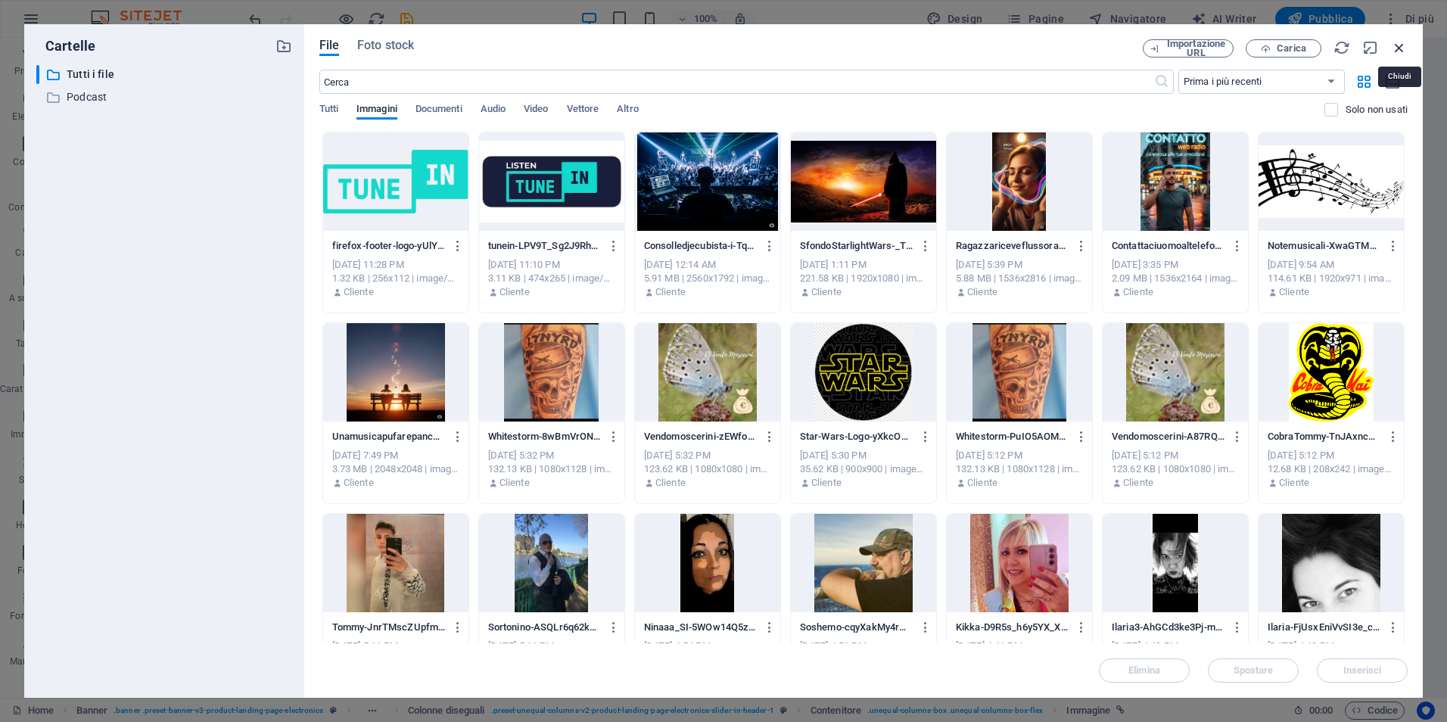
click at [1398, 45] on icon "button" at bounding box center [1399, 47] width 17 height 17
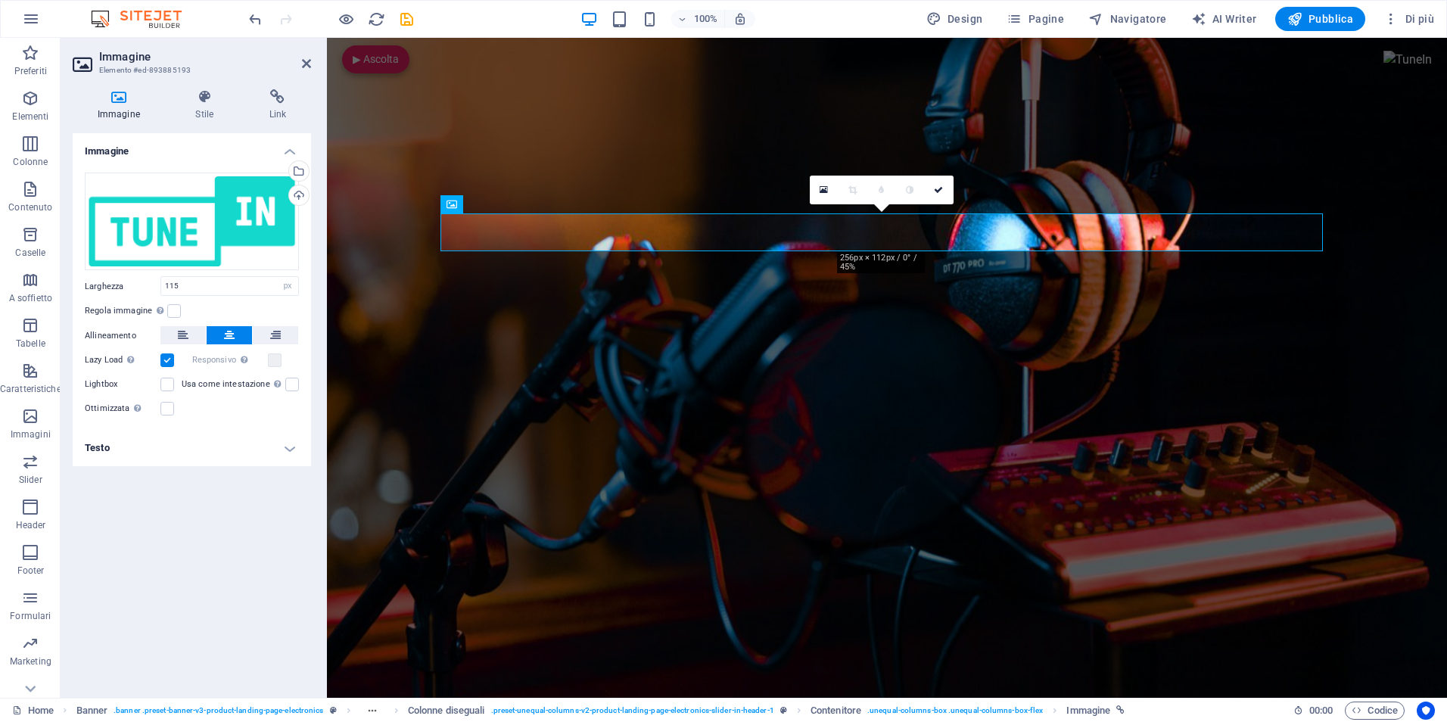
scroll to position [0, 0]
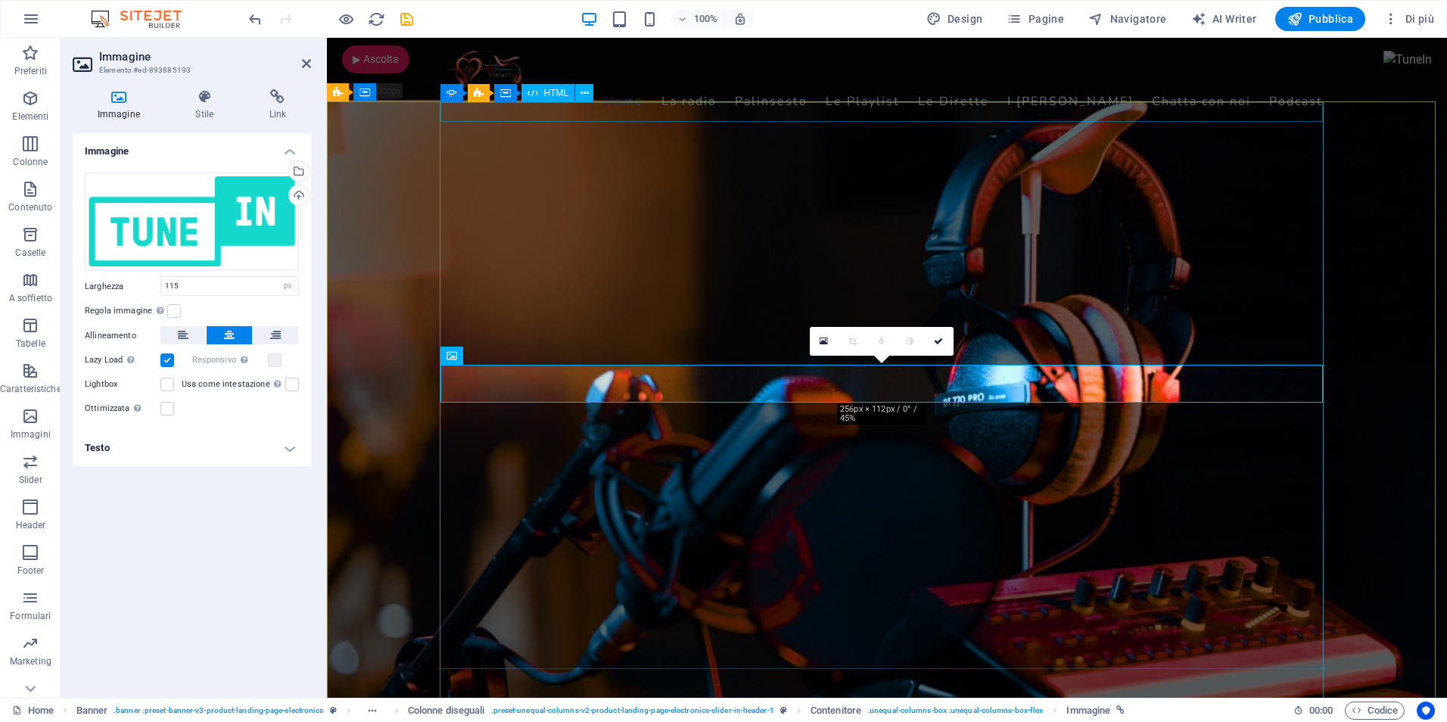
click at [554, 94] on span "HTML" at bounding box center [556, 93] width 25 height 9
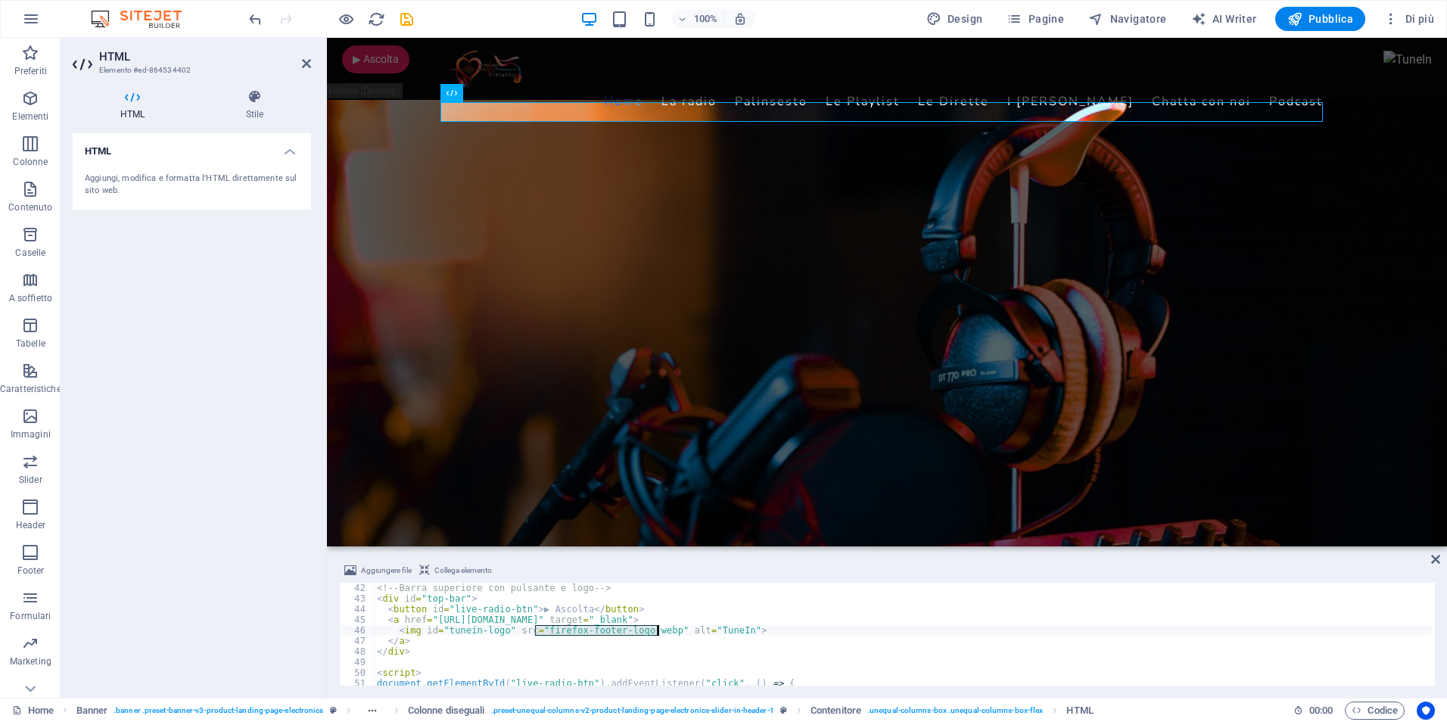
drag, startPoint x: 537, startPoint y: 633, endPoint x: 658, endPoint y: 633, distance: 121.1
click at [658, 633] on div "<!-- Barra superiore con pulsante e logo --> < div id = "top-bar" > < button id…" at bounding box center [903, 645] width 1058 height 124
type textarea "<img id="tunein-logo" src="[URL][DOMAIN_NAME]" alt="TuneIn">"
click at [174, 294] on div "HTML Aggiungi, modifica e formatta l'HTML direttamente sul sito web." at bounding box center [192, 409] width 238 height 552
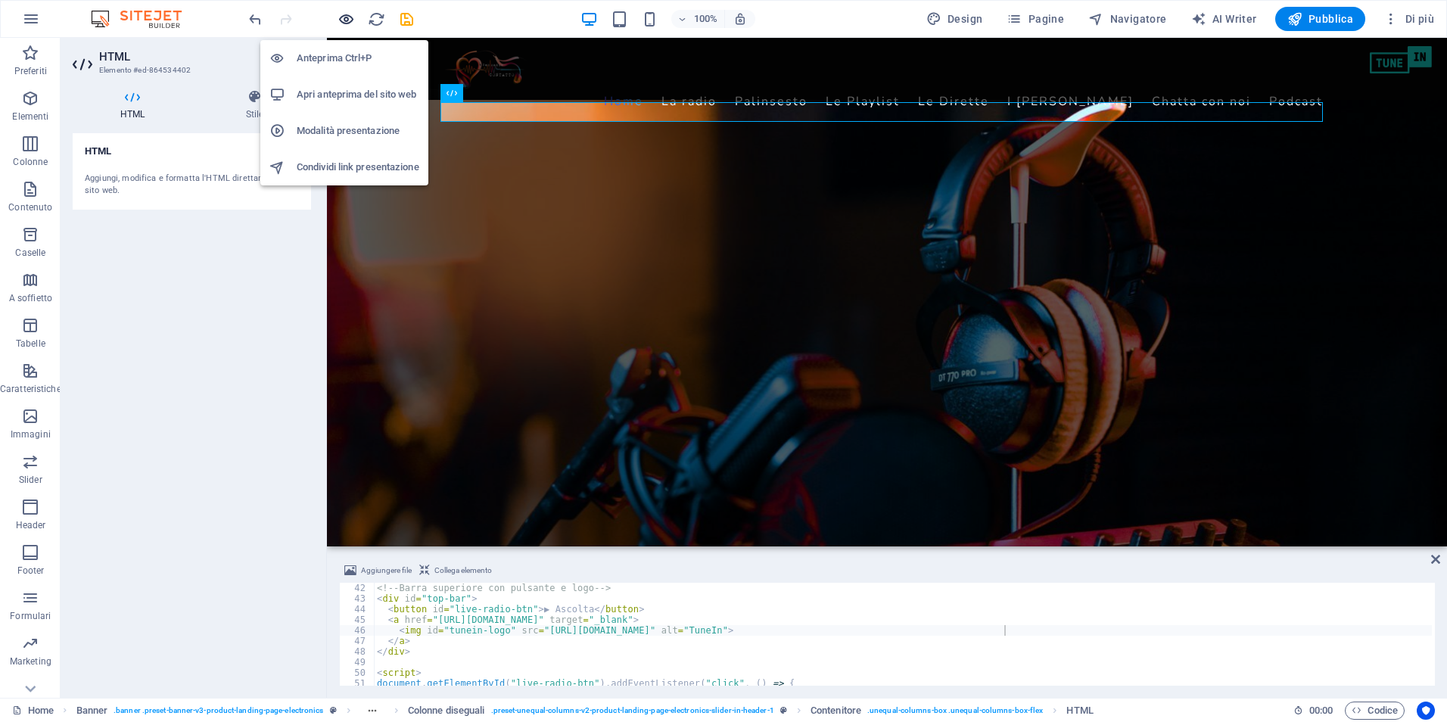
click at [346, 17] on icon "button" at bounding box center [346, 19] width 17 height 17
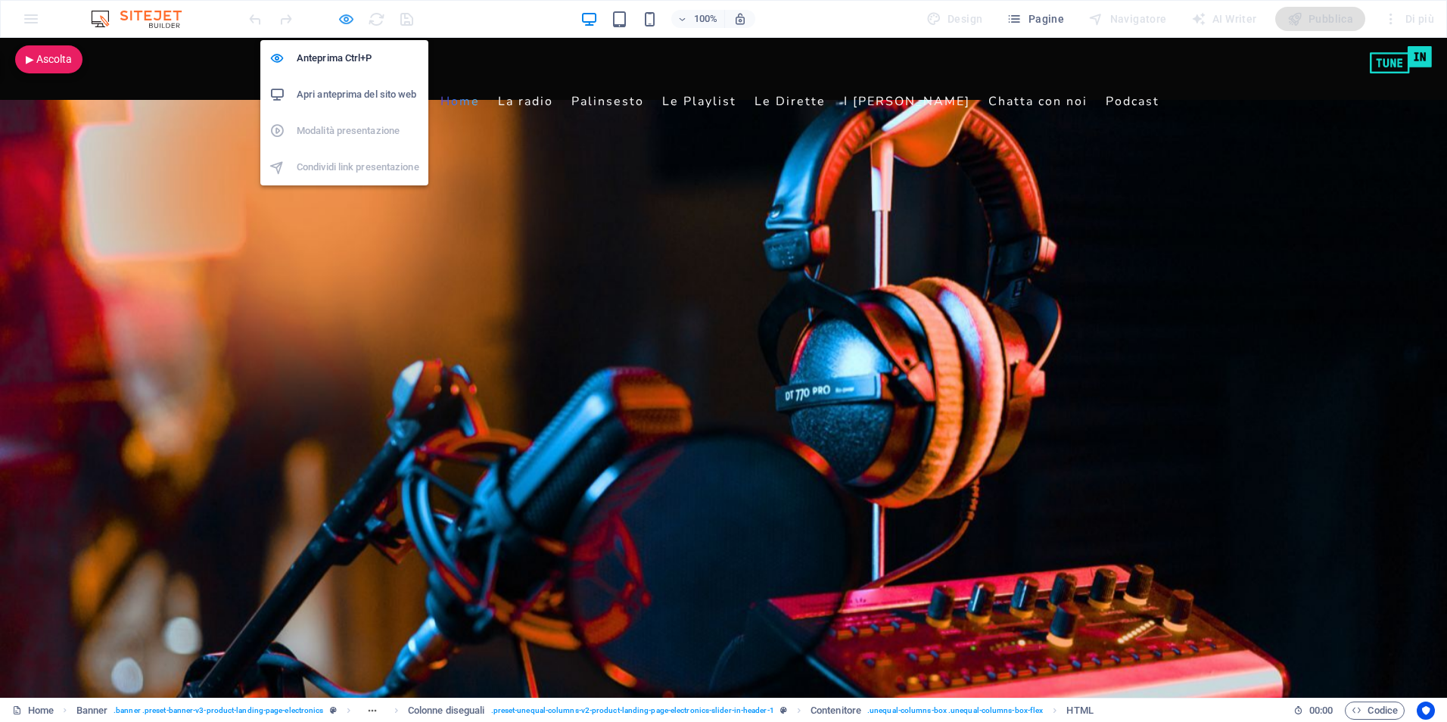
click at [342, 17] on icon "button" at bounding box center [346, 19] width 17 height 17
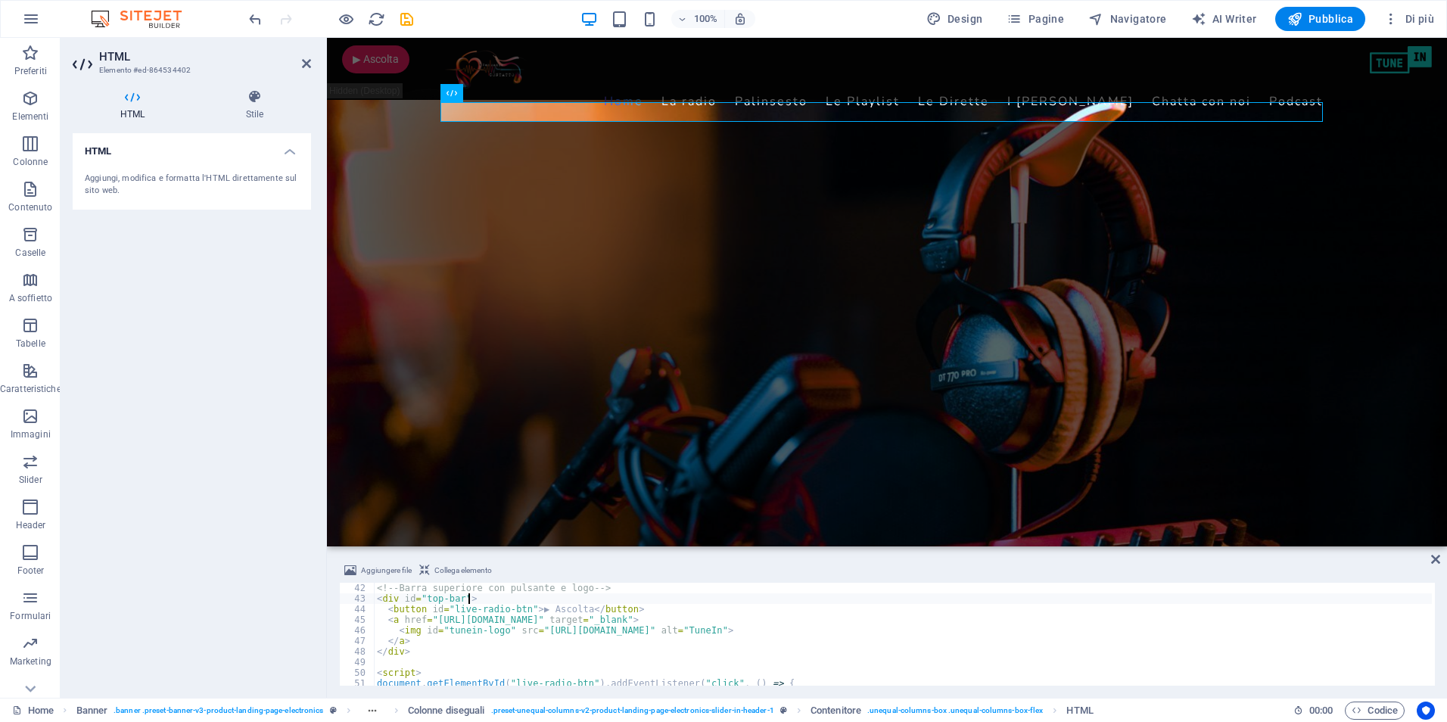
type textarea "<!-- Barra superiore con pulsante e logo -->"
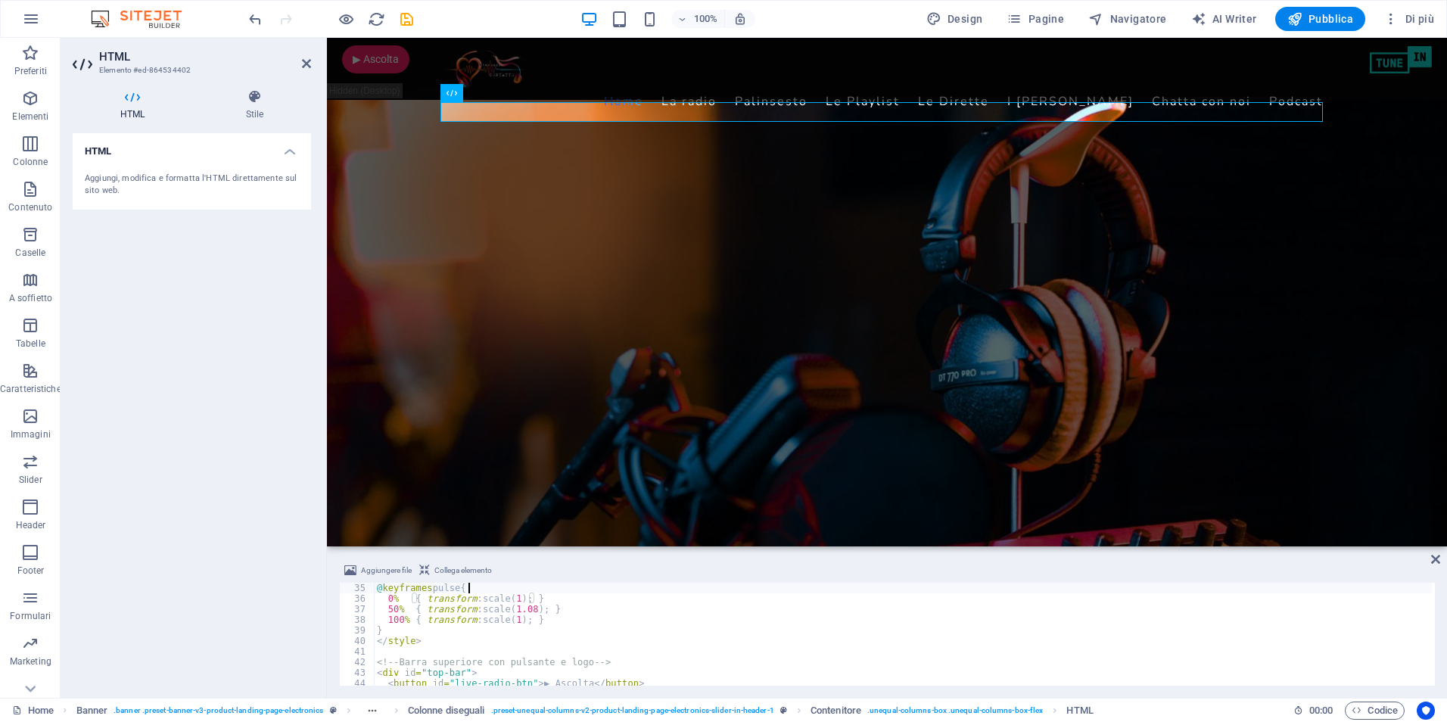
scroll to position [360, 0]
type textarea "</style>"
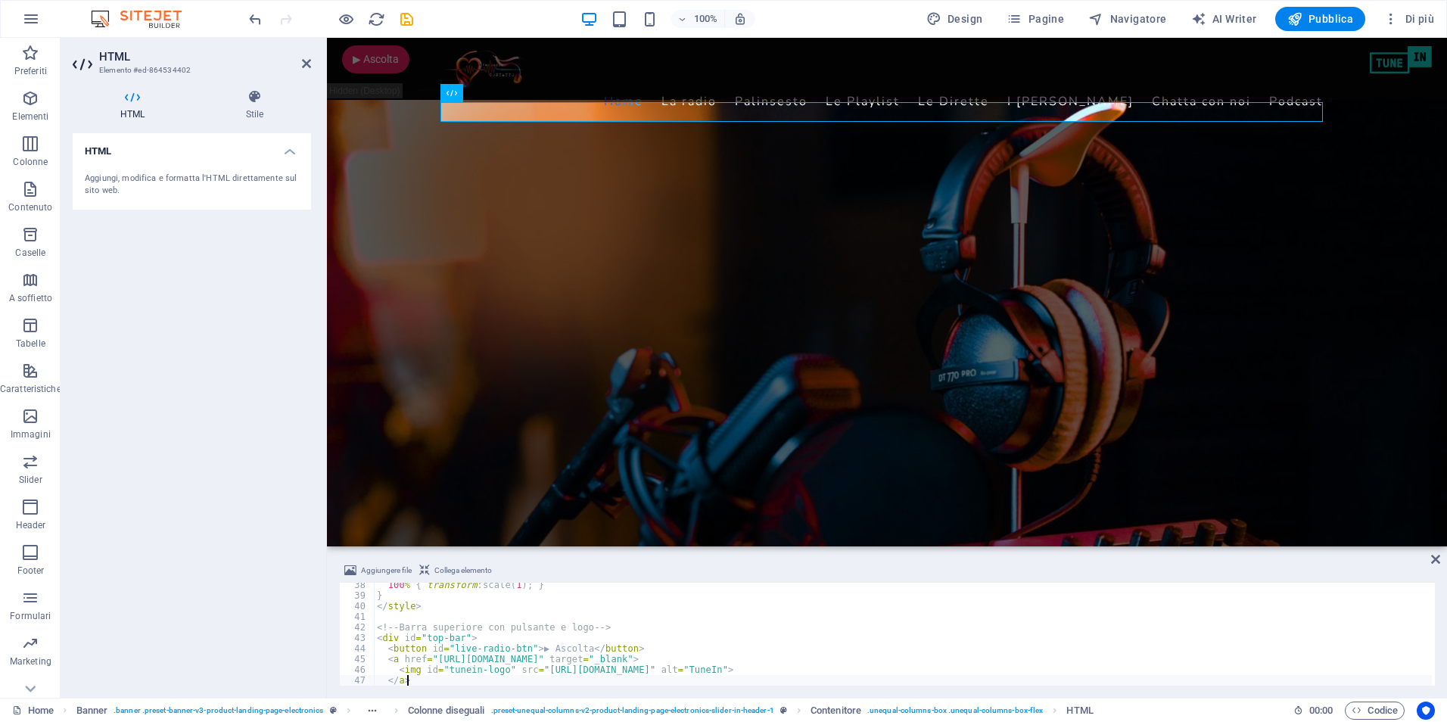
type textarea "</div>"
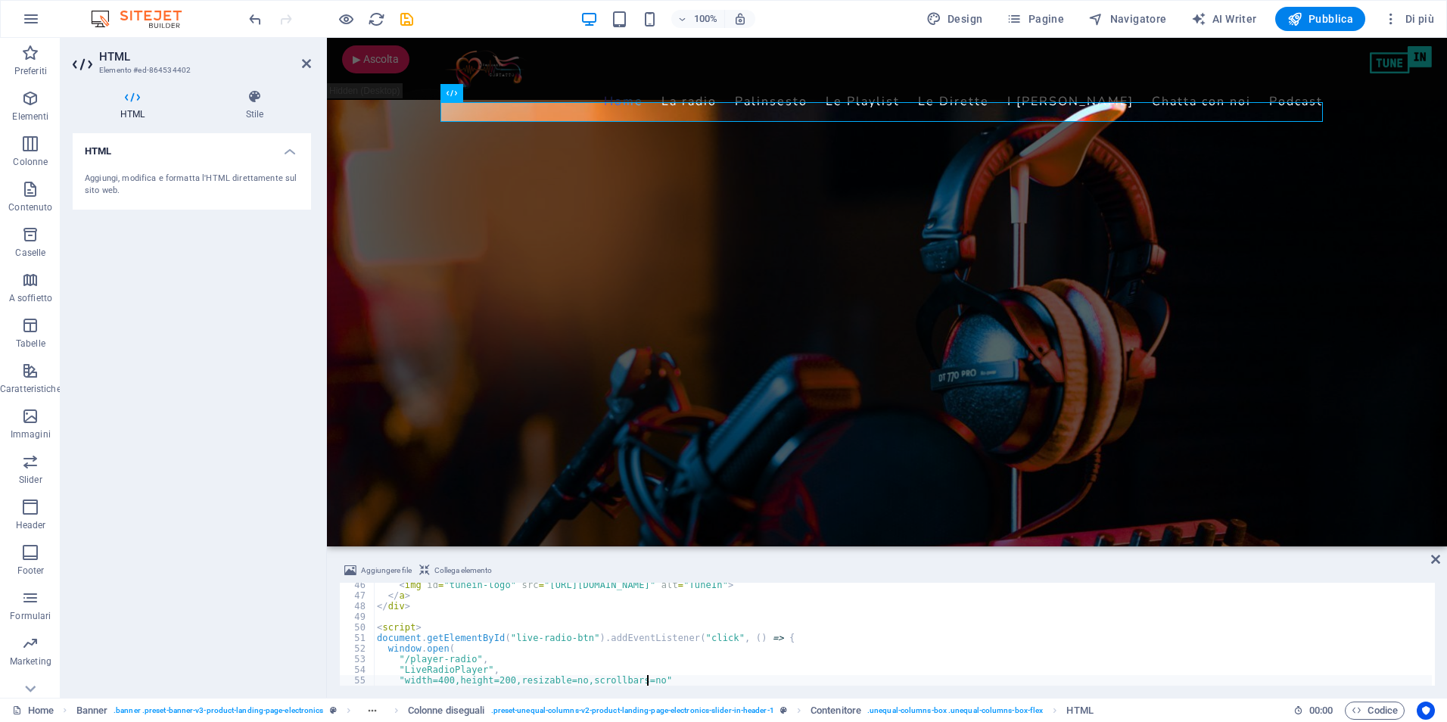
scroll to position [490, 0]
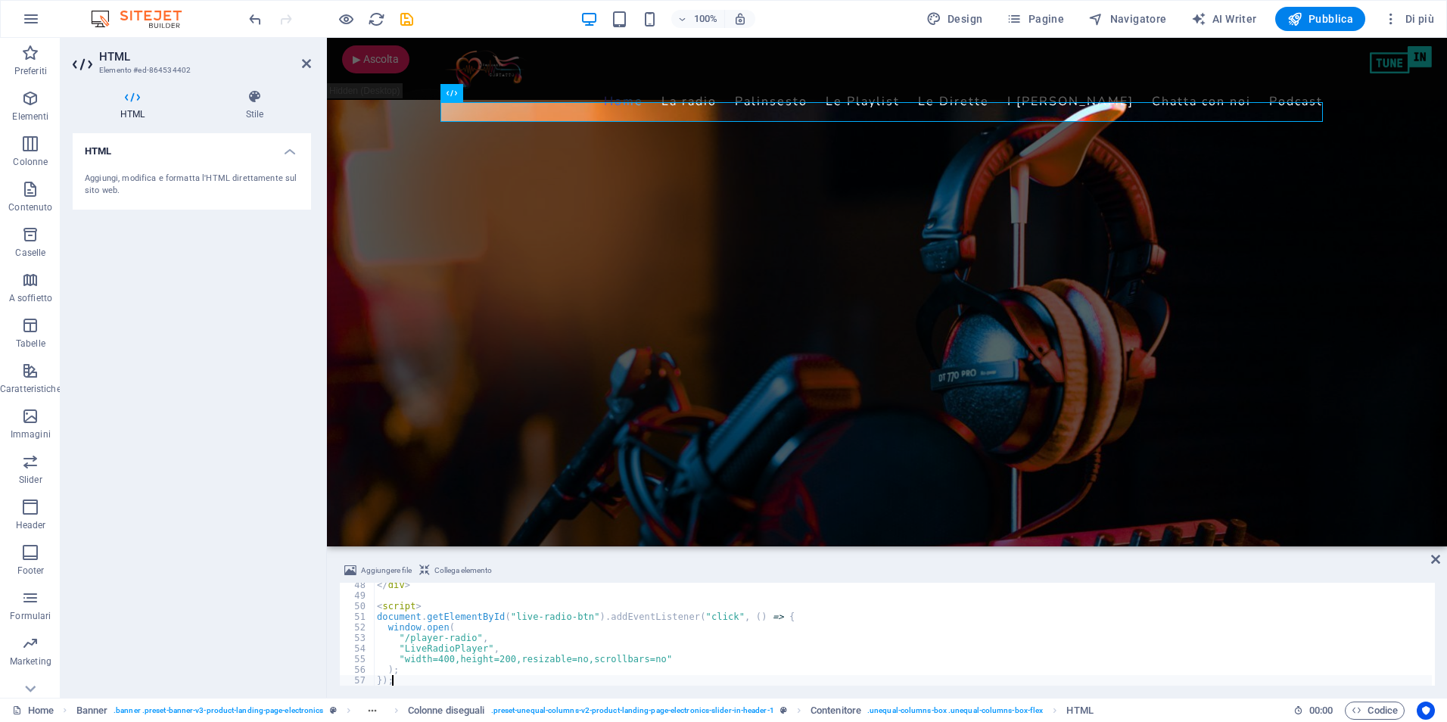
type textarea "</script>"
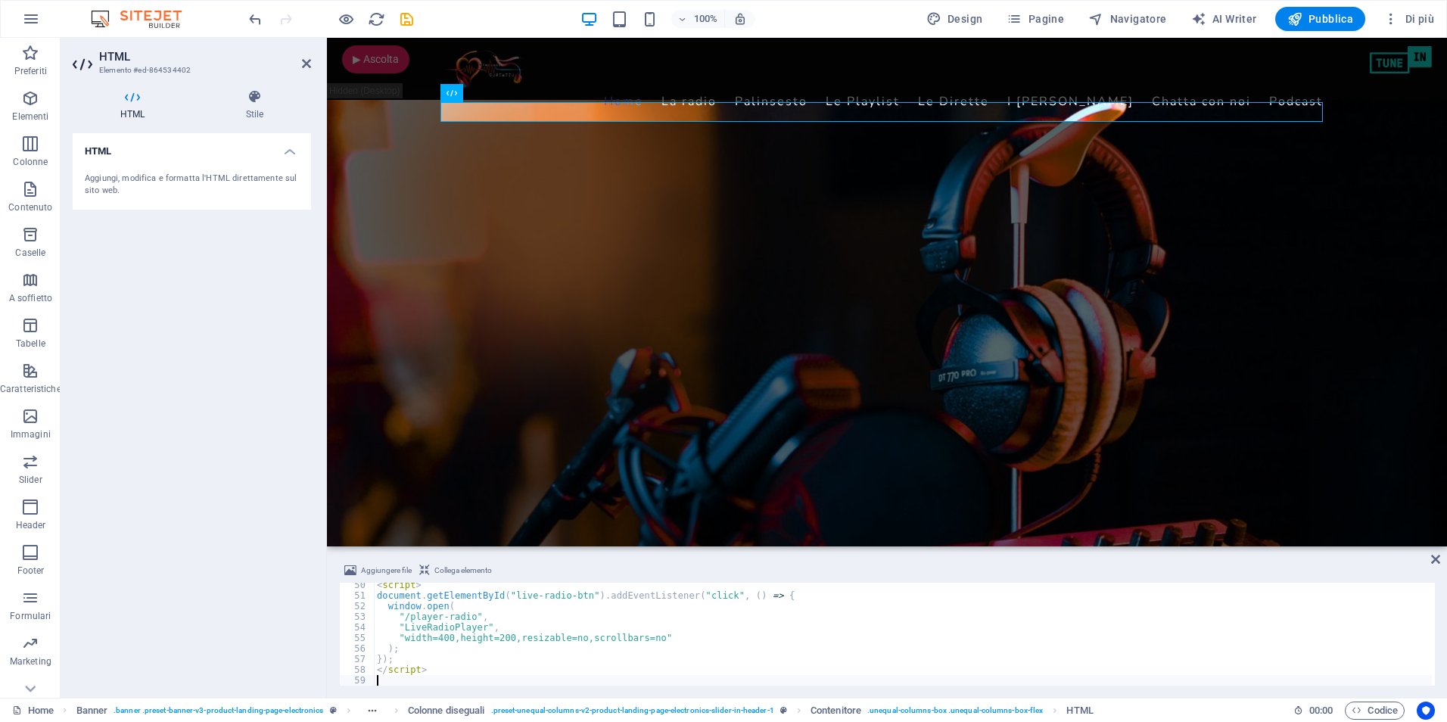
scroll to position [522, 0]
type textarea "<script>"
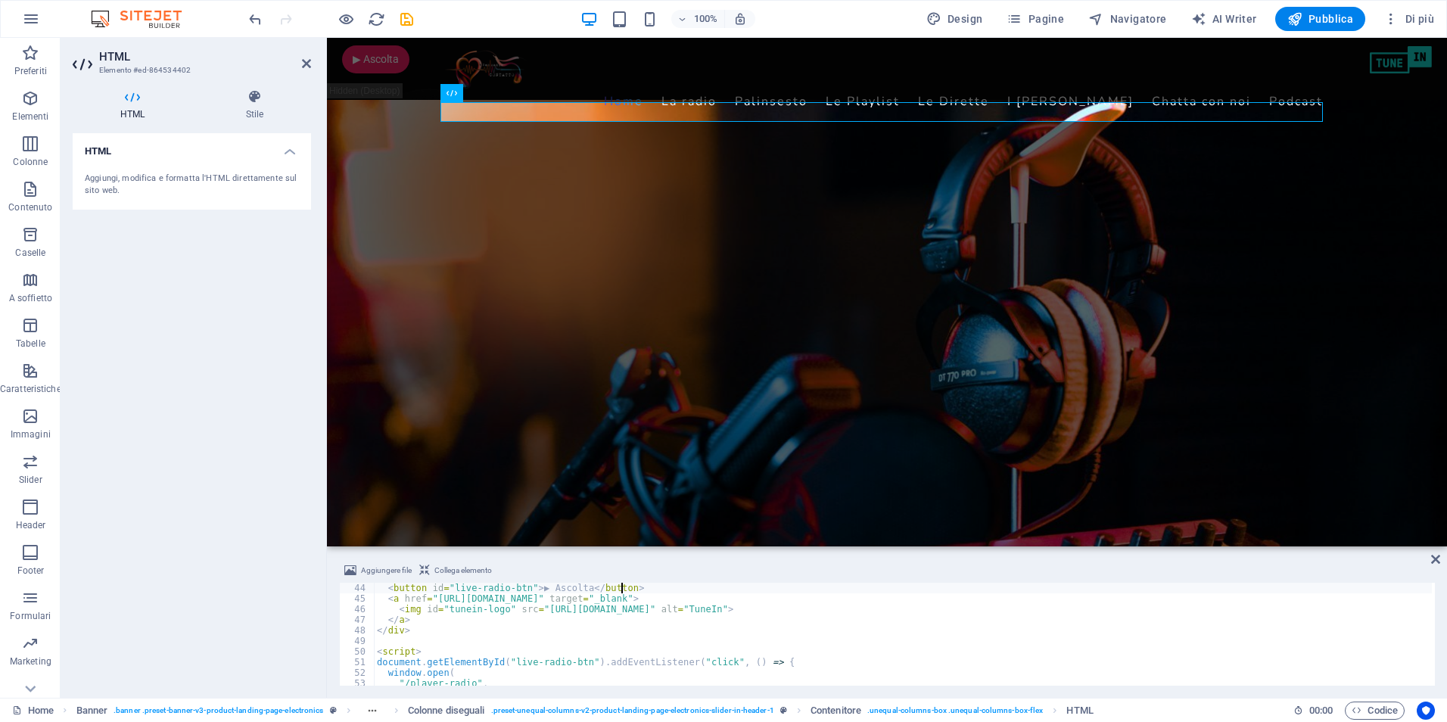
scroll to position [445, 0]
type textarea "<!-- Barra superiore con pulsante e logo -->"
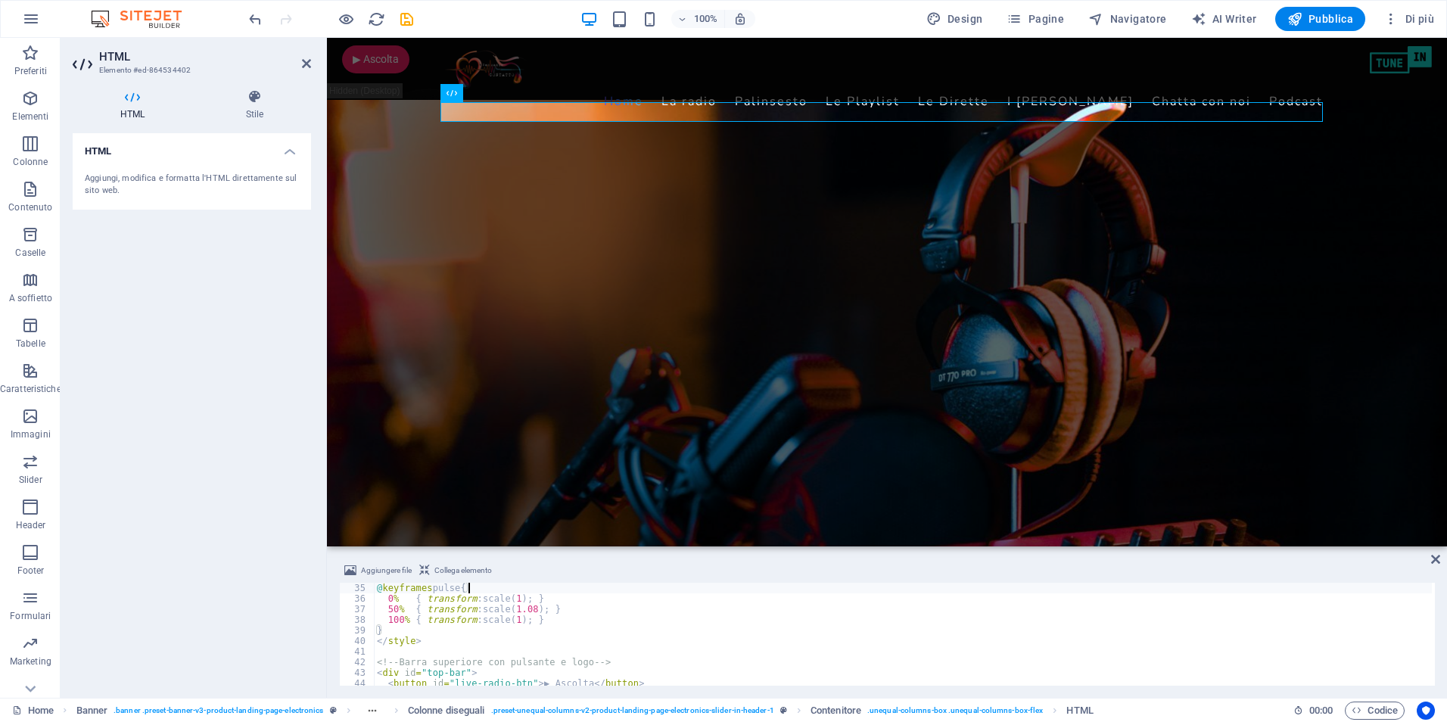
type textarea "/* Effetto zoom pulsante */"
type textarea "/* Logo */"
type textarea "/* Pulsante */"
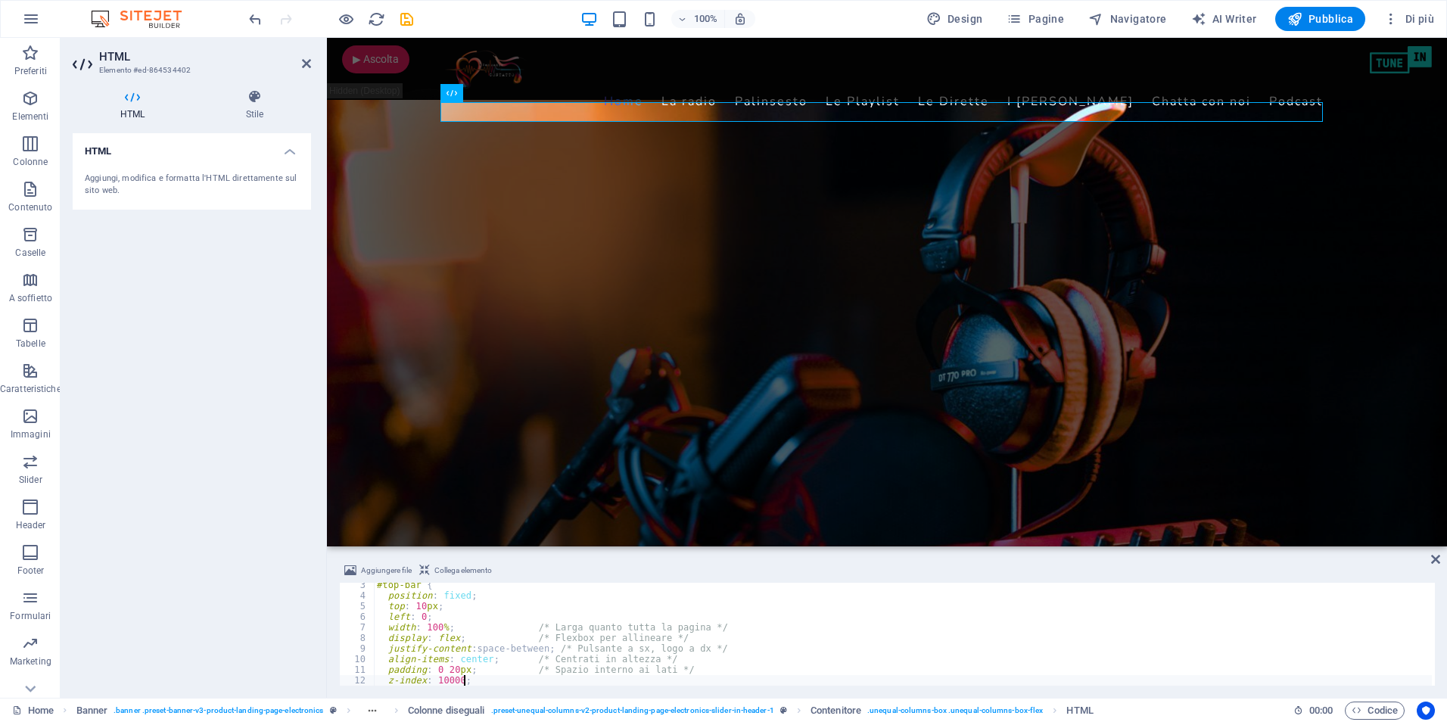
scroll to position [24, 0]
type textarea "}"
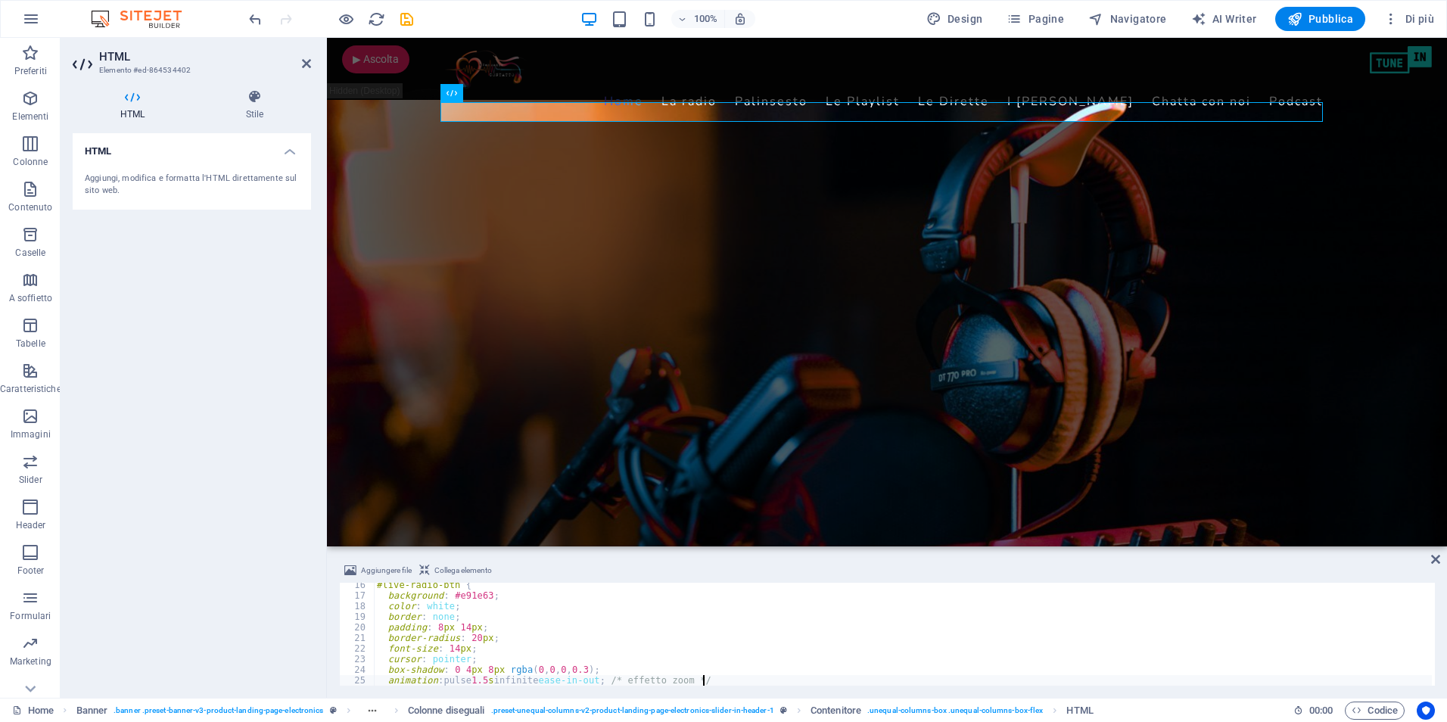
scroll to position [162, 0]
type textarea "}"
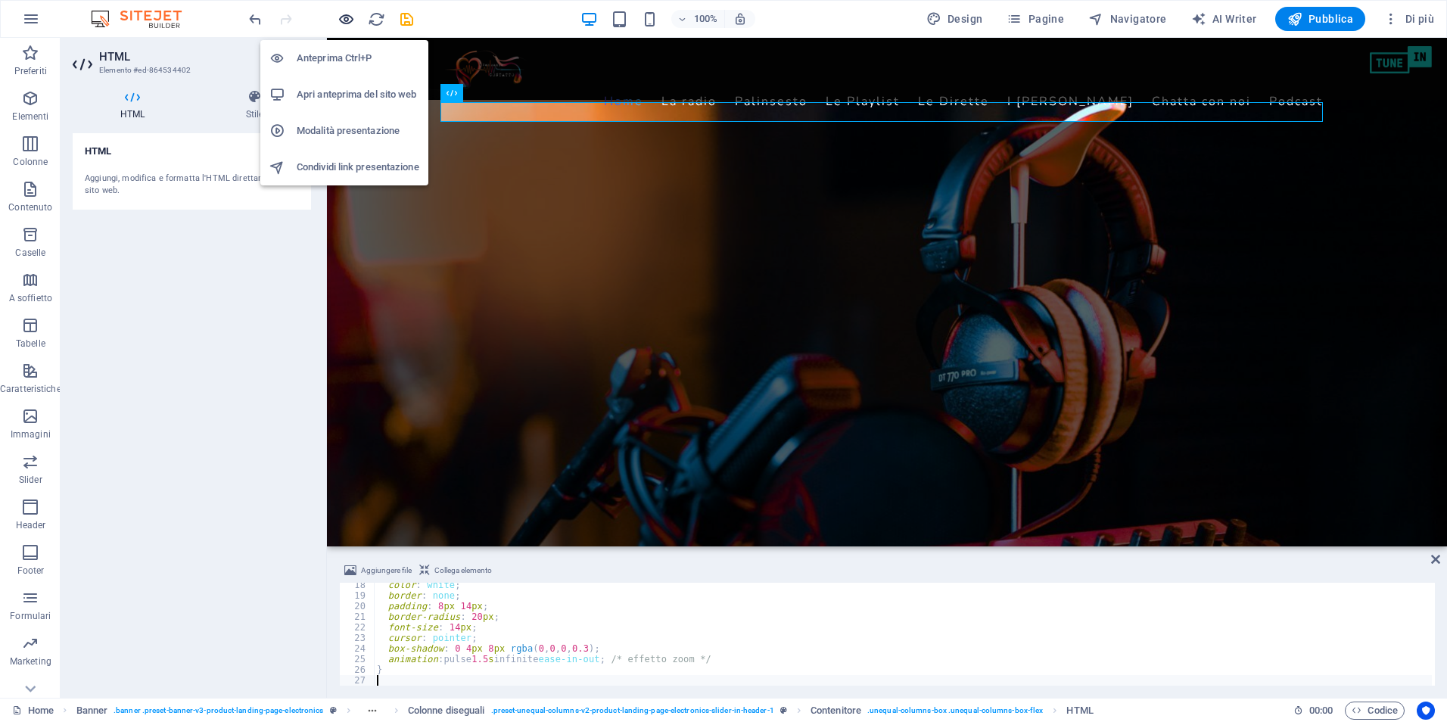
click at [348, 20] on icon "button" at bounding box center [346, 19] width 17 height 17
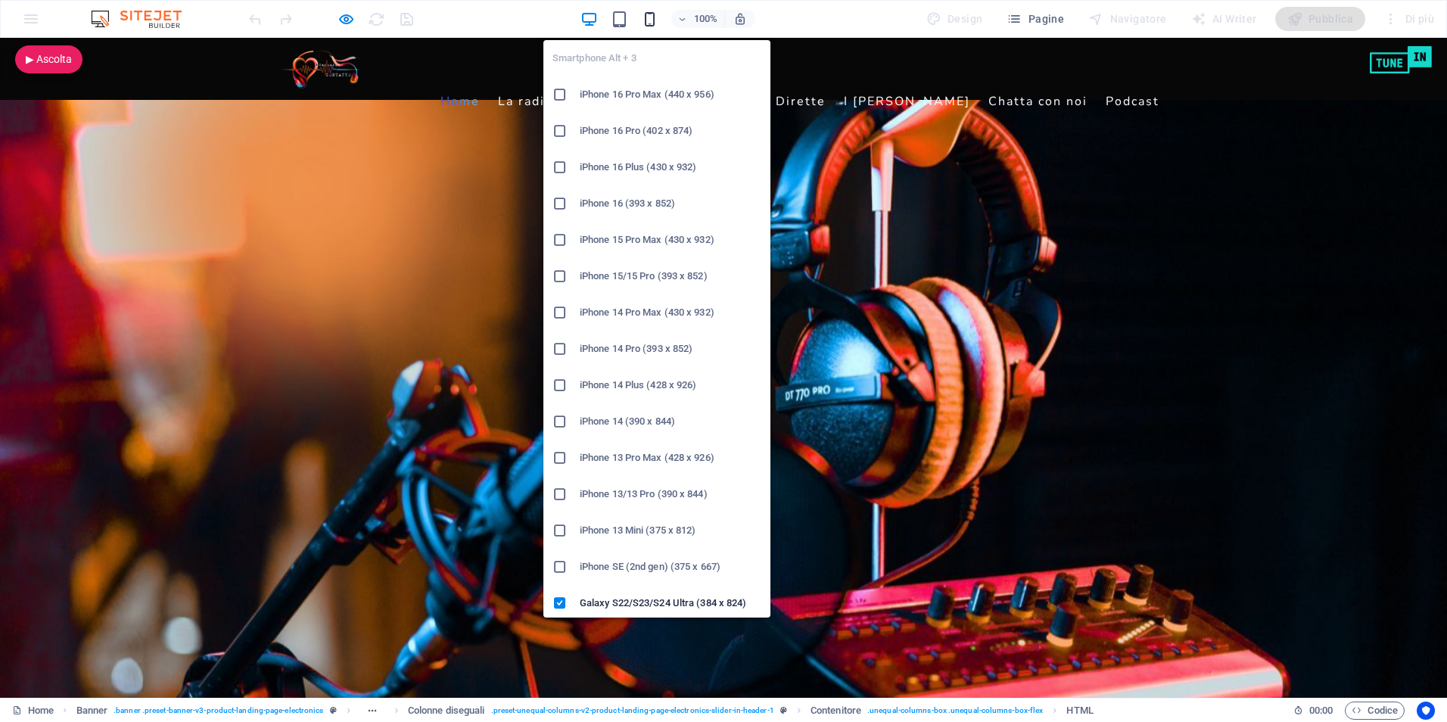
click at [655, 18] on icon "button" at bounding box center [649, 19] width 17 height 17
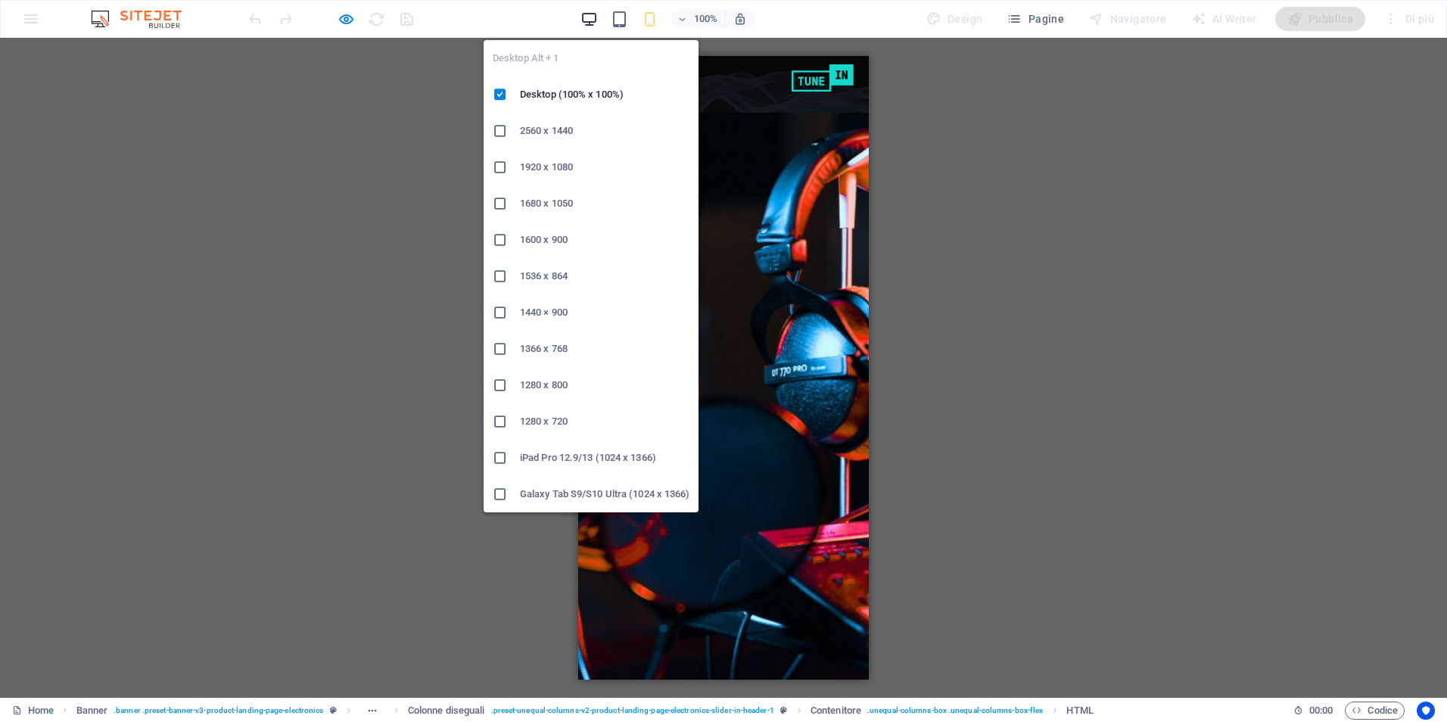
click at [587, 16] on icon "button" at bounding box center [588, 19] width 17 height 17
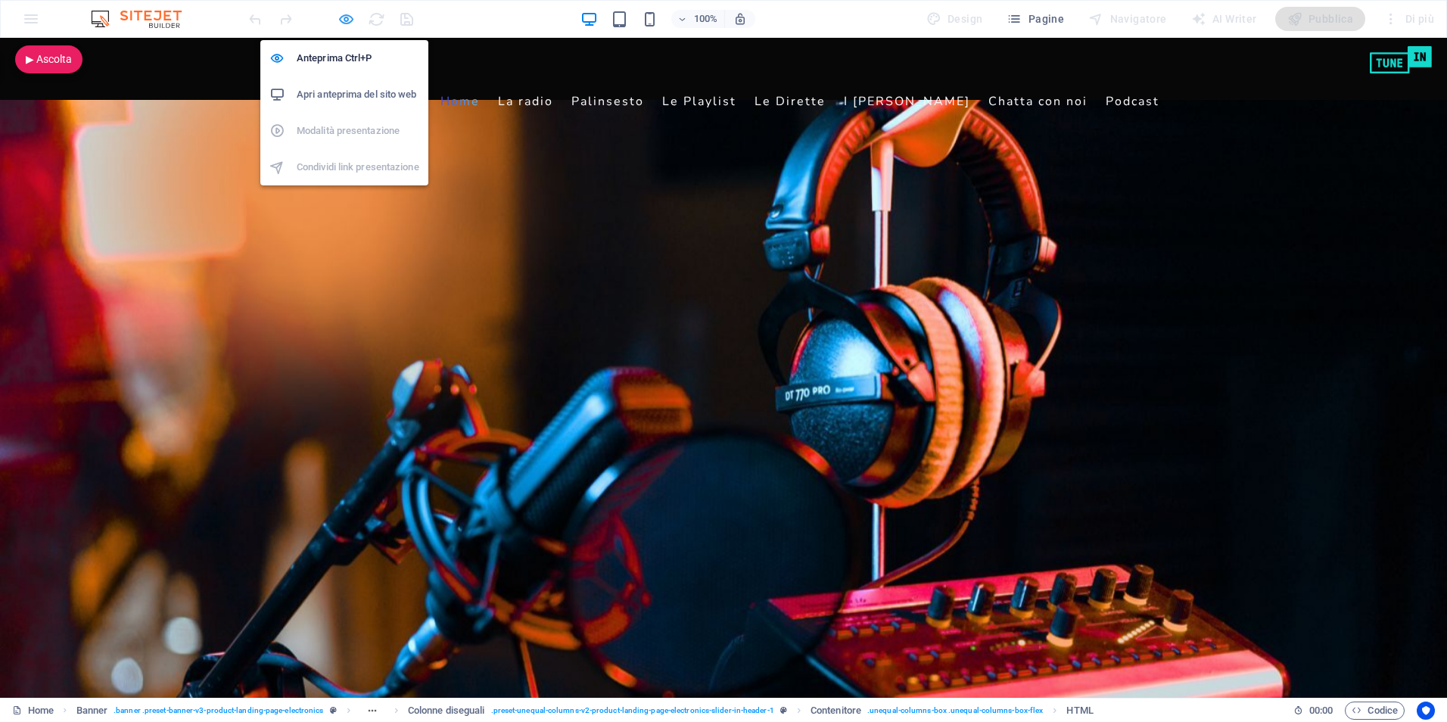
click at [340, 22] on icon "button" at bounding box center [346, 19] width 17 height 17
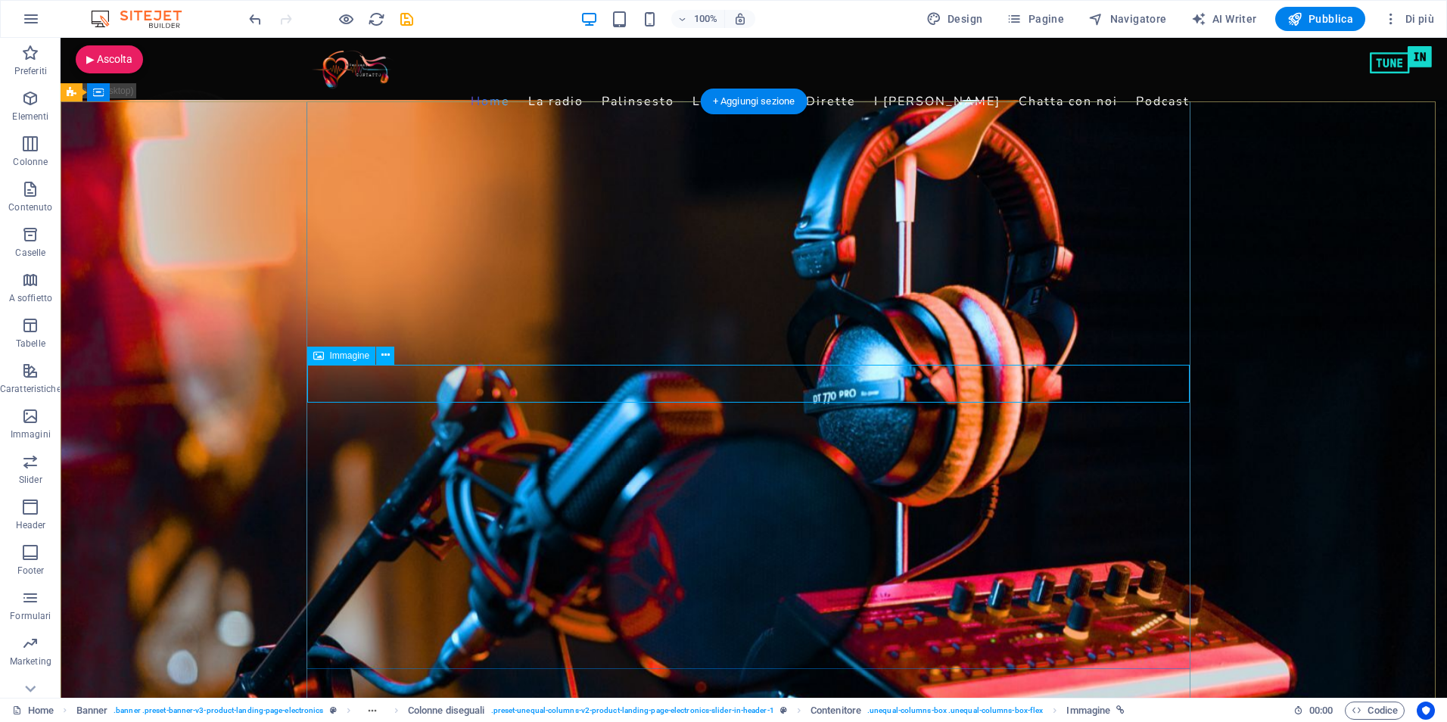
click at [320, 359] on icon at bounding box center [318, 356] width 11 height 18
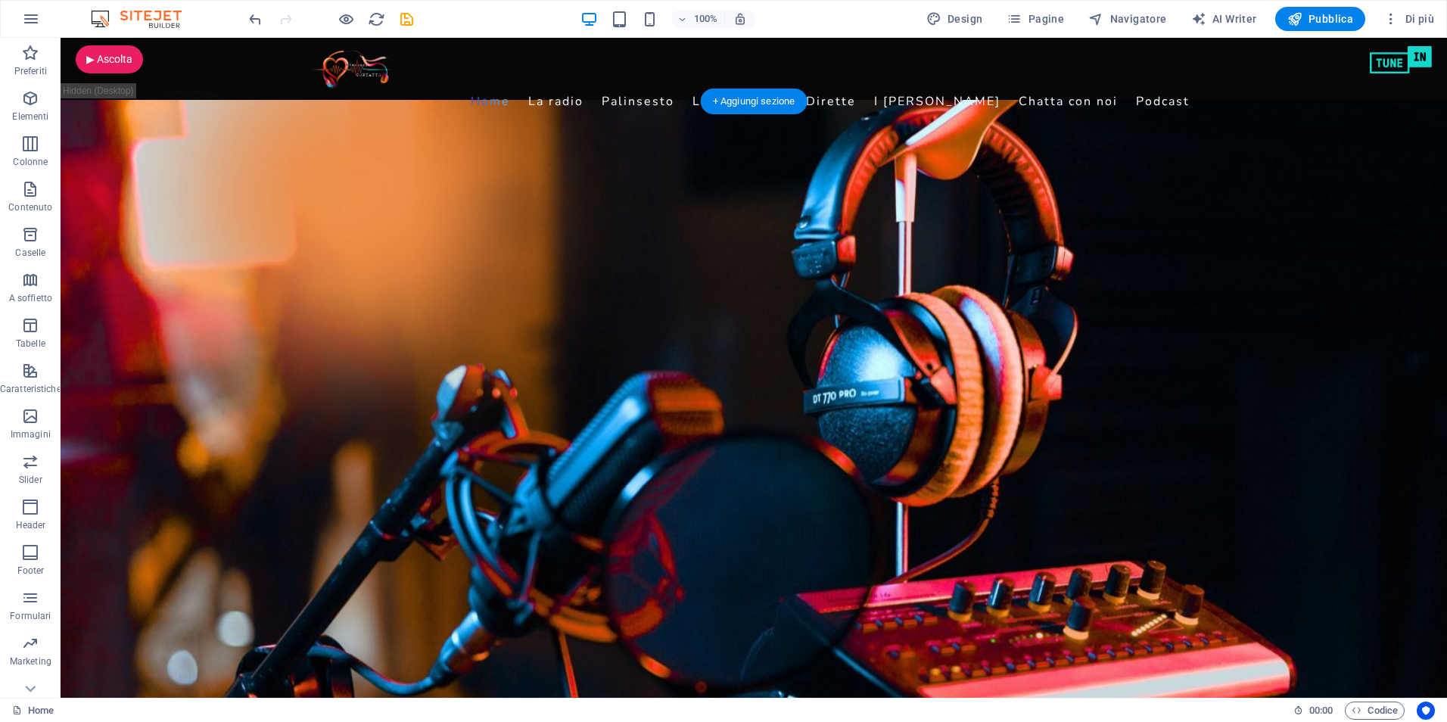
click at [1370, 295] on figure at bounding box center [754, 470] width 1386 height 741
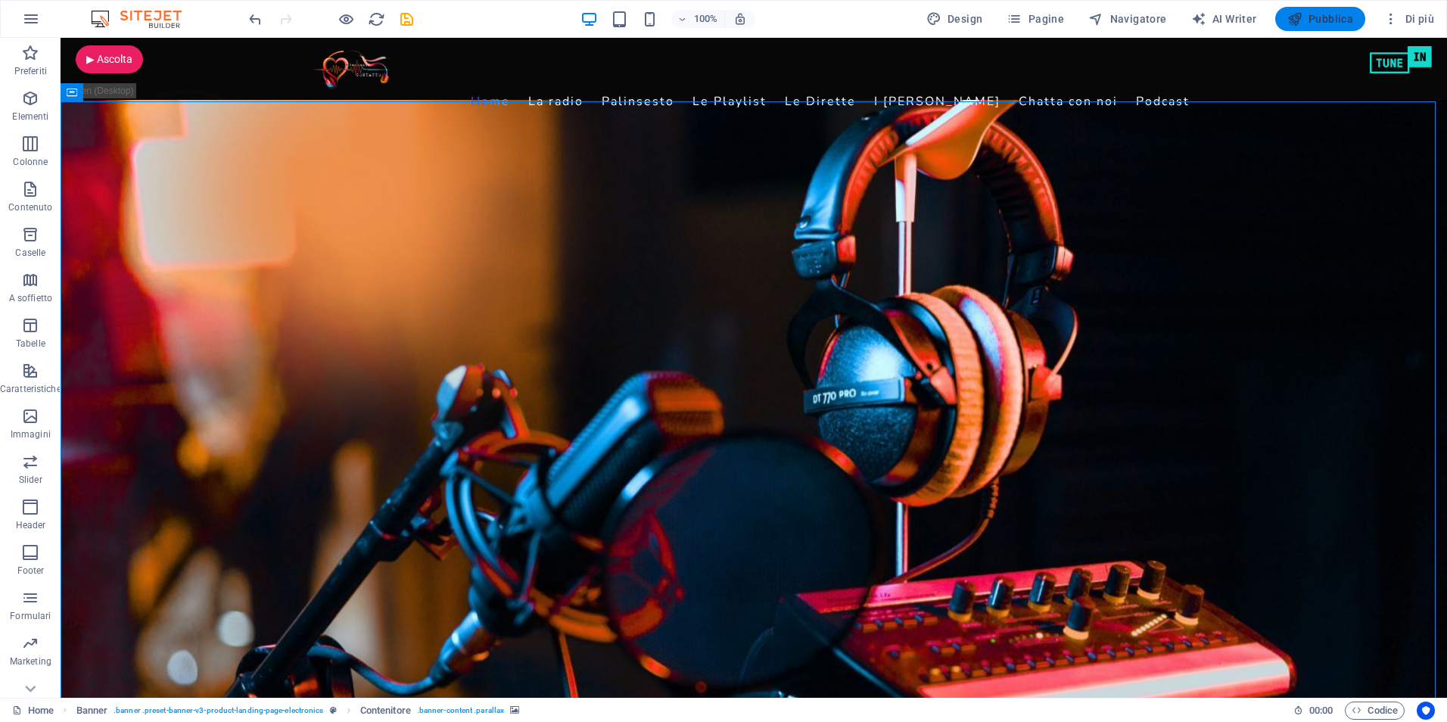
click at [1325, 20] on span "Pubblica" at bounding box center [1320, 18] width 67 height 15
